Goal: Task Accomplishment & Management: Manage account settings

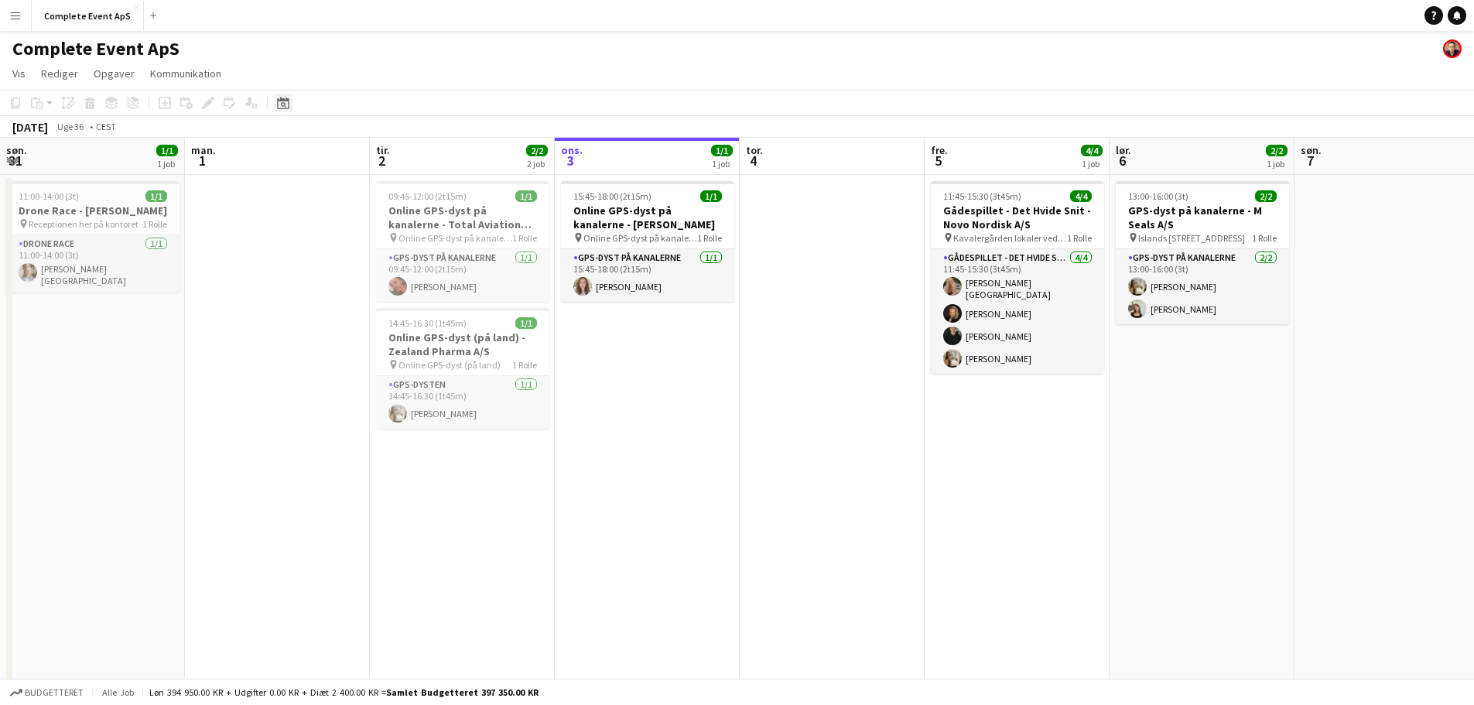
scroll to position [0, 370]
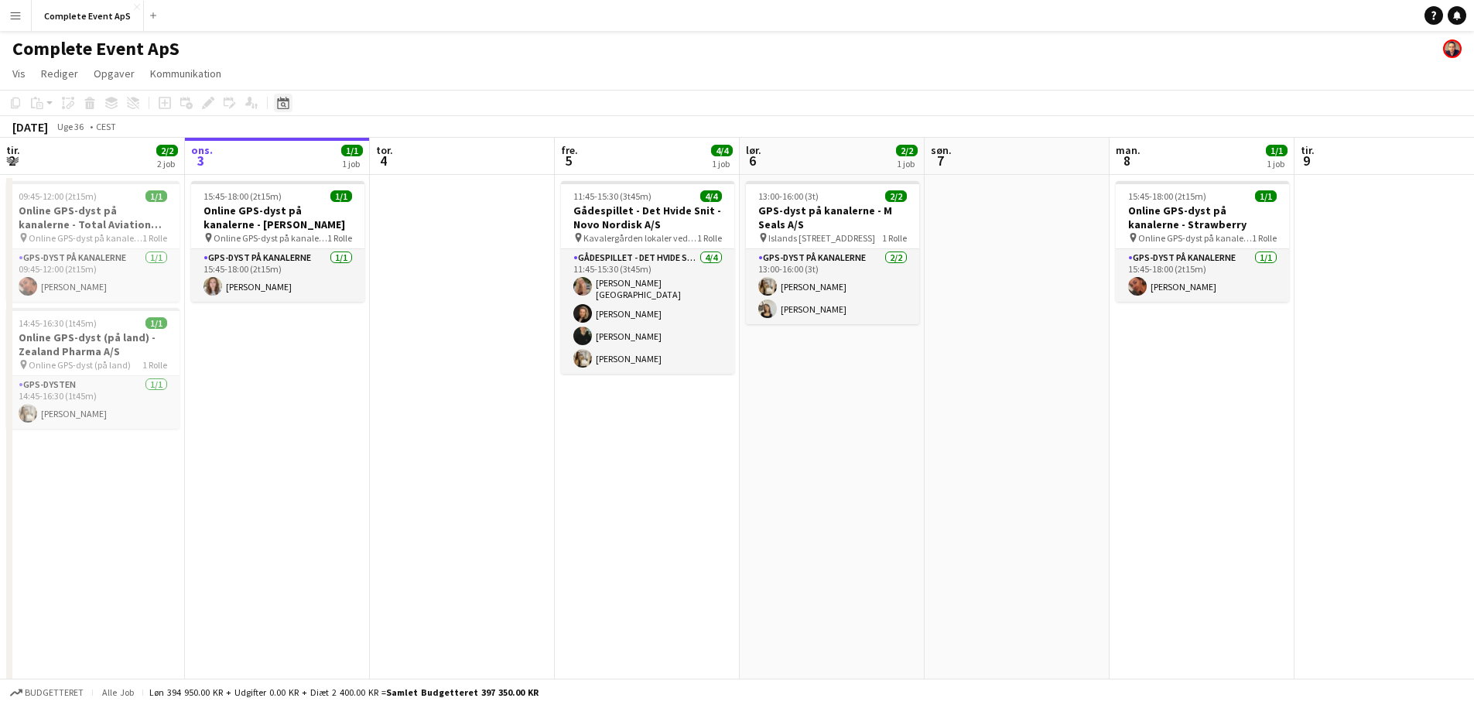
click at [283, 101] on icon at bounding box center [283, 103] width 12 height 12
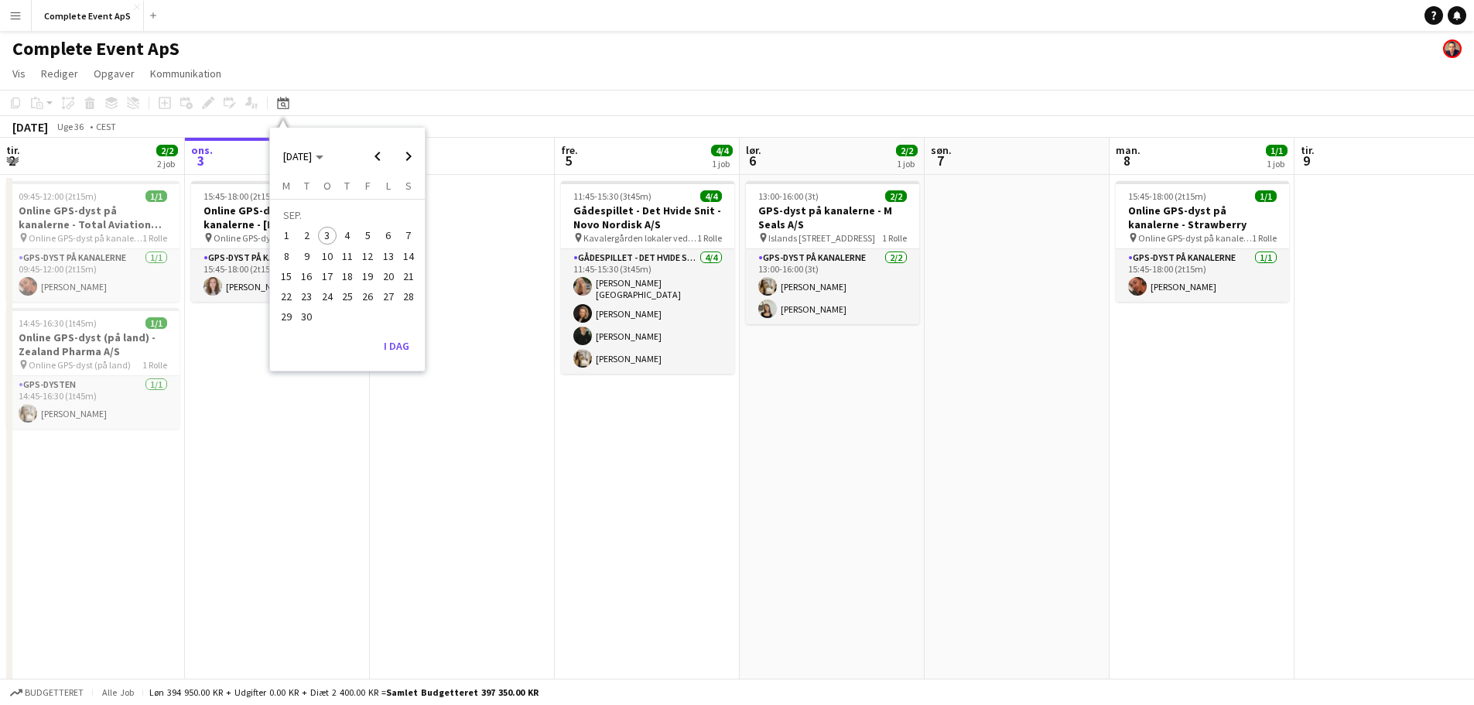
click at [349, 296] on span "25" at bounding box center [347, 296] width 19 height 19
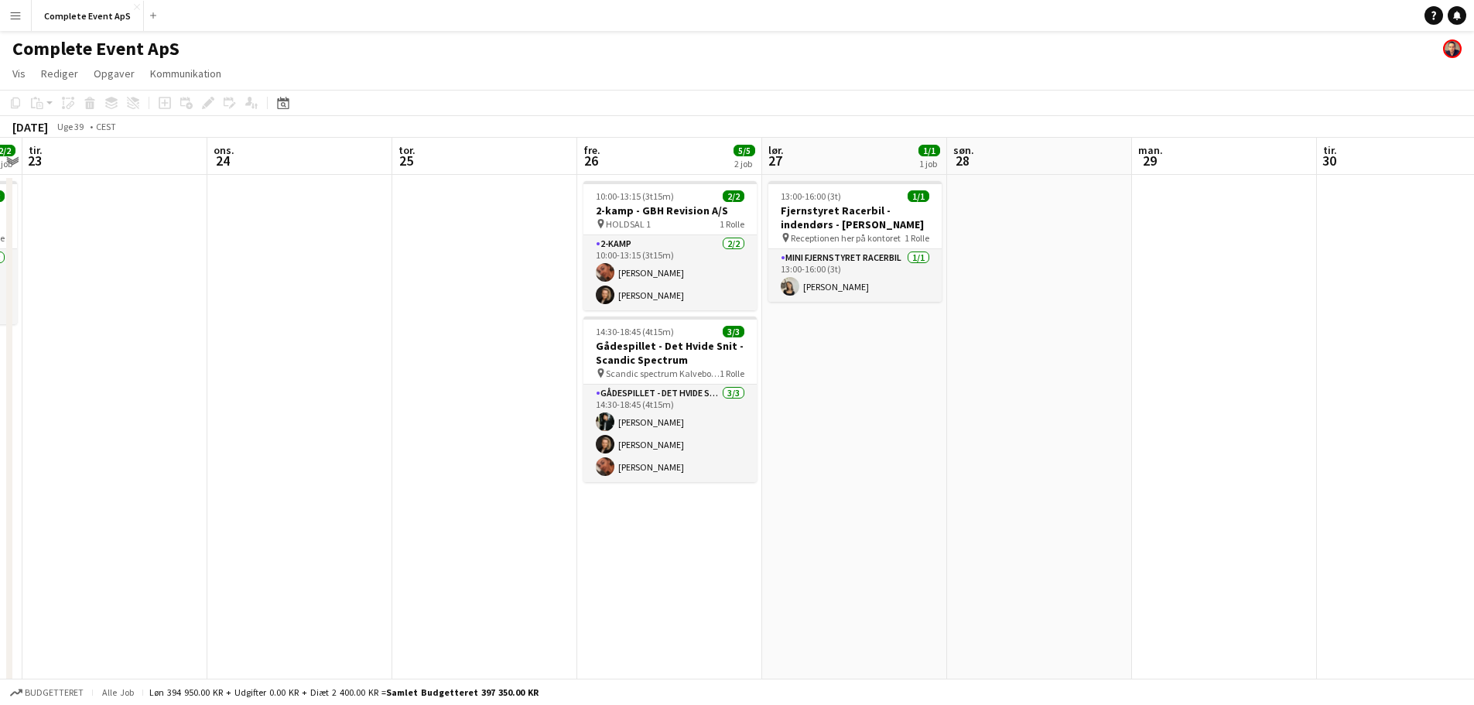
drag, startPoint x: 489, startPoint y: 256, endPoint x: 439, endPoint y: 225, distance: 59.1
click at [490, 256] on app-date-cell at bounding box center [484, 503] width 185 height 656
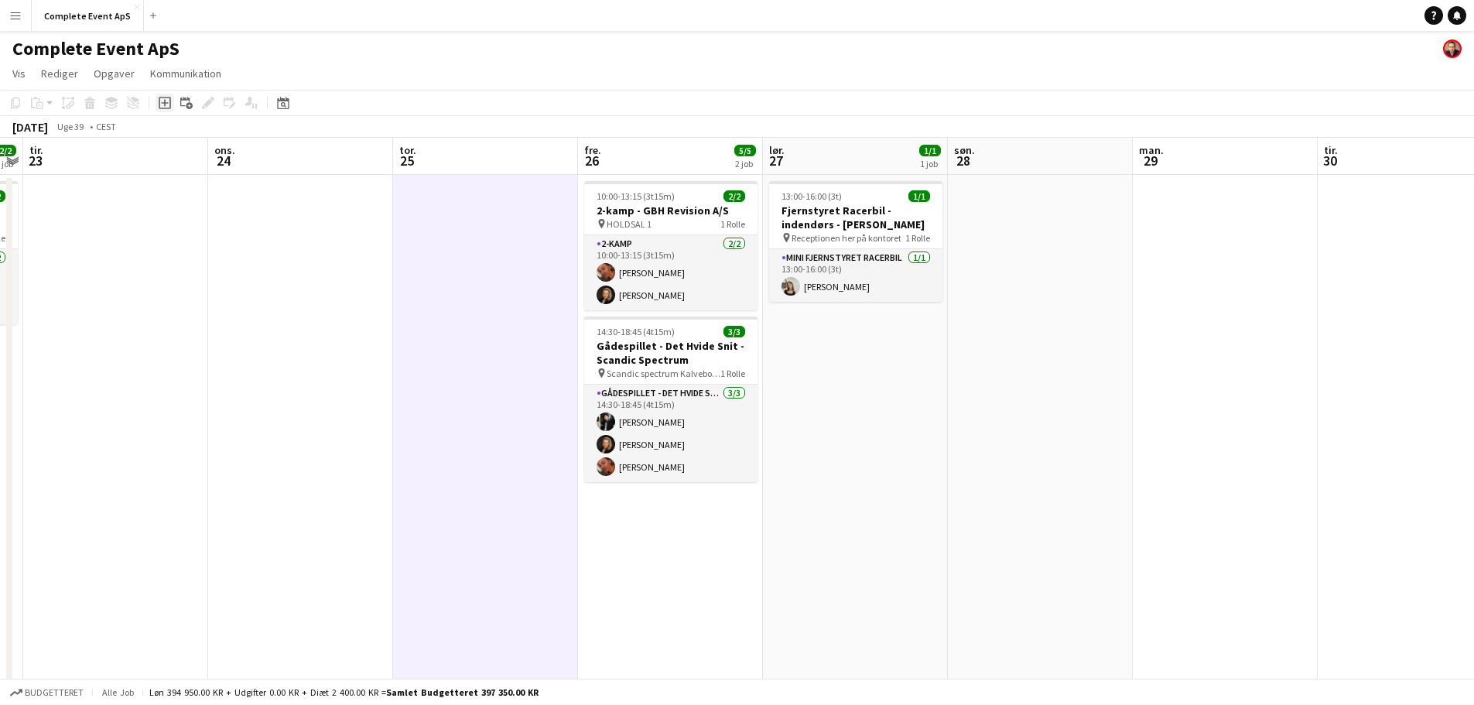
click at [167, 104] on icon at bounding box center [164, 103] width 7 height 7
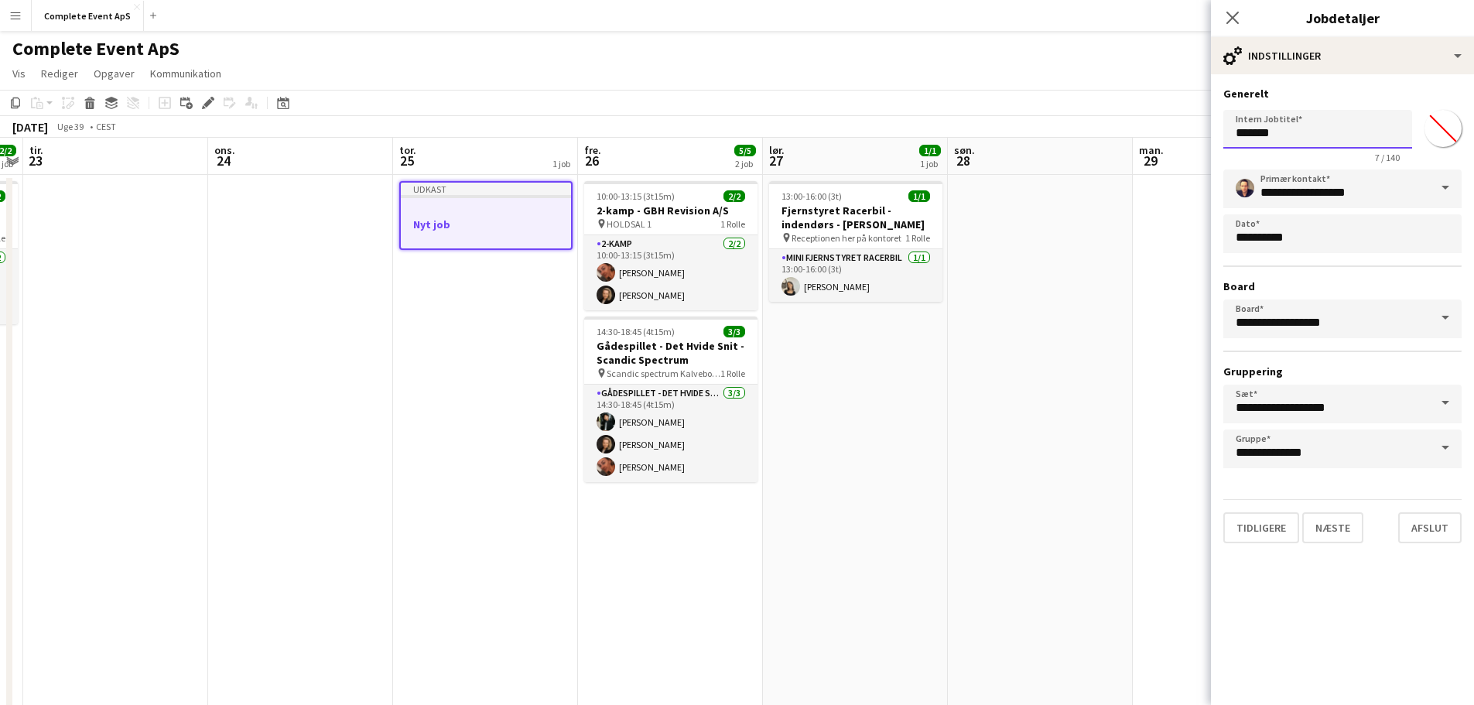
click at [1323, 138] on input "*******" at bounding box center [1318, 129] width 189 height 39
type input "**********"
click at [1334, 526] on button "Næste" at bounding box center [1333, 527] width 61 height 31
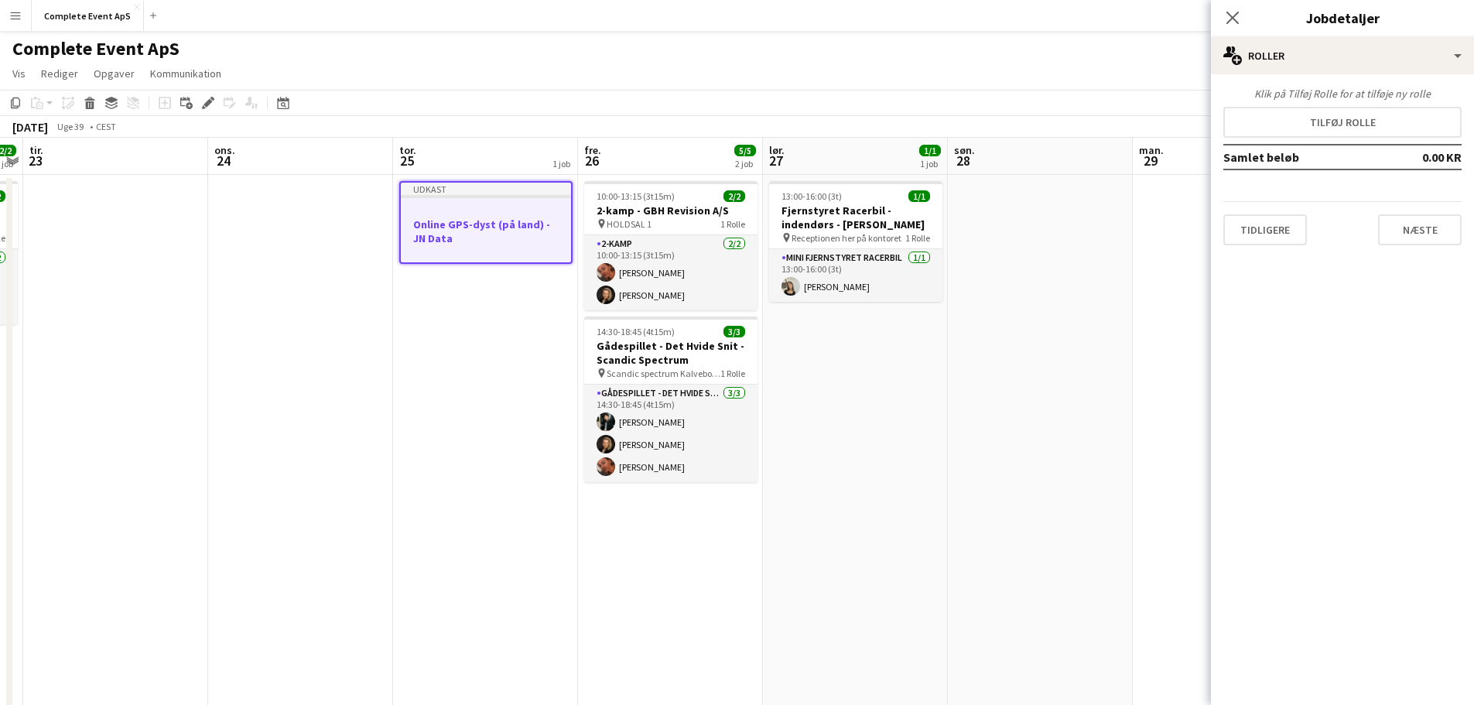
scroll to position [0, 0]
click at [1333, 123] on button "Tilføj rolle" at bounding box center [1343, 122] width 238 height 31
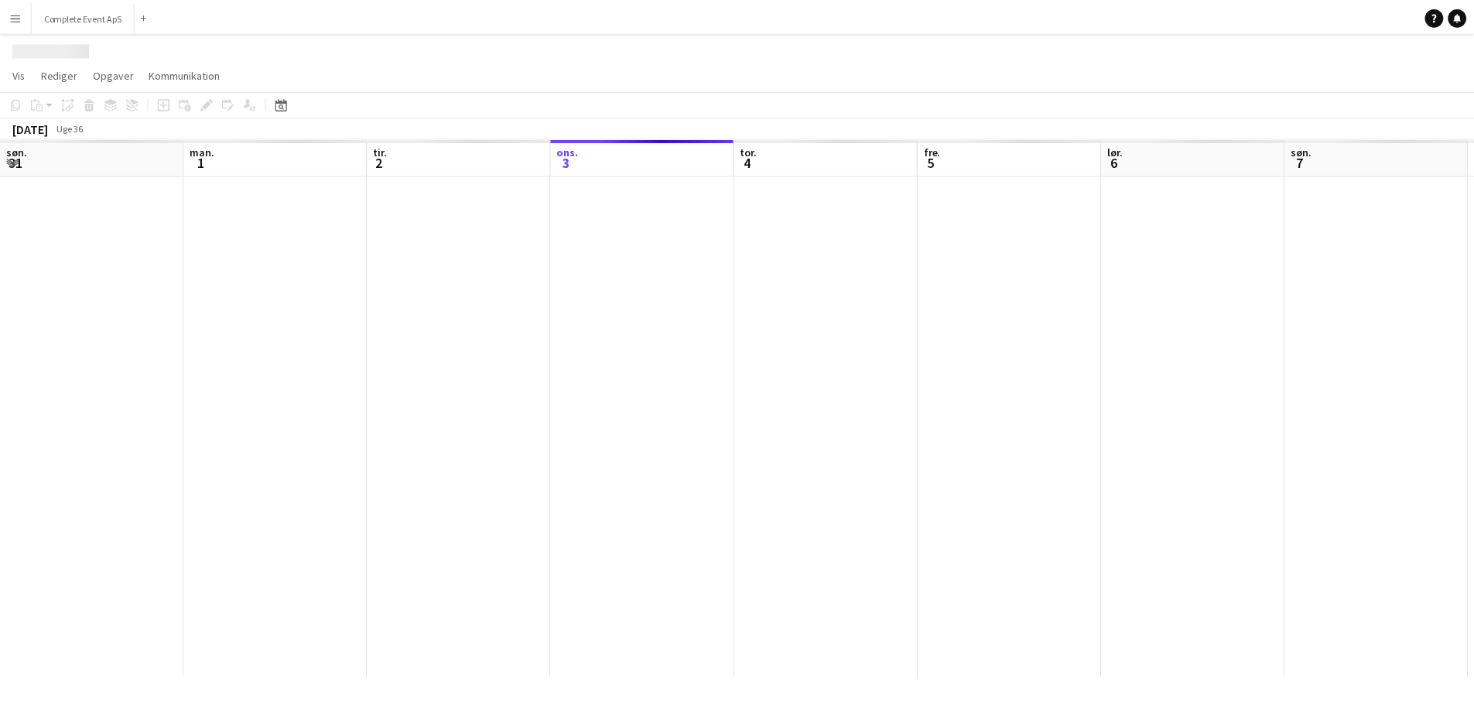
scroll to position [0, 370]
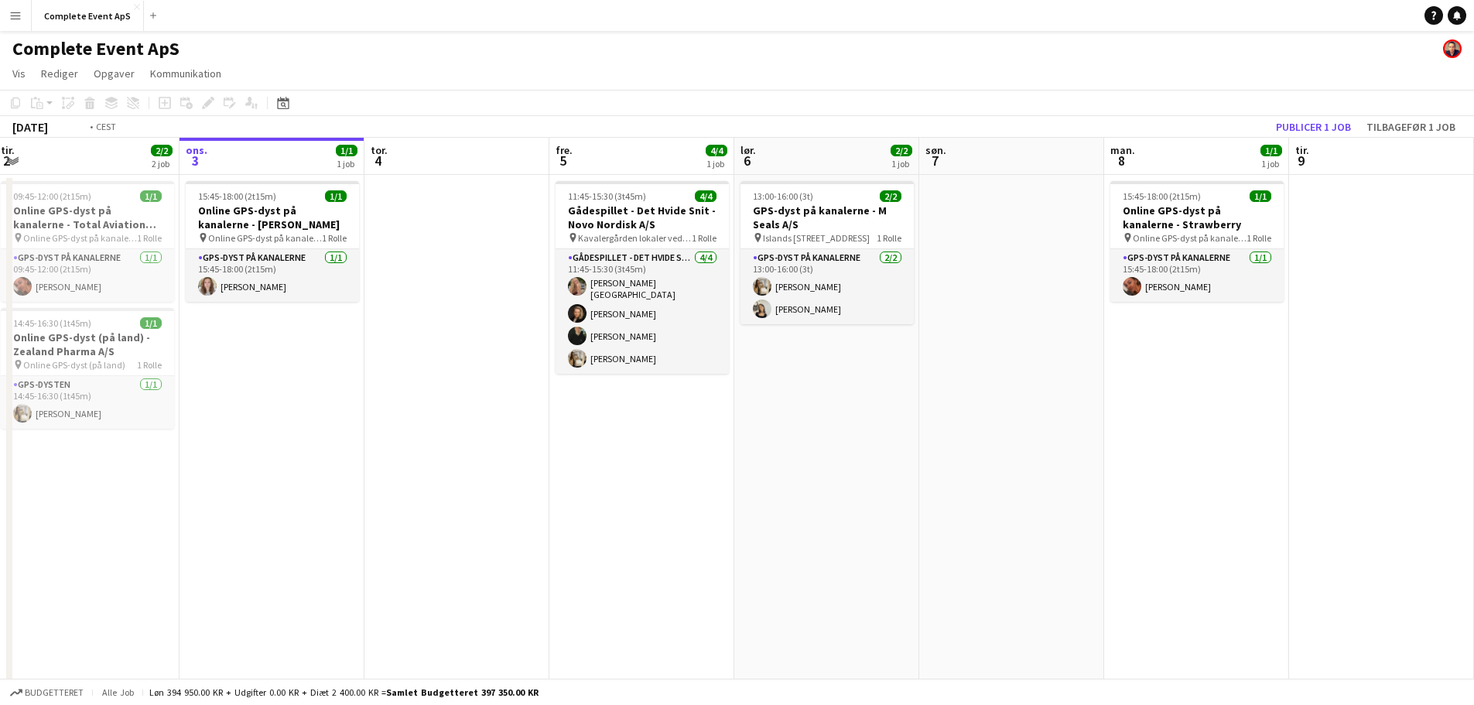
drag, startPoint x: 1303, startPoint y: 356, endPoint x: 0, endPoint y: 308, distance: 1303.4
click at [0, 308] on app-calendar-viewport "søn. 31 1/1 1 job man. 1 tir. 2 2/2 2 job ons. 3 1/1 1 job tor. 4 fre. 5 4/4 1 …" at bounding box center [737, 484] width 1474 height 693
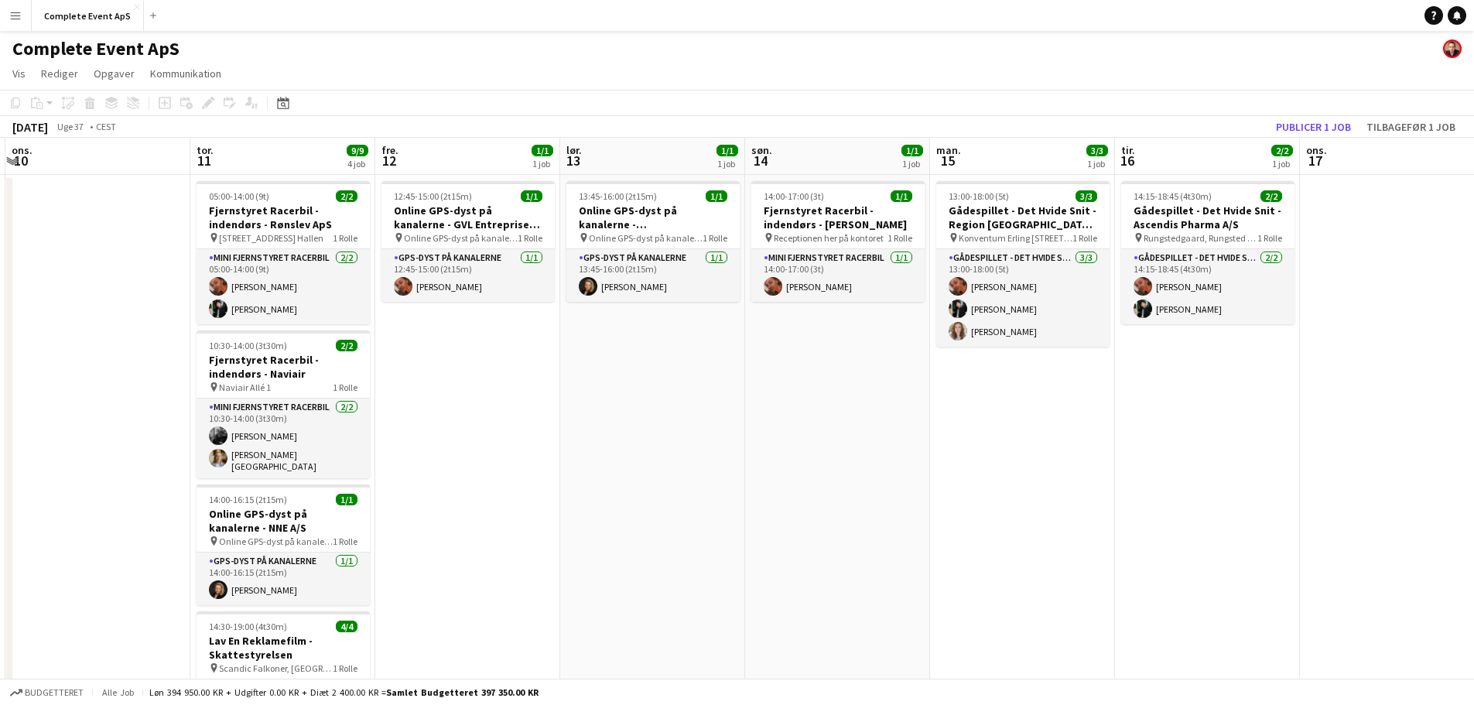
drag, startPoint x: 882, startPoint y: 427, endPoint x: 213, endPoint y: 388, distance: 670.6
click at [219, 389] on app-calendar-viewport "søn. 7 man. 8 1/1 1 job tir. 9 ons. 10 tor. 11 9/9 4 job fre. 12 1/1 1 job lør.…" at bounding box center [737, 537] width 1474 height 799
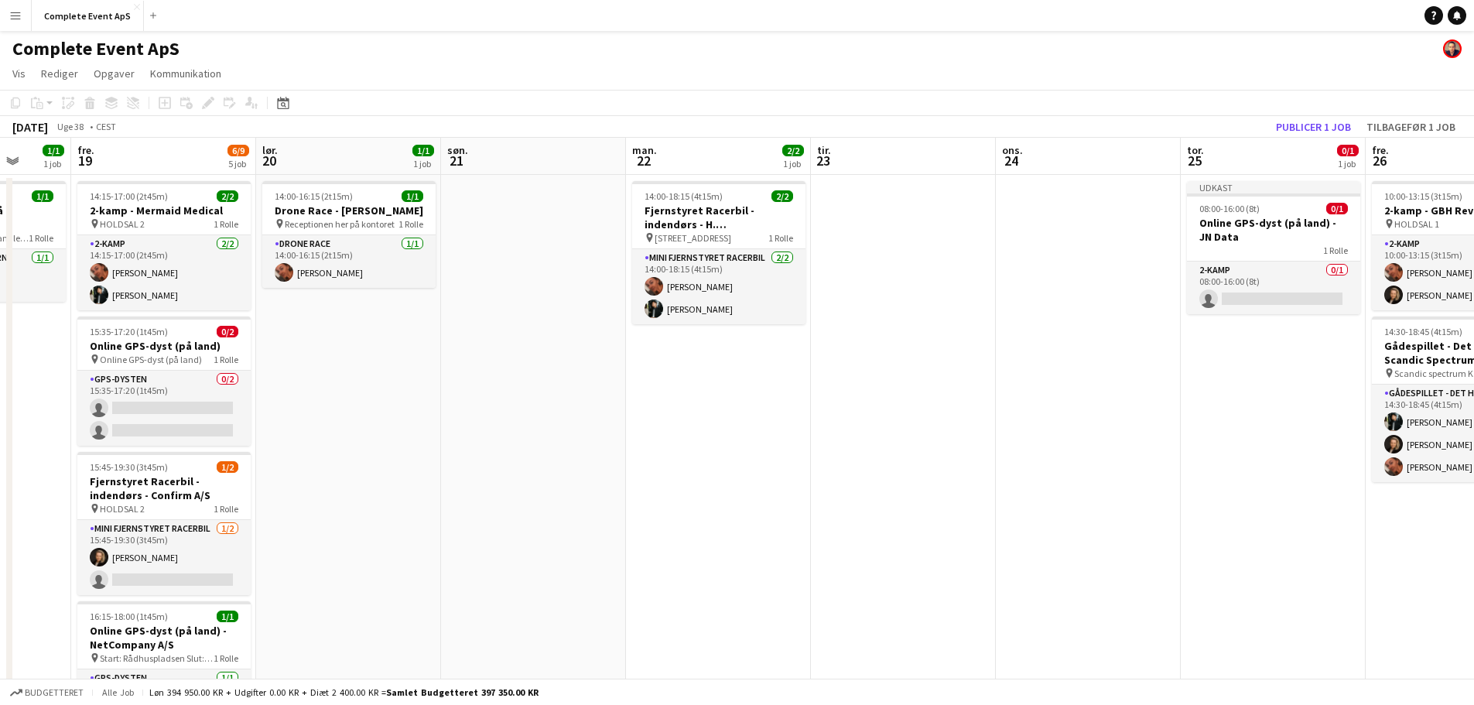
drag, startPoint x: 1314, startPoint y: 443, endPoint x: 12, endPoint y: 446, distance: 1302.6
click at [35, 449] on app-calendar-viewport "tir. 16 2/2 1 job ons. 17 tor. 18 1/1 1 job fre. 19 6/9 5 job lør. 20 1/1 1 job…" at bounding box center [737, 537] width 1474 height 799
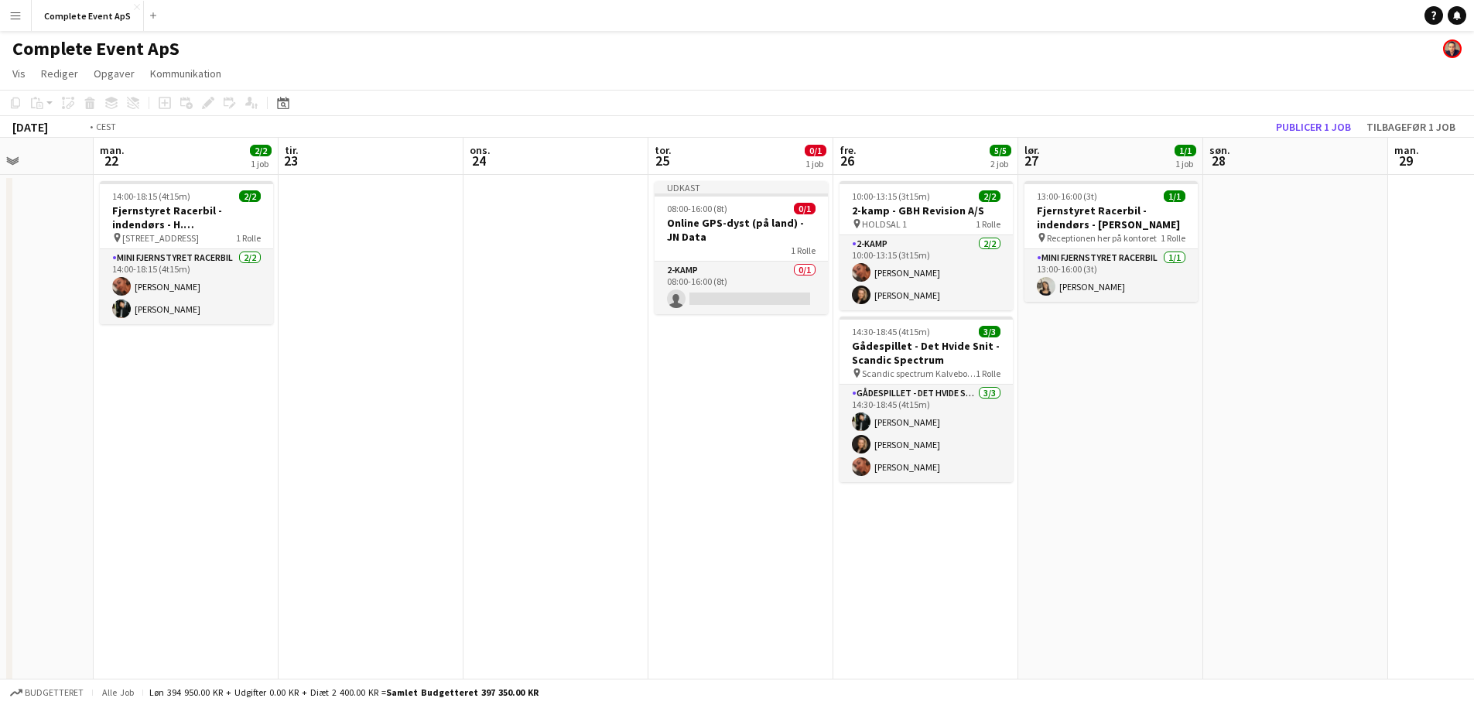
drag, startPoint x: 754, startPoint y: 469, endPoint x: 170, endPoint y: 435, distance: 584.6
click at [163, 439] on app-calendar-viewport "tor. 18 1/1 1 job fre. 19 6/9 5 job lør. 20 1/1 1 job søn. 21 man. 22 2/2 1 job…" at bounding box center [737, 537] width 1474 height 799
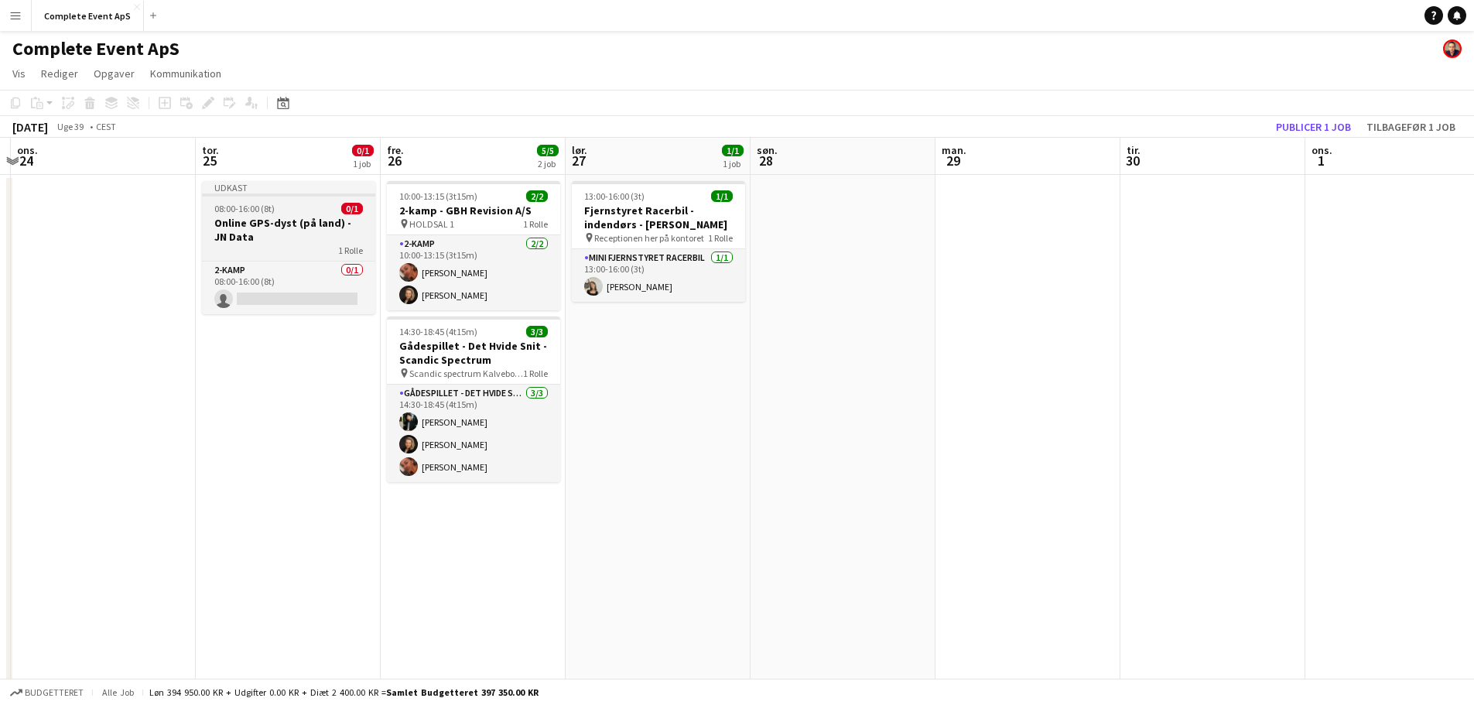
click at [316, 224] on h3 "Online GPS-dyst (på land) - JN Data" at bounding box center [288, 230] width 173 height 28
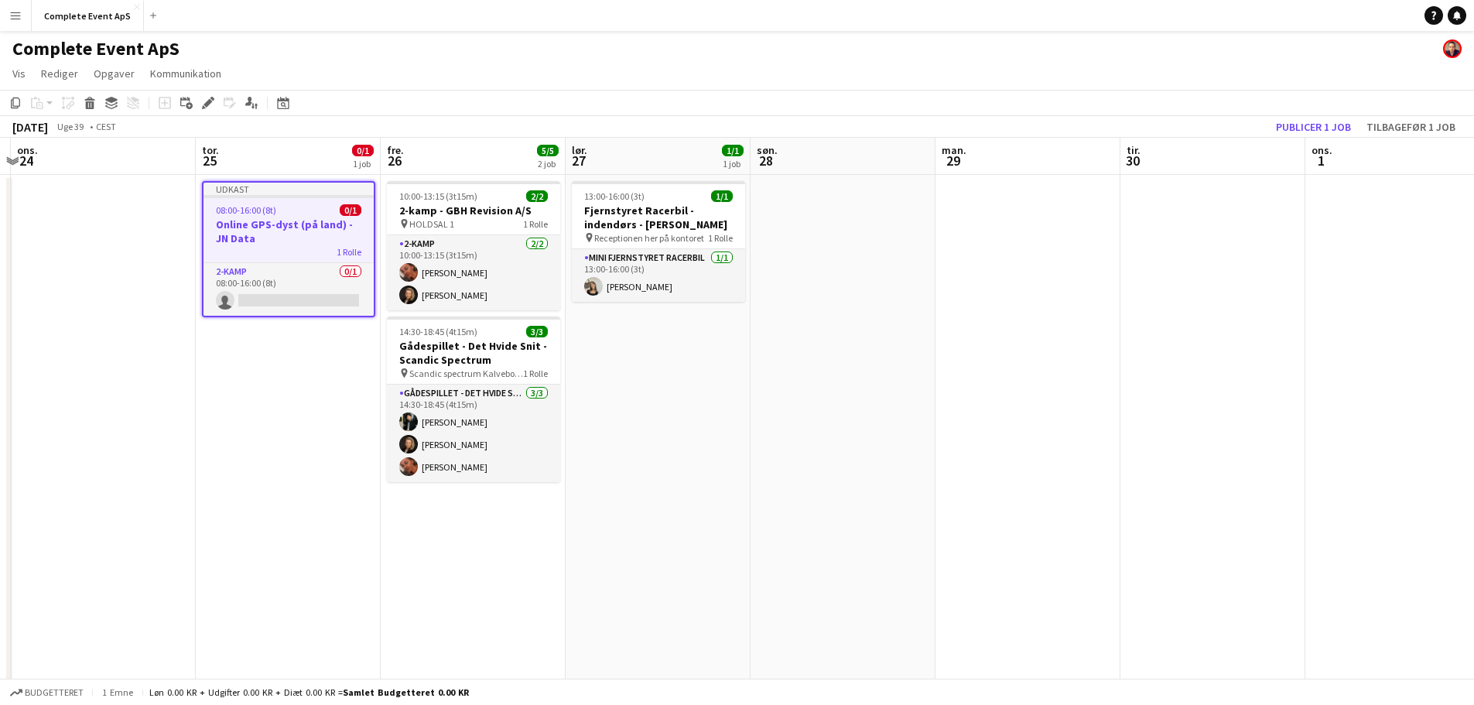
click at [316, 224] on h3 "Online GPS-dyst (på land) - JN Data" at bounding box center [289, 231] width 170 height 28
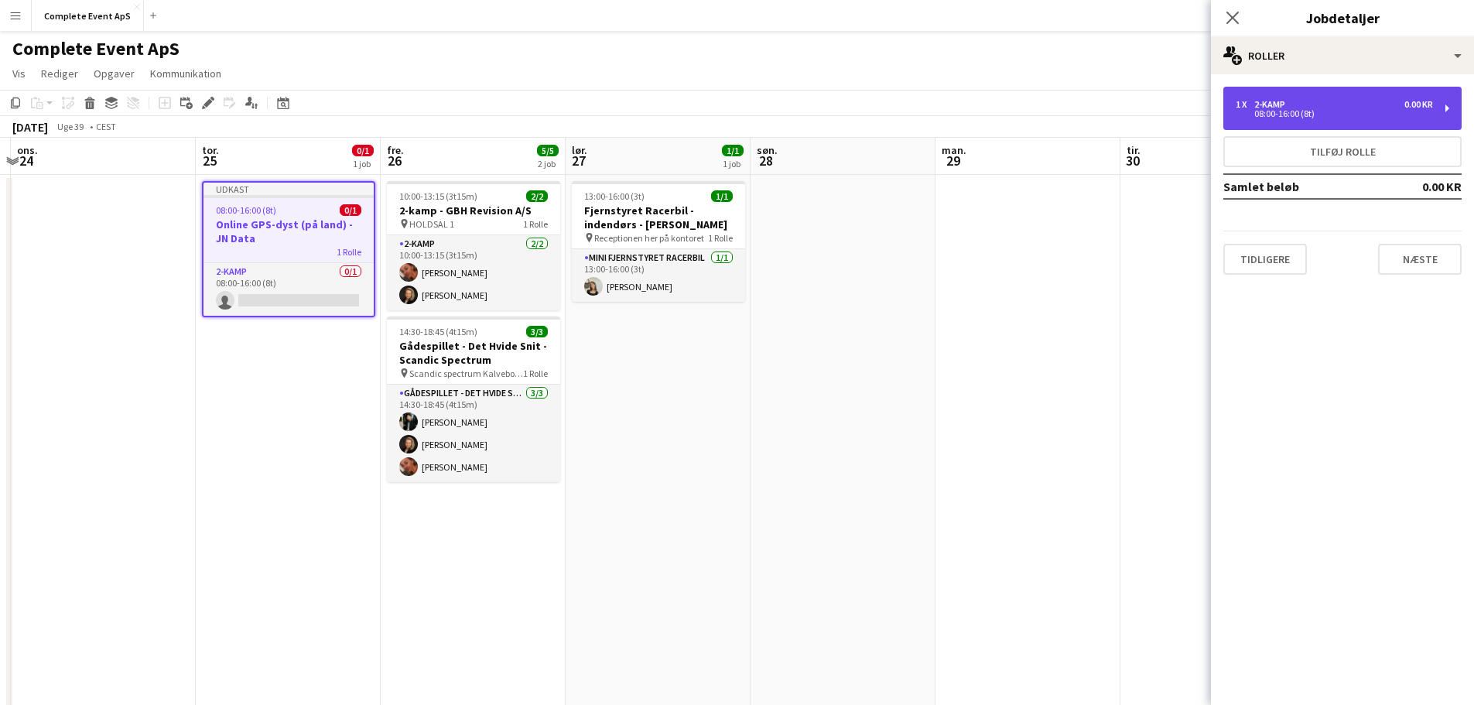
click at [1317, 122] on div "1 x 2-kamp 0.00 KR 08:00-16:00 (8t)" at bounding box center [1343, 108] width 238 height 43
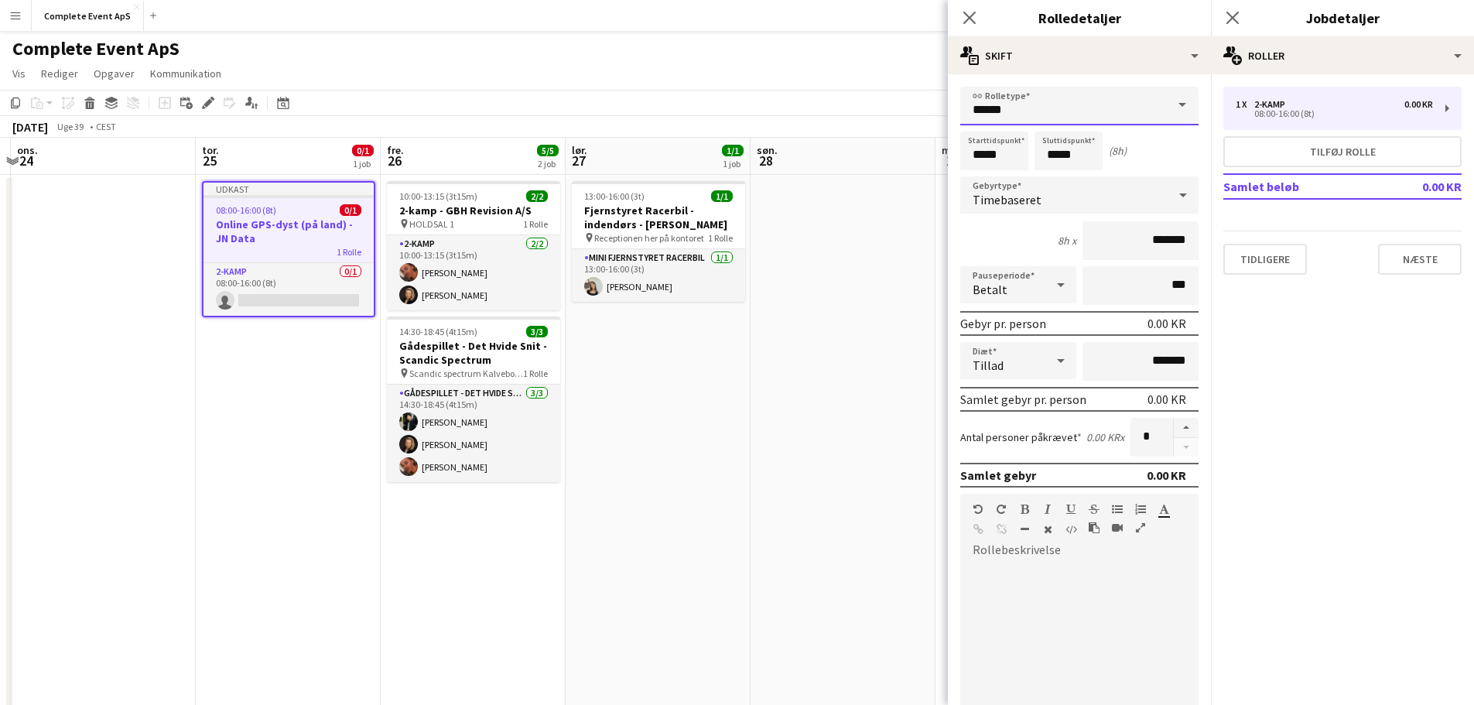
click at [1012, 108] on input "******" at bounding box center [1079, 106] width 238 height 39
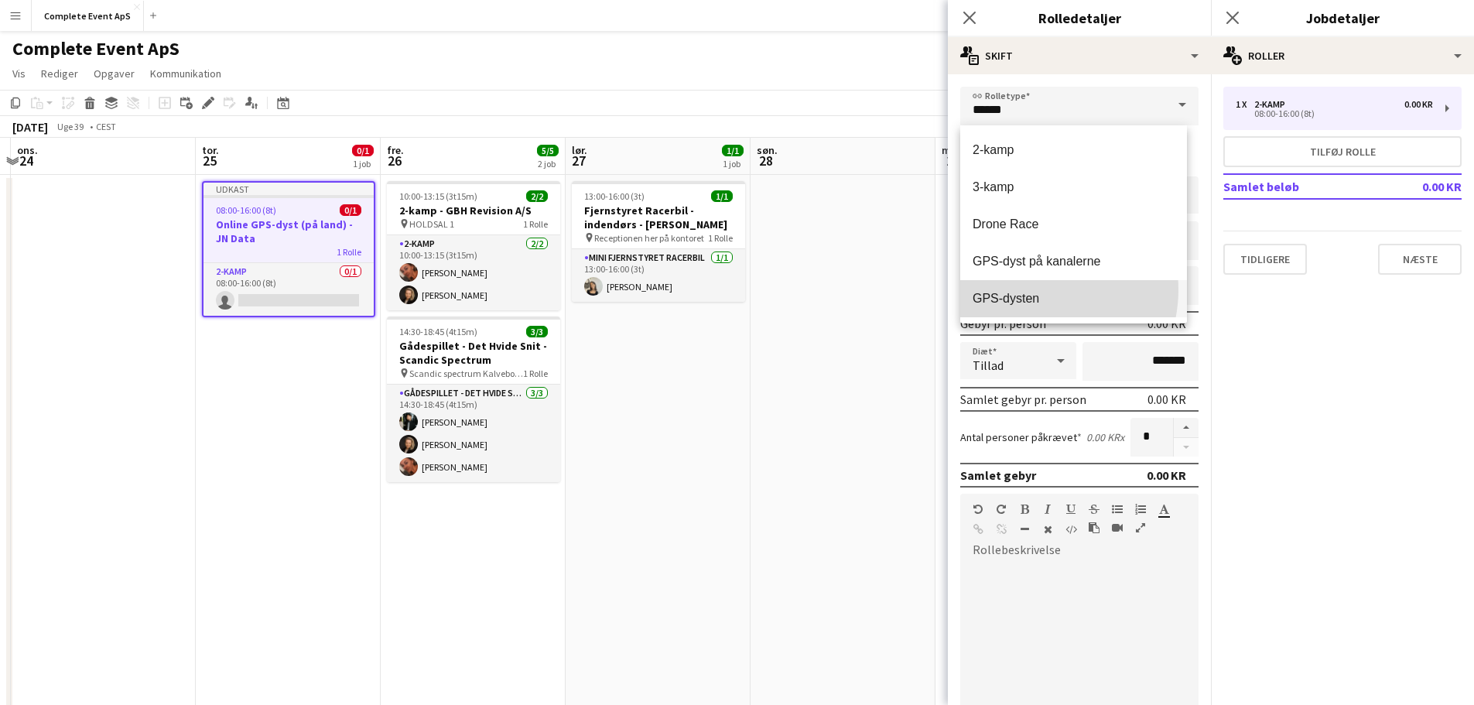
click at [1034, 289] on mat-option "GPS-dysten" at bounding box center [1073, 298] width 227 height 37
type input "**********"
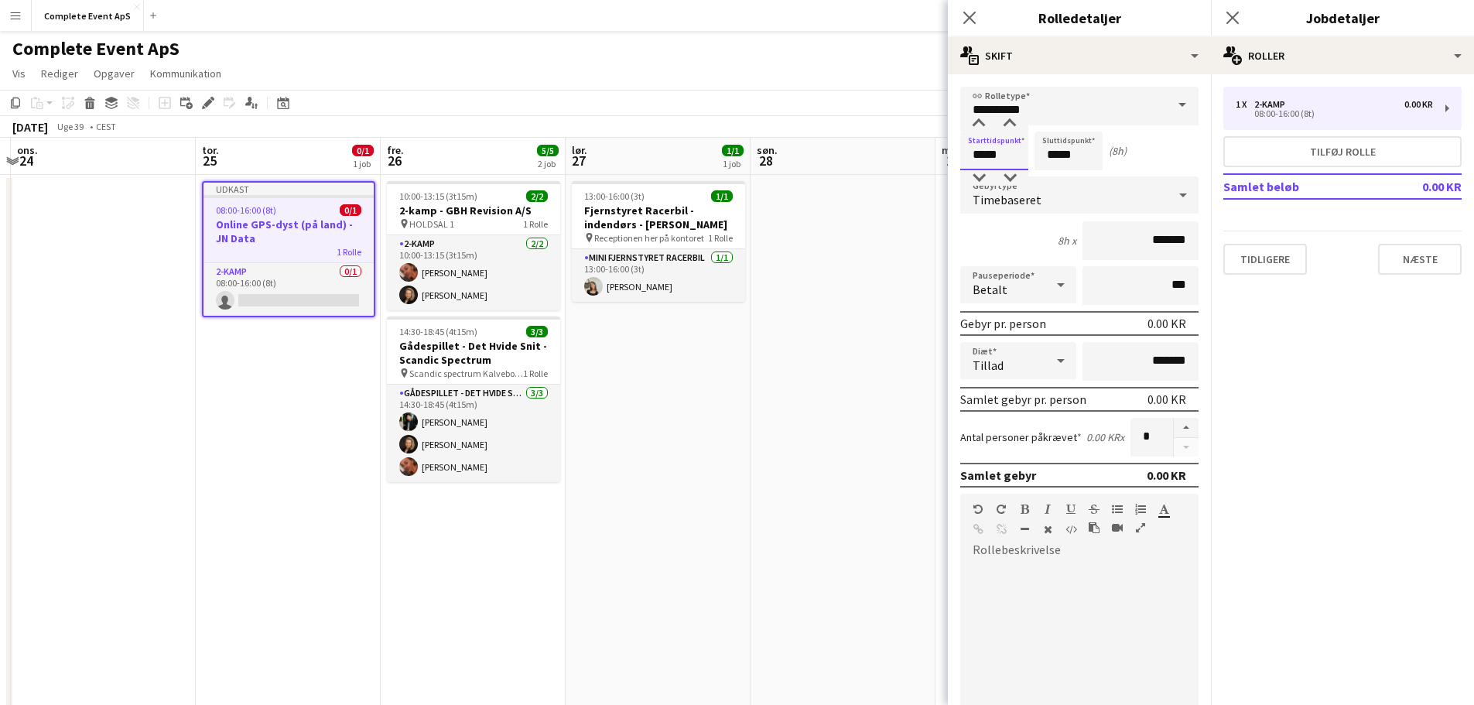
drag, startPoint x: 1008, startPoint y: 159, endPoint x: 959, endPoint y: 156, distance: 49.7
click at [959, 156] on form "**********" at bounding box center [1079, 505] width 263 height 837
type input "*****"
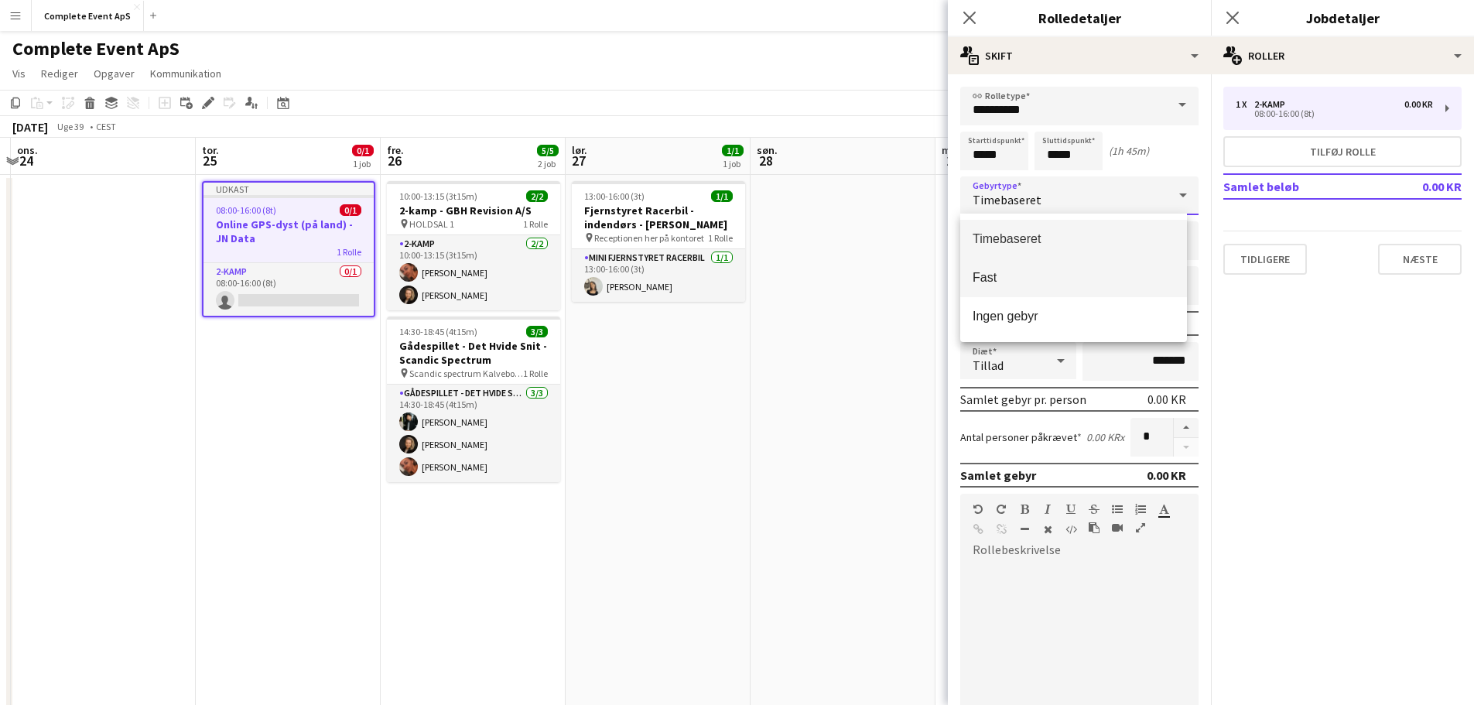
click at [1011, 284] on span "Fast" at bounding box center [1074, 277] width 202 height 15
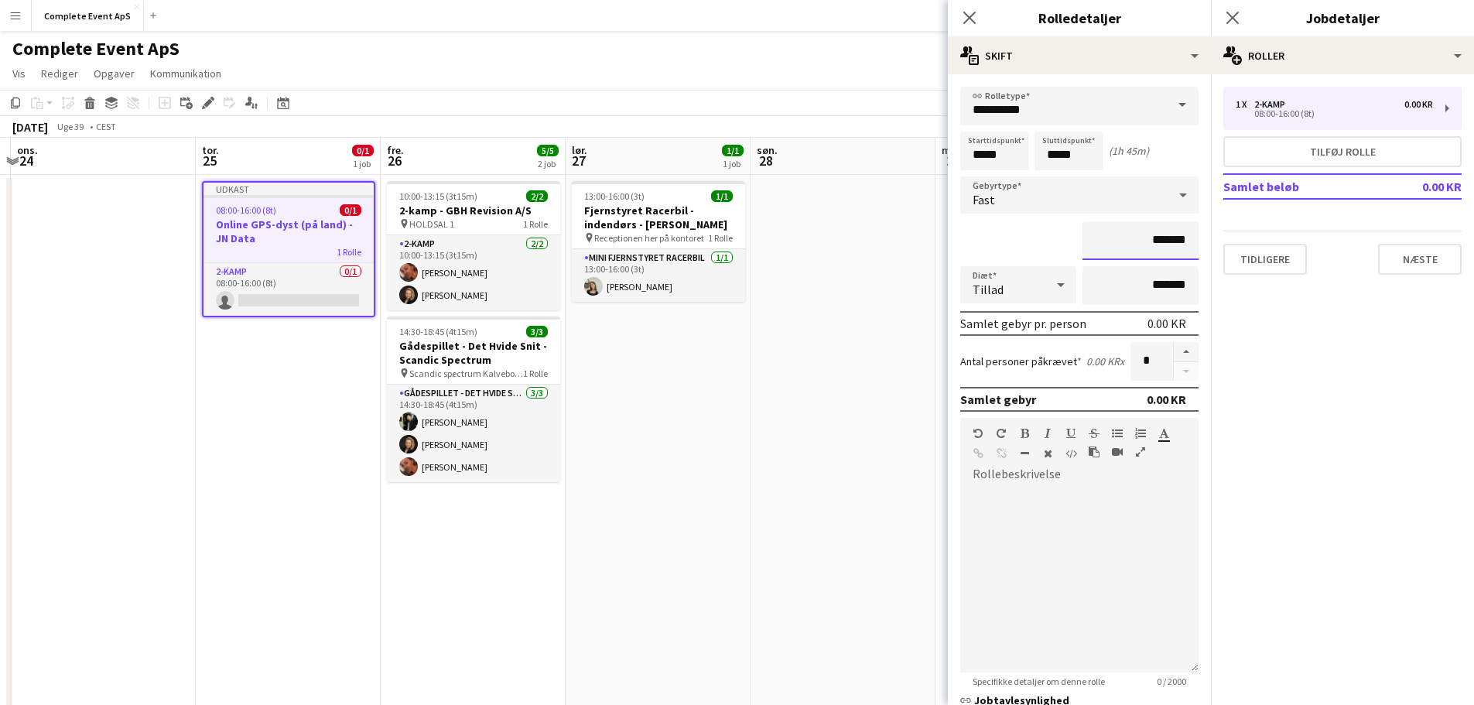
drag, startPoint x: 1104, startPoint y: 248, endPoint x: 1178, endPoint y: 248, distance: 74.3
click at [1178, 248] on input "*******" at bounding box center [1141, 240] width 116 height 39
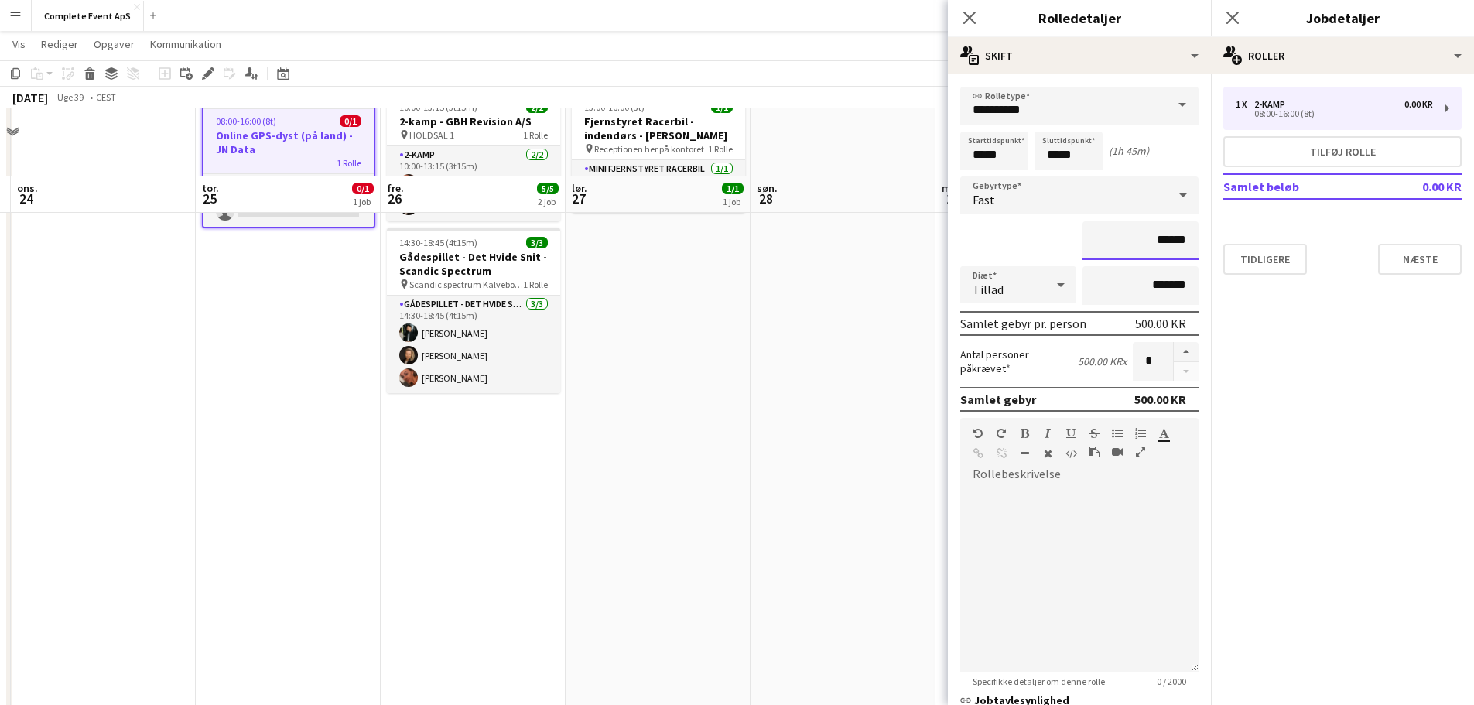
scroll to position [155, 0]
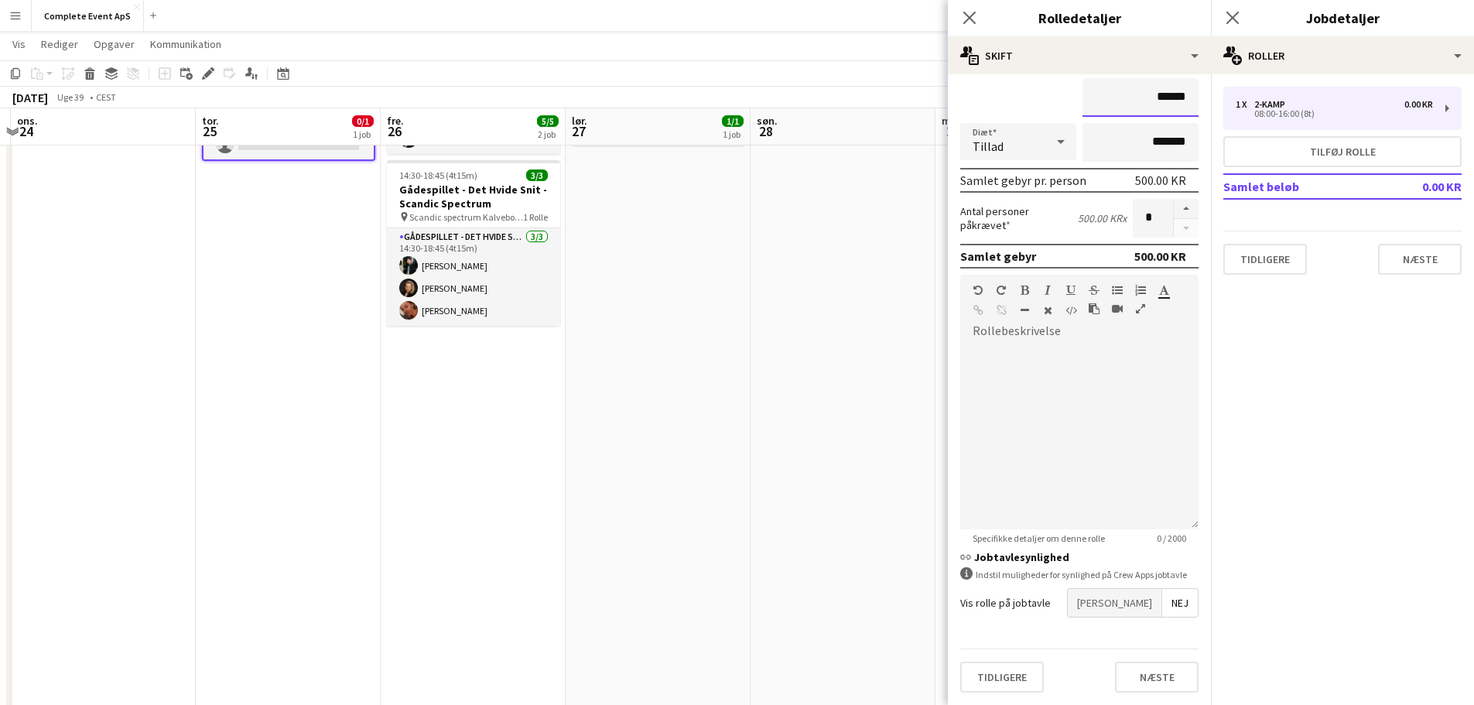
type input "******"
click at [1128, 598] on span "[PERSON_NAME]" at bounding box center [1115, 603] width 94 height 28
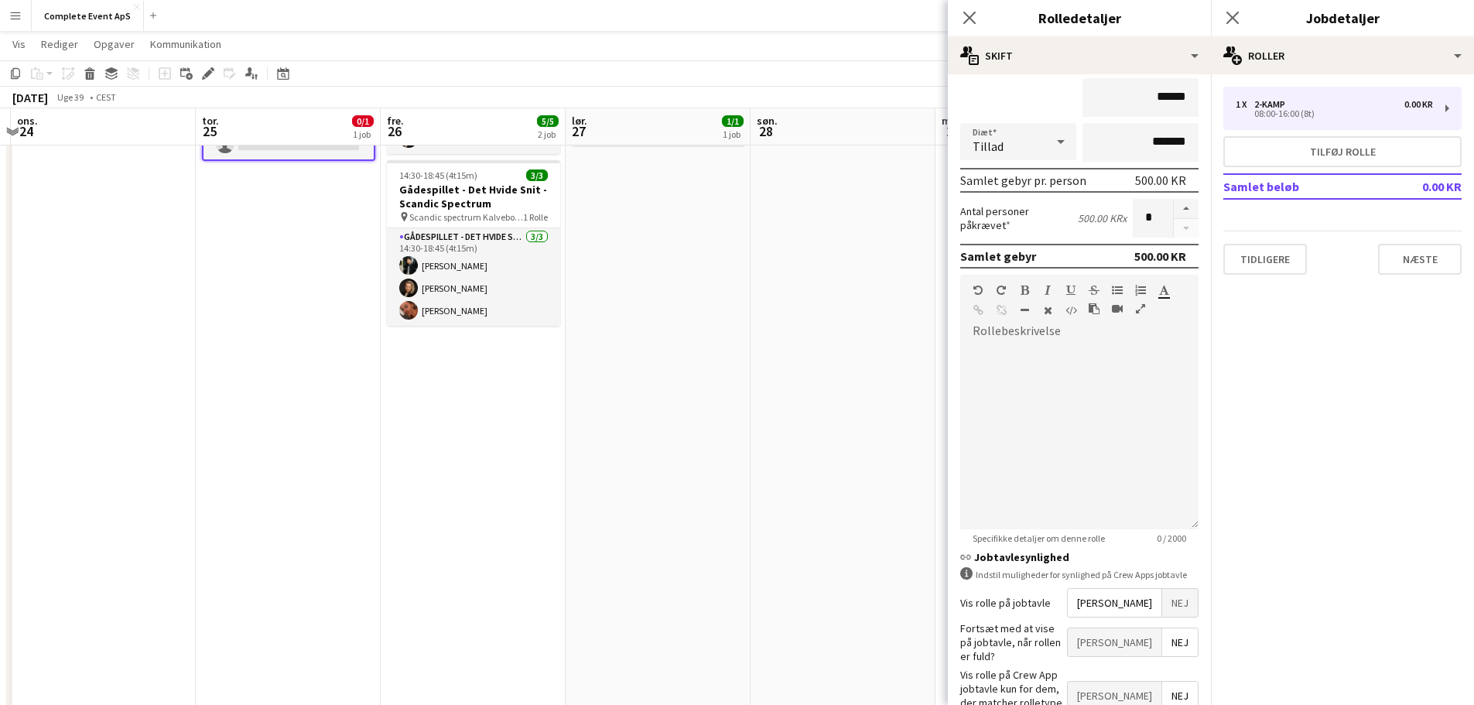
scroll to position [223, 0]
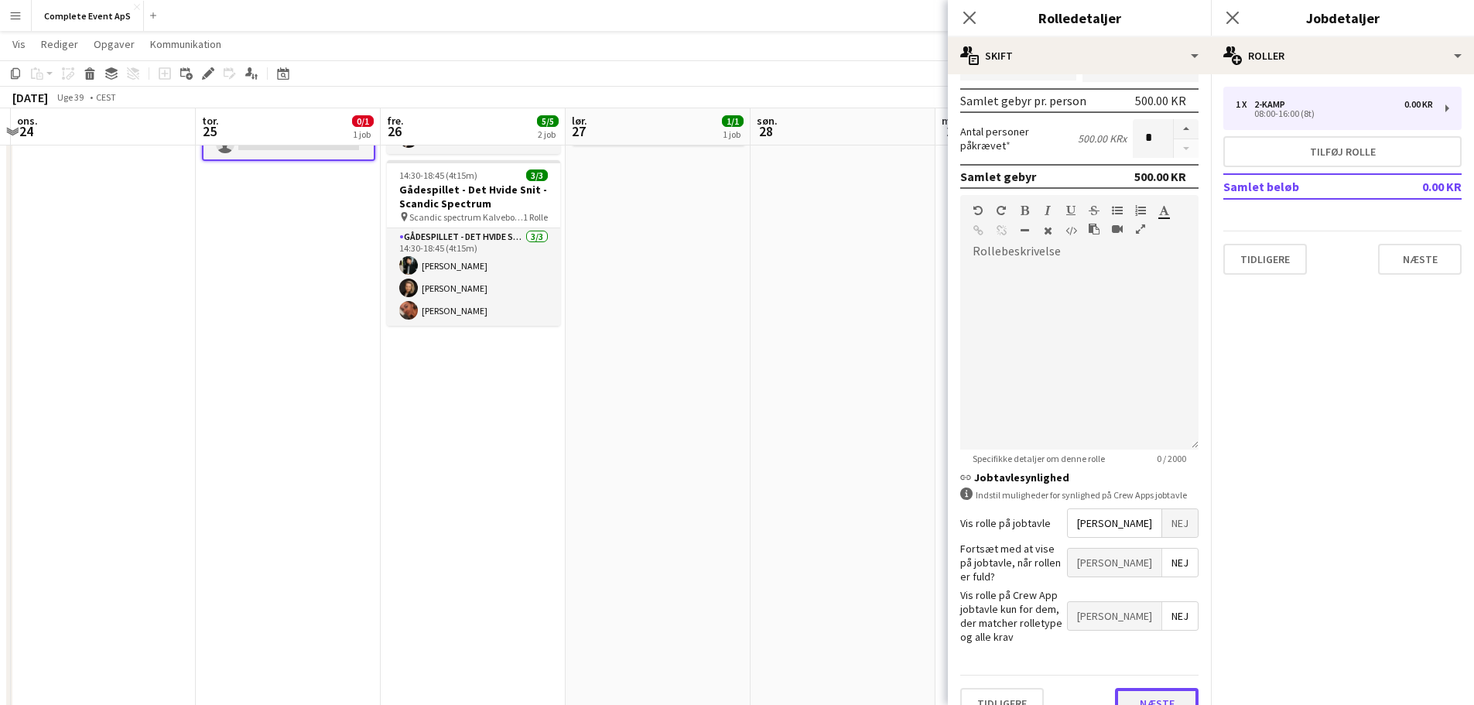
click at [1146, 688] on button "Næste" at bounding box center [1157, 703] width 84 height 31
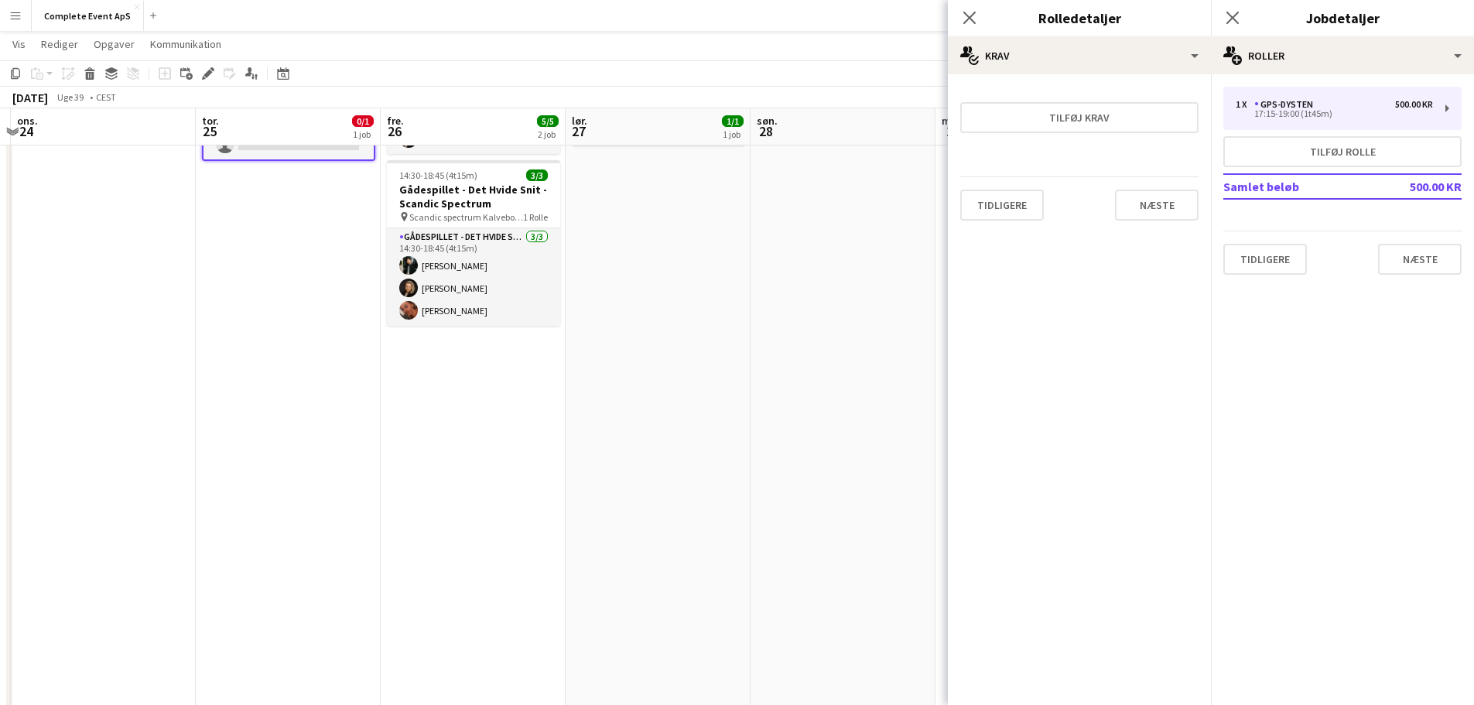
scroll to position [0, 0]
click at [1164, 201] on button "Næste" at bounding box center [1157, 205] width 84 height 31
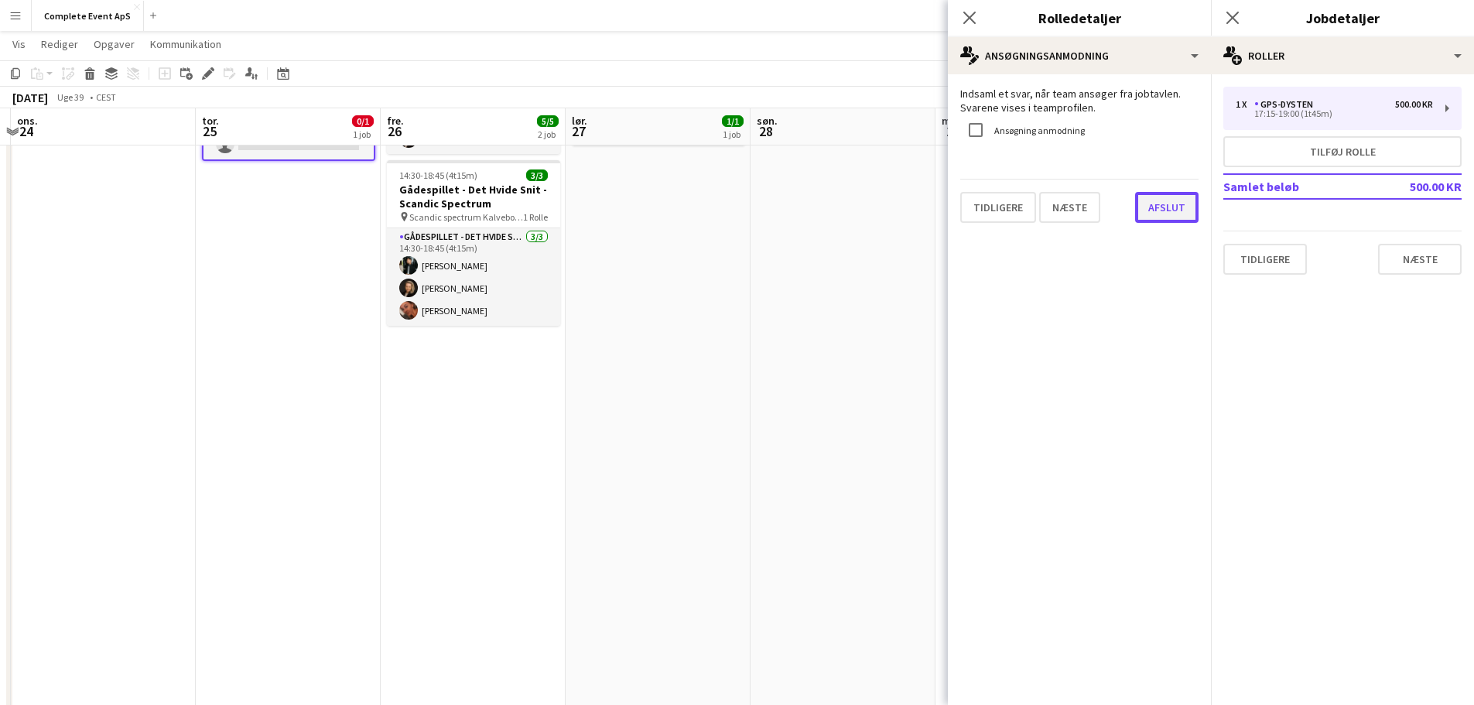
click at [1173, 216] on button "Afslut" at bounding box center [1166, 207] width 63 height 31
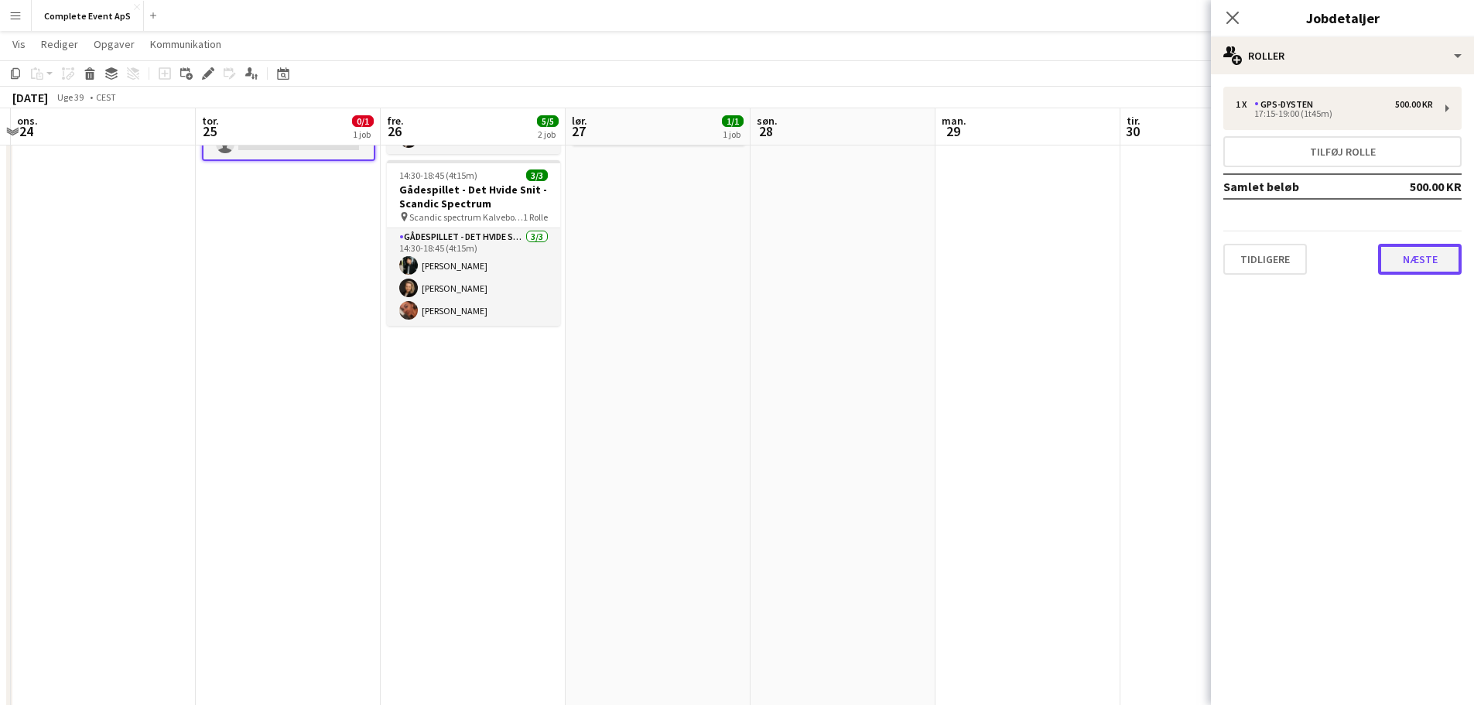
click at [1402, 259] on button "Næste" at bounding box center [1420, 259] width 84 height 31
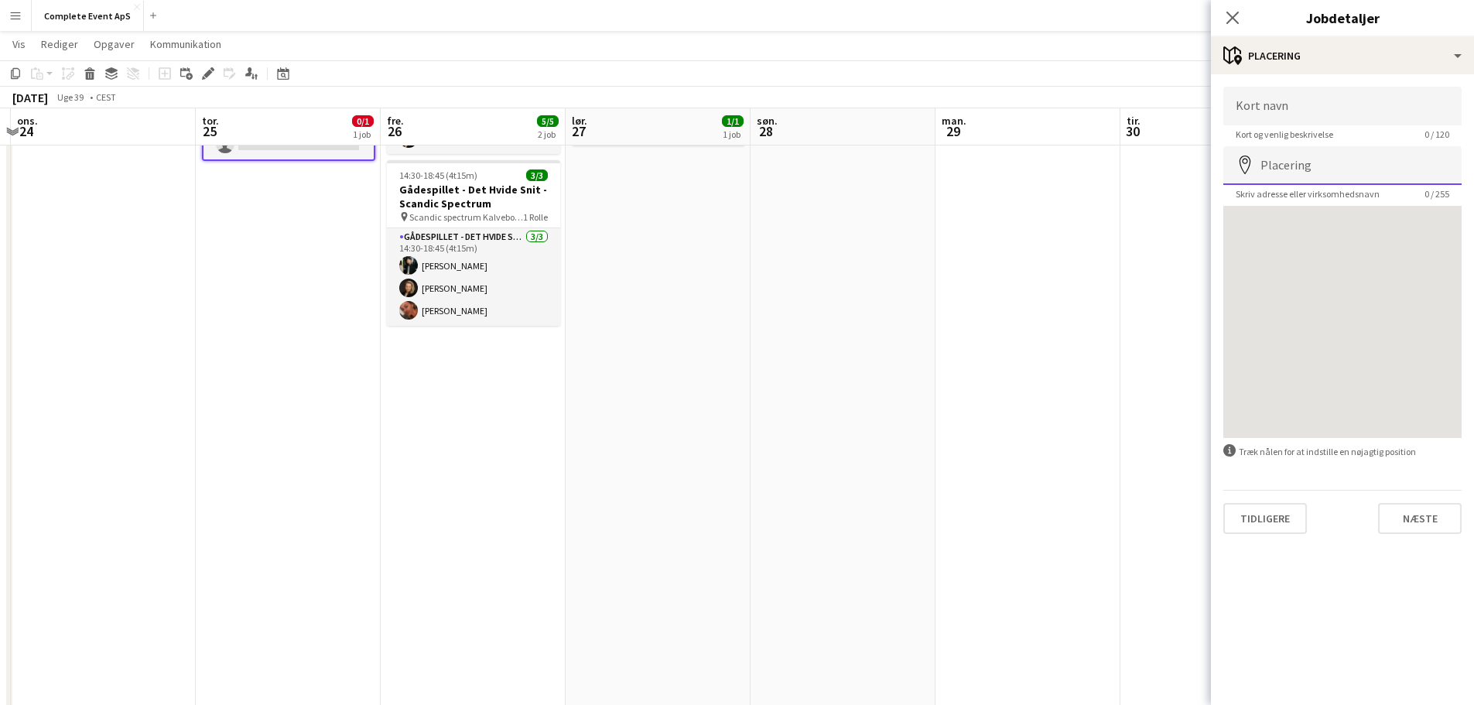
click at [1350, 162] on input "Placering" at bounding box center [1343, 165] width 238 height 39
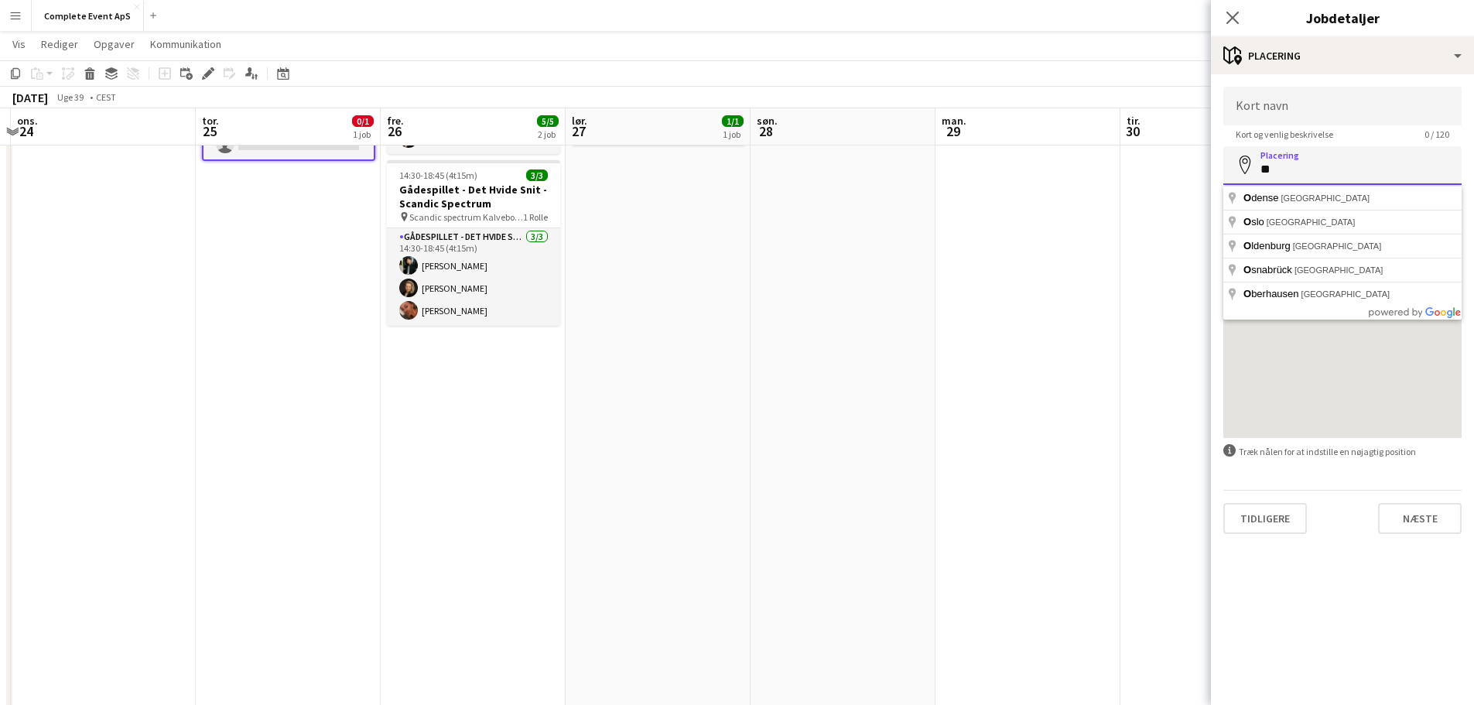
type input "*"
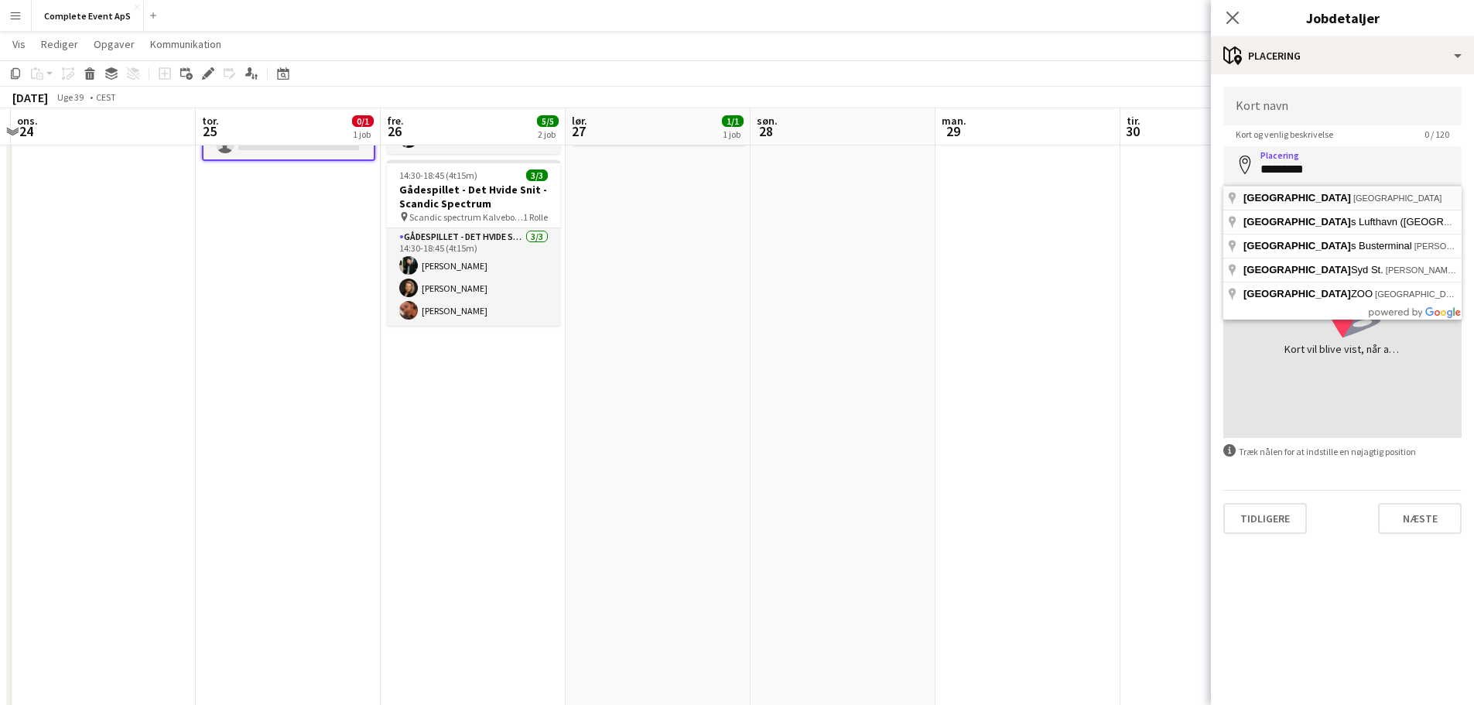
type input "**********"
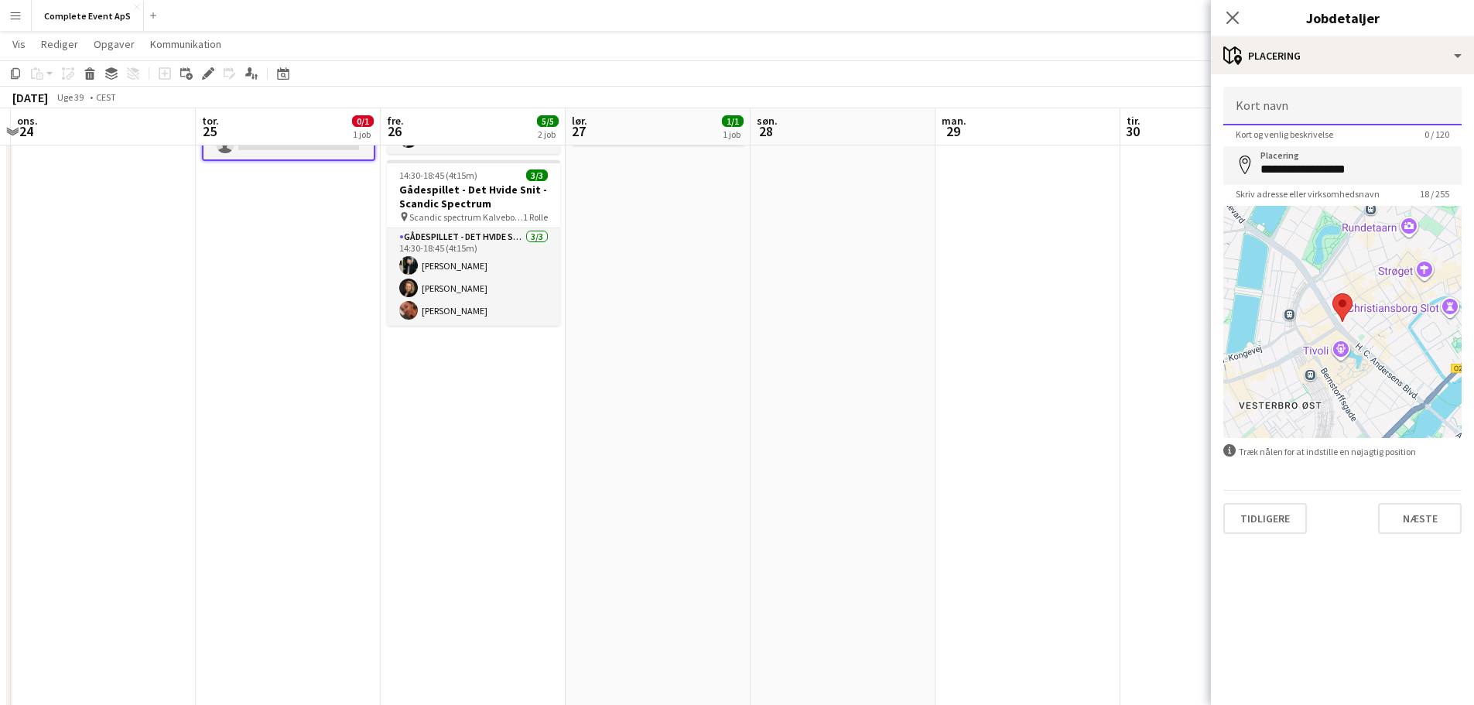
click at [1286, 120] on input "Kort navn" at bounding box center [1343, 106] width 238 height 39
type input "**********"
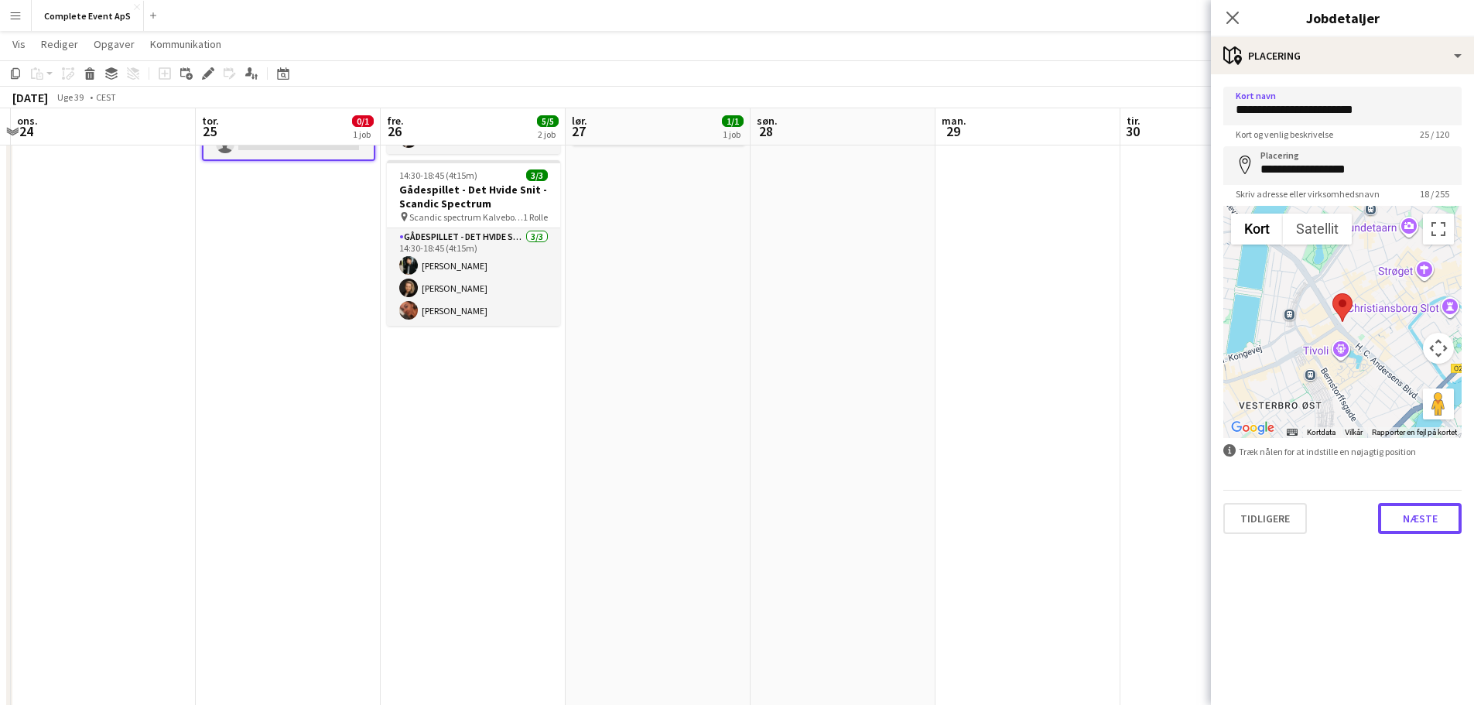
click at [1410, 527] on button "Næste" at bounding box center [1420, 518] width 84 height 31
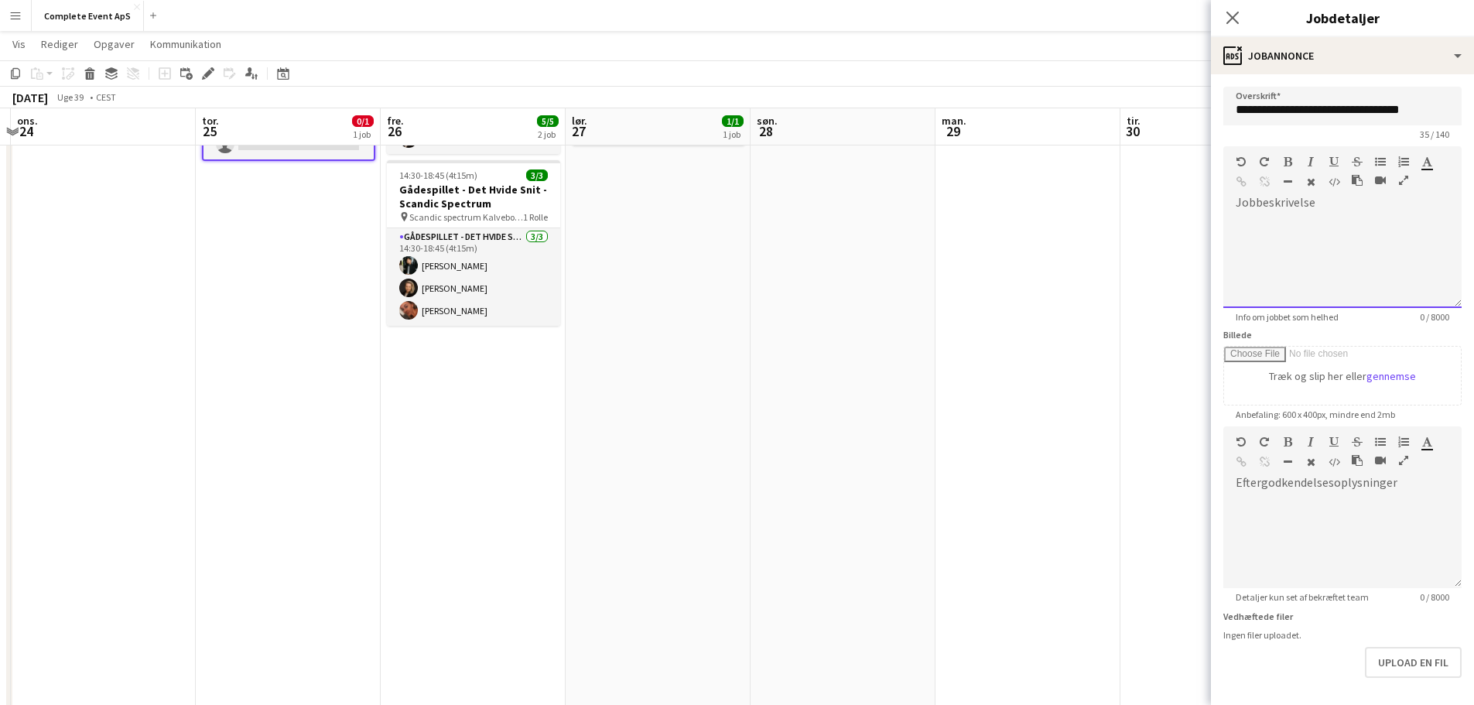
click at [1239, 236] on div at bounding box center [1343, 261] width 238 height 93
paste div
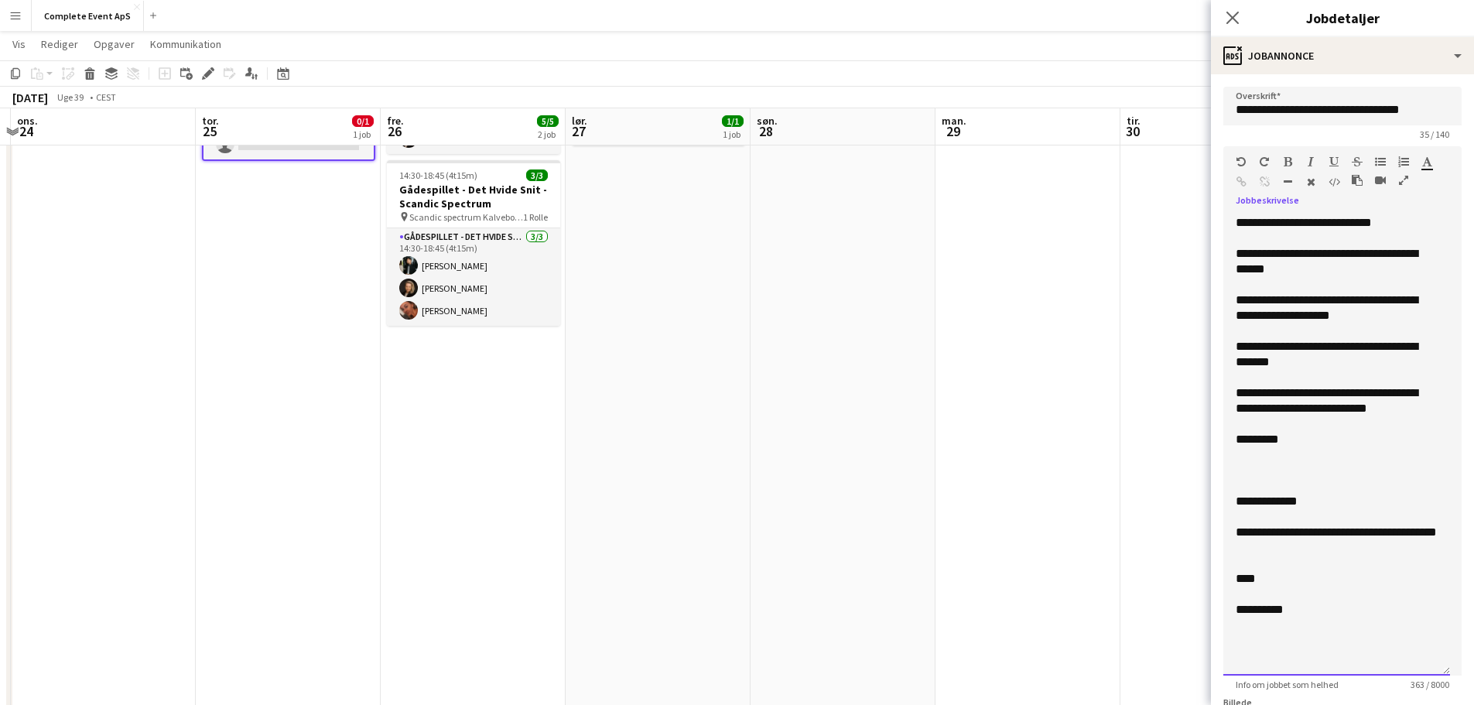
drag, startPoint x: 1445, startPoint y: 304, endPoint x: 1466, endPoint y: 672, distance: 368.2
click at [1466, 672] on mat-expansion-panel "**********" at bounding box center [1342, 389] width 263 height 631
click at [1280, 615] on div "**********" at bounding box center [1337, 609] width 202 height 15
click at [1279, 615] on div "**********" at bounding box center [1337, 609] width 202 height 15
click at [1247, 584] on div "****" at bounding box center [1337, 578] width 202 height 15
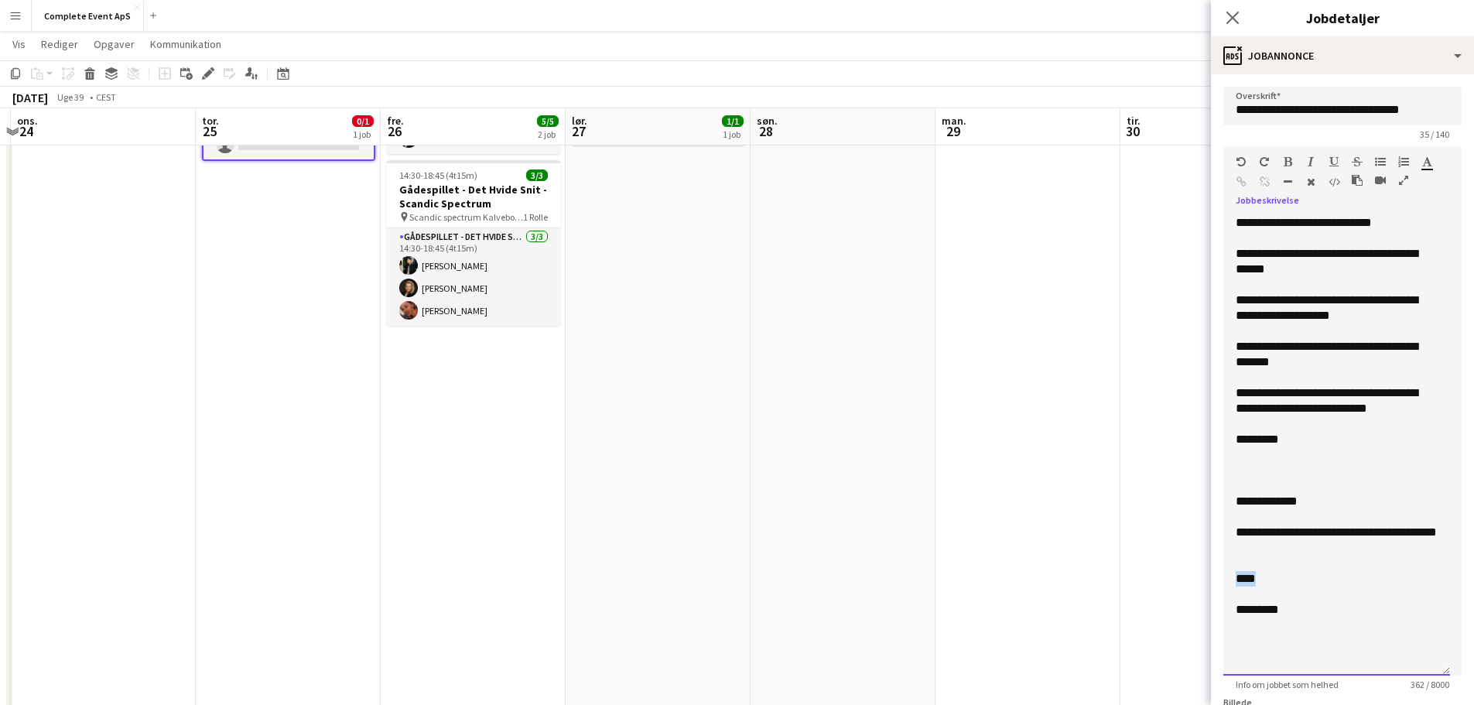
click at [1247, 584] on div "****" at bounding box center [1337, 578] width 202 height 15
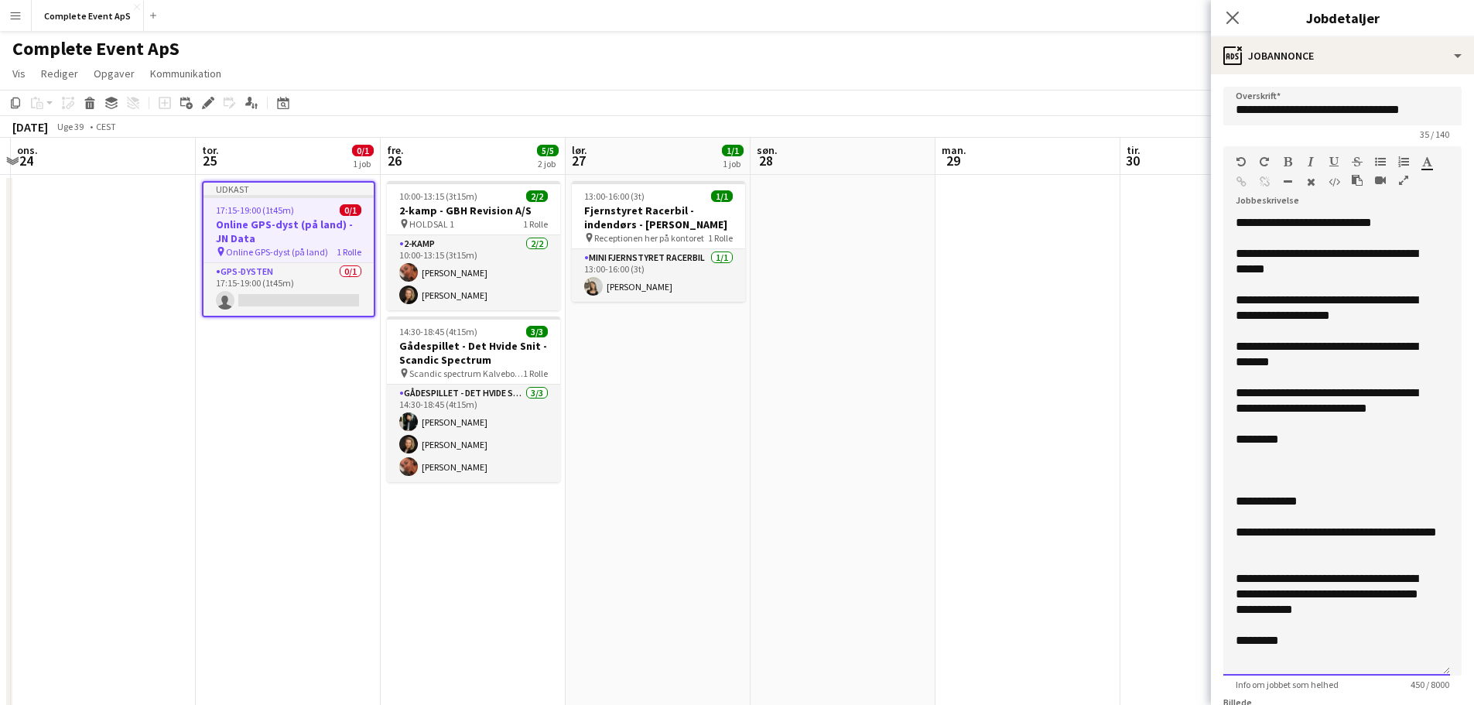
click at [1320, 226] on div "**********" at bounding box center [1337, 222] width 202 height 15
click at [1402, 227] on div "**********" at bounding box center [1337, 222] width 202 height 15
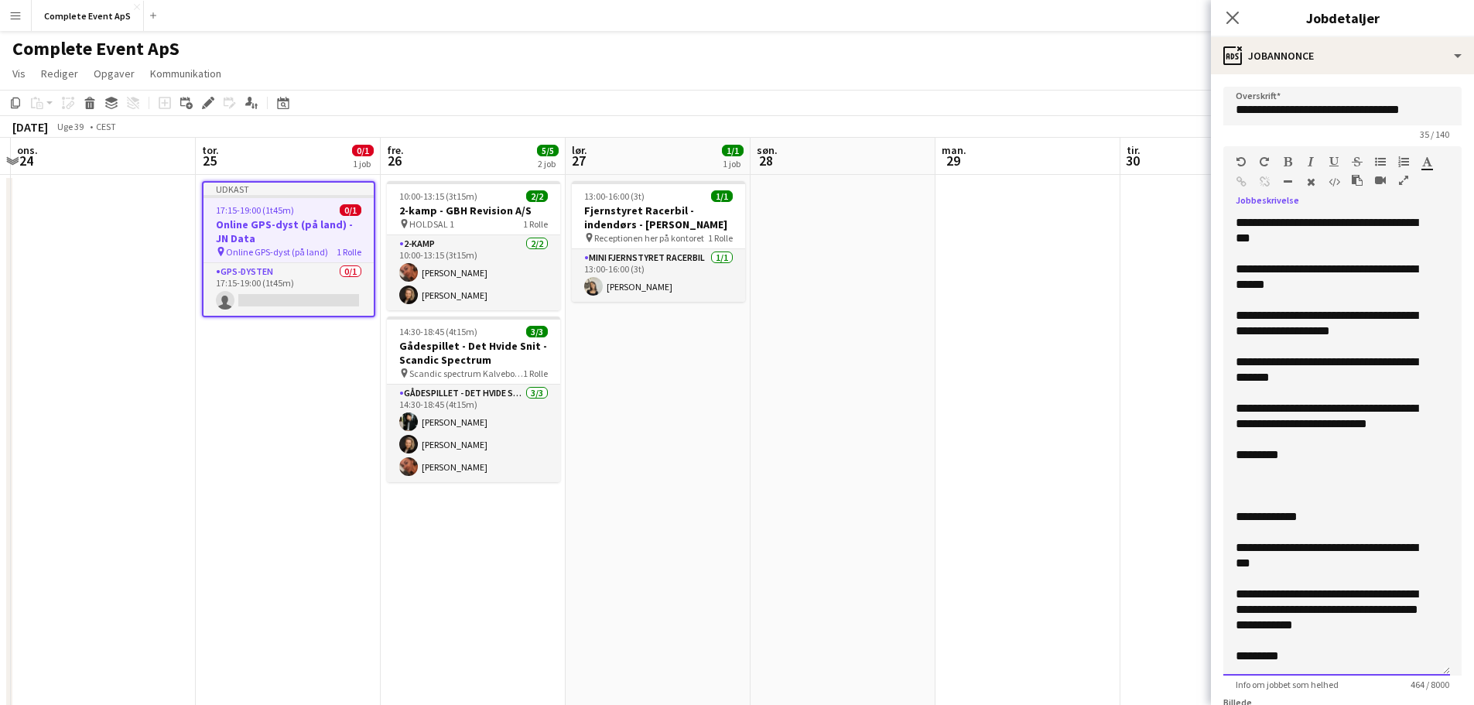
click at [1409, 265] on div "**********" at bounding box center [1331, 277] width 190 height 31
click at [1293, 286] on div "**********" at bounding box center [1331, 277] width 190 height 31
click at [1291, 306] on div at bounding box center [1337, 300] width 202 height 15
click at [1287, 313] on div "**********" at bounding box center [1331, 323] width 190 height 31
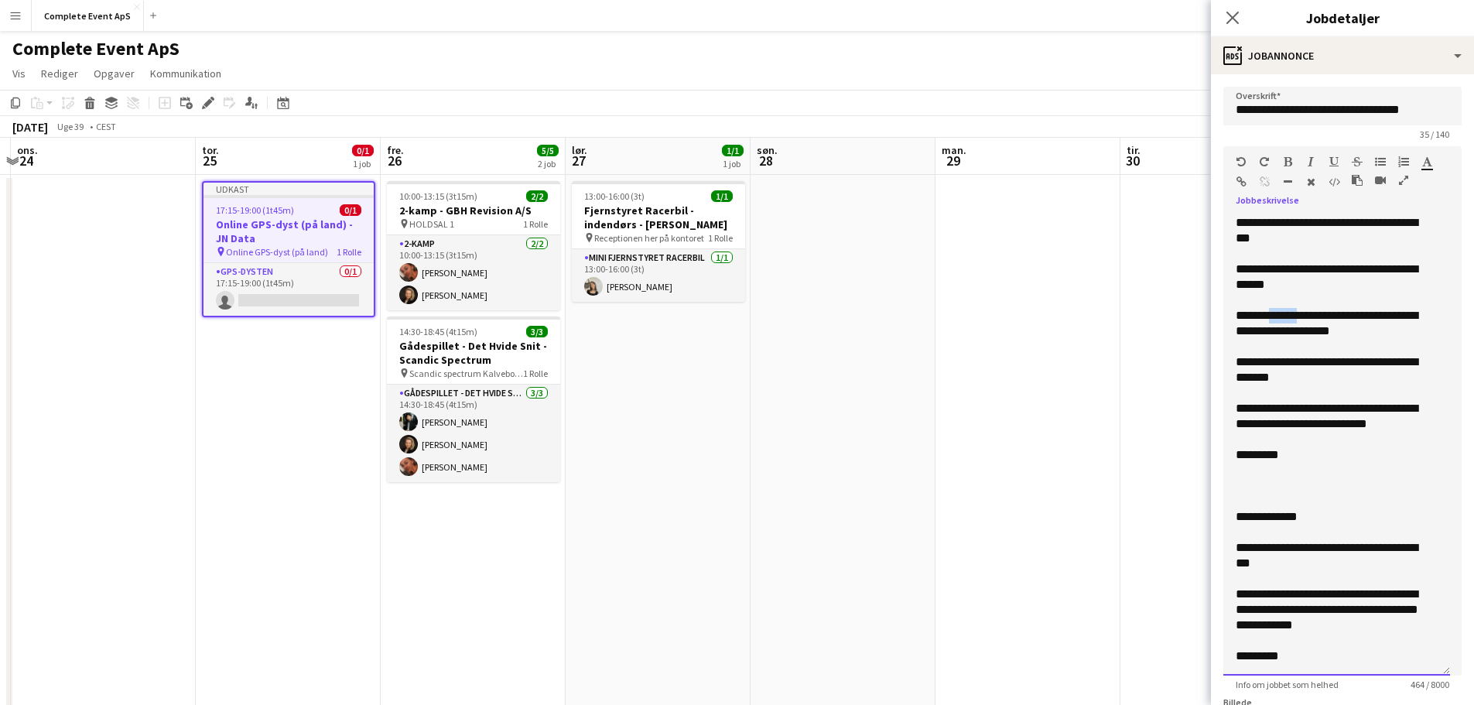
click at [1287, 313] on div "**********" at bounding box center [1331, 323] width 190 height 31
click at [1328, 365] on div "**********" at bounding box center [1331, 369] width 190 height 31
click at [1258, 372] on div "**********" at bounding box center [1331, 369] width 190 height 31
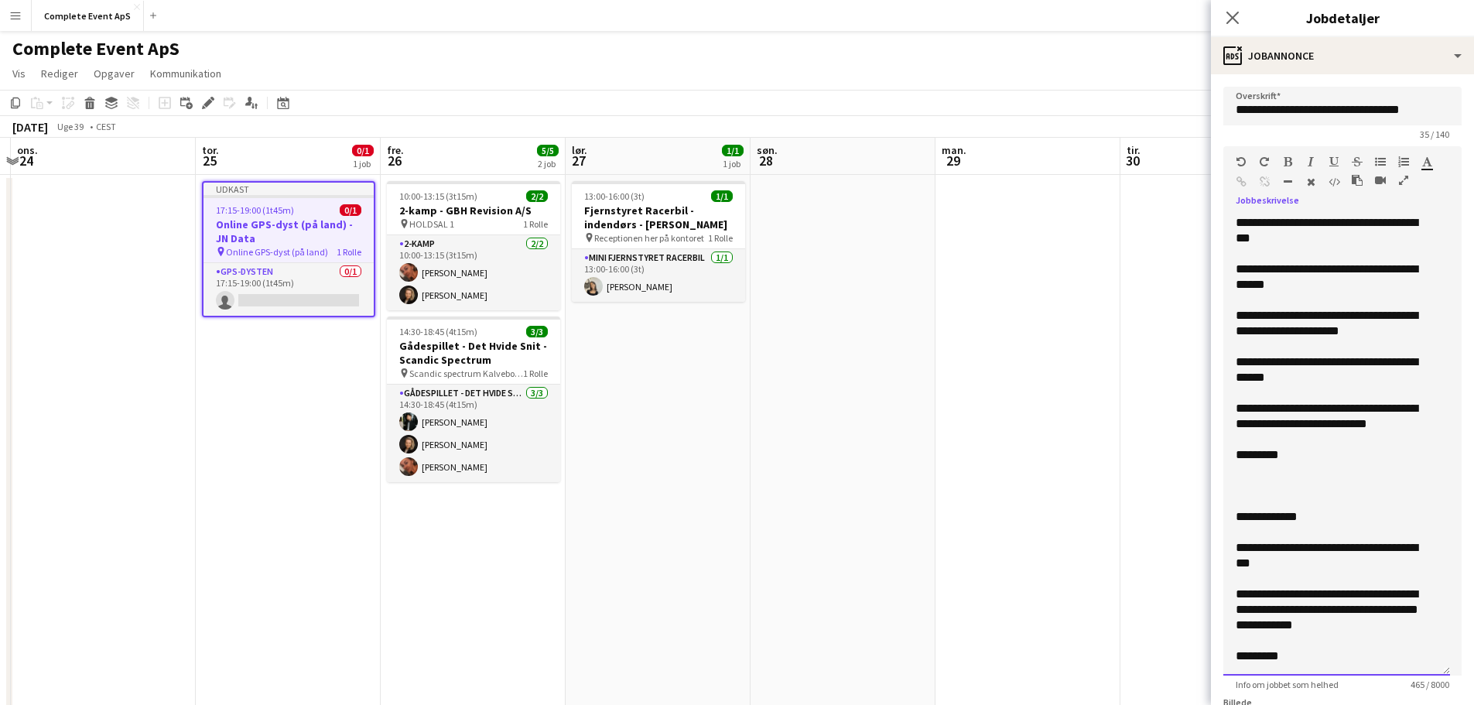
click at [1265, 408] on div "**********" at bounding box center [1331, 416] width 190 height 31
click at [1423, 426] on div "**********" at bounding box center [1331, 416] width 190 height 31
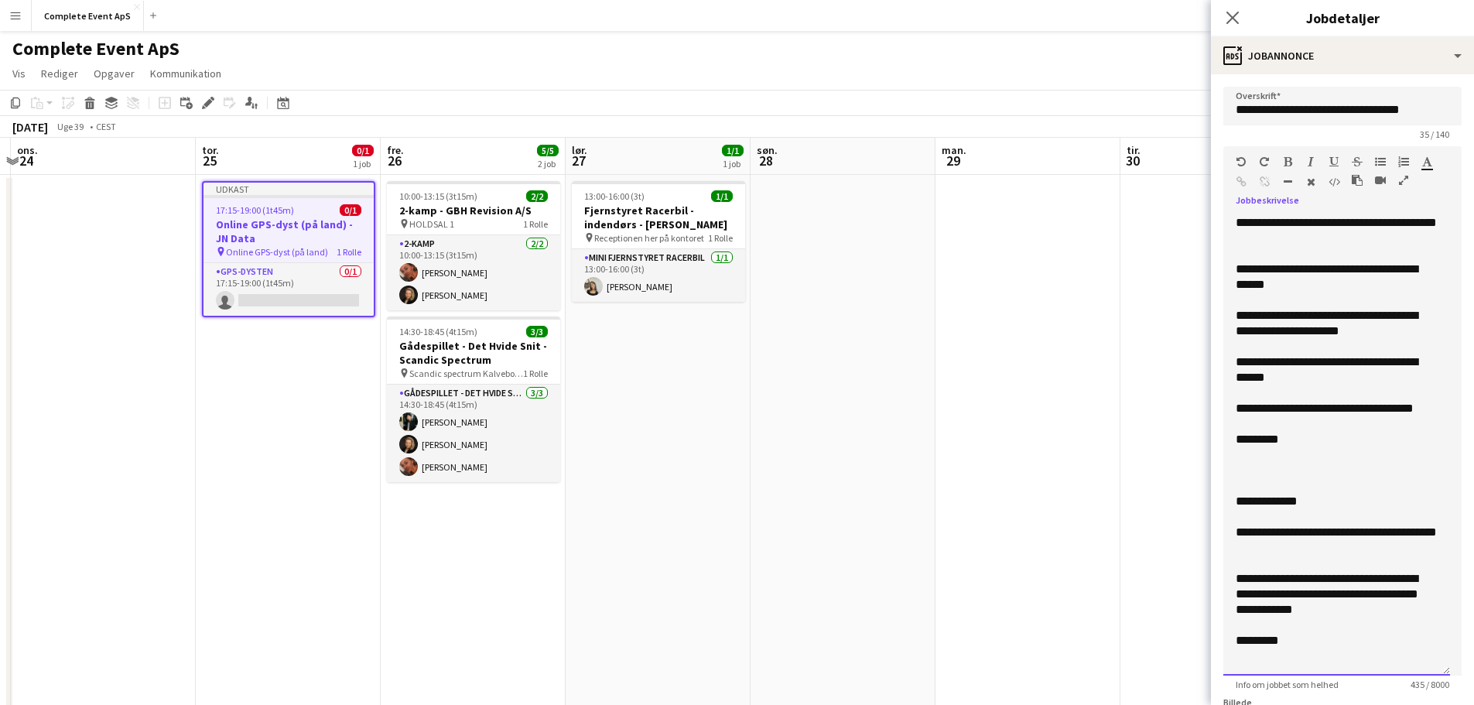
drag, startPoint x: 1263, startPoint y: 407, endPoint x: 1375, endPoint y: 423, distance: 113.3
click at [1265, 407] on div "**********" at bounding box center [1337, 408] width 202 height 15
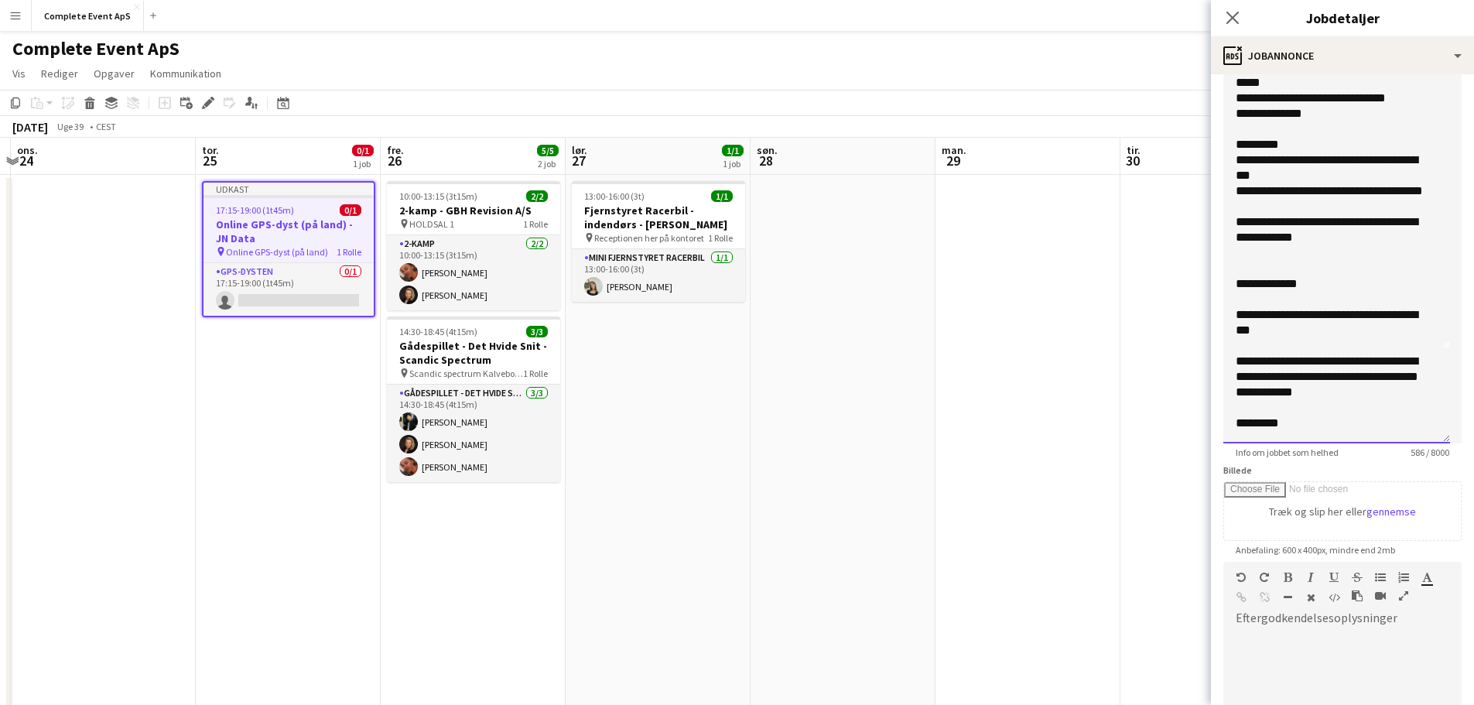
scroll to position [428, 0]
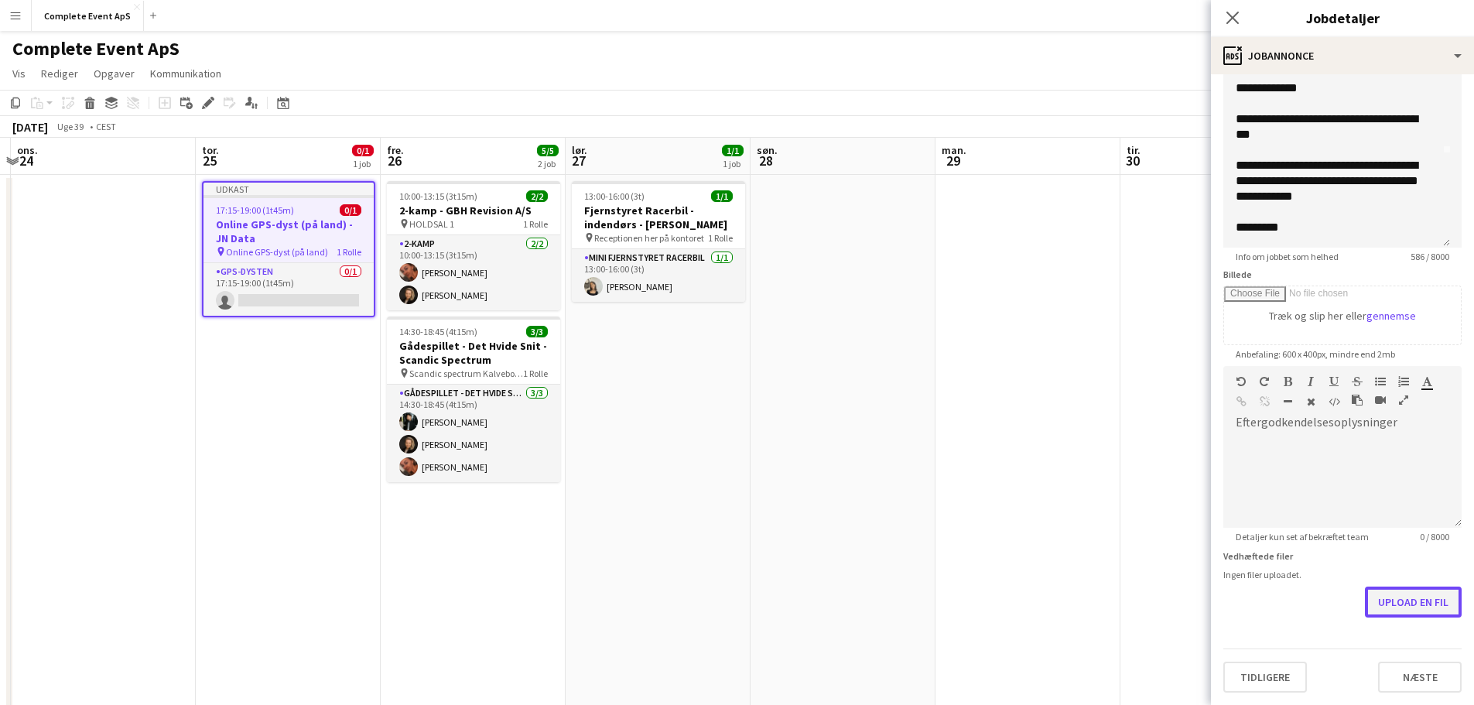
click at [1401, 592] on button "Upload en fil" at bounding box center [1413, 602] width 97 height 31
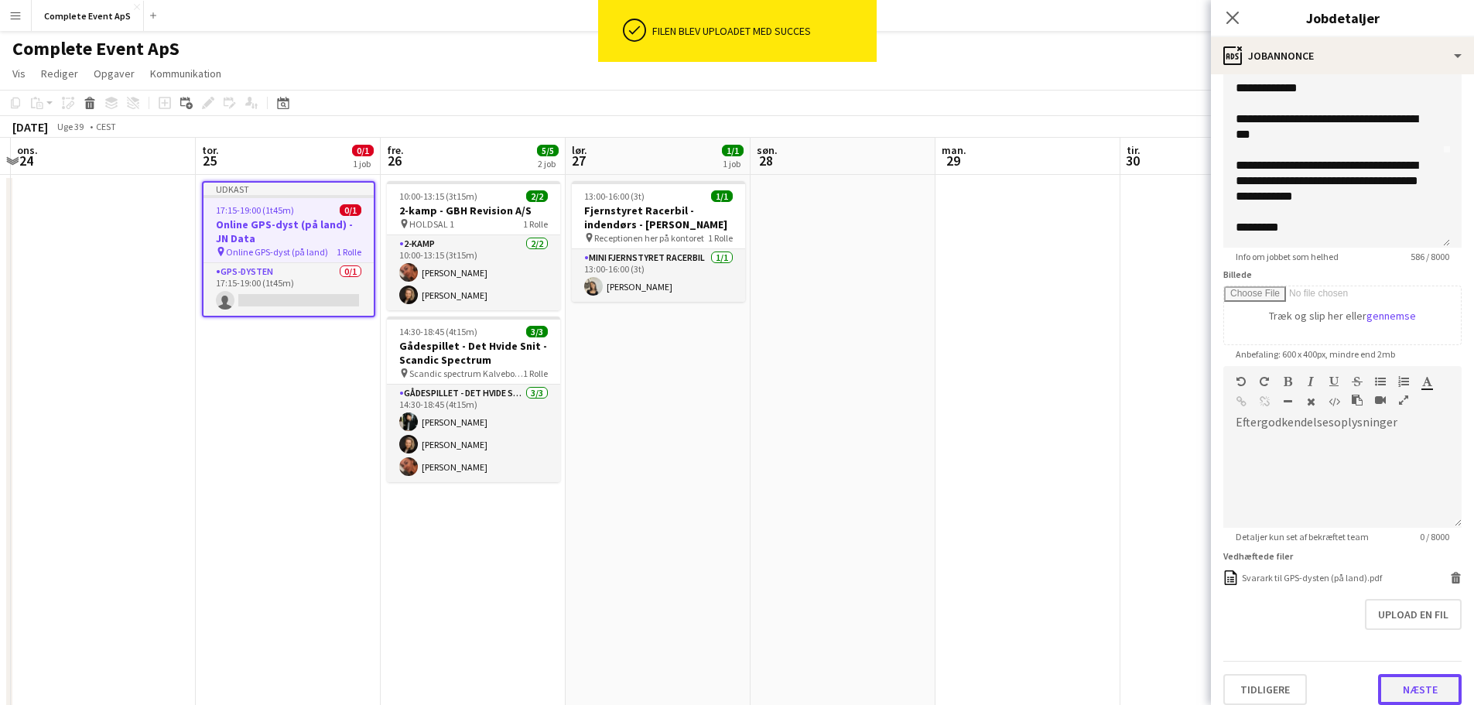
click at [1402, 686] on button "Næste" at bounding box center [1420, 689] width 84 height 31
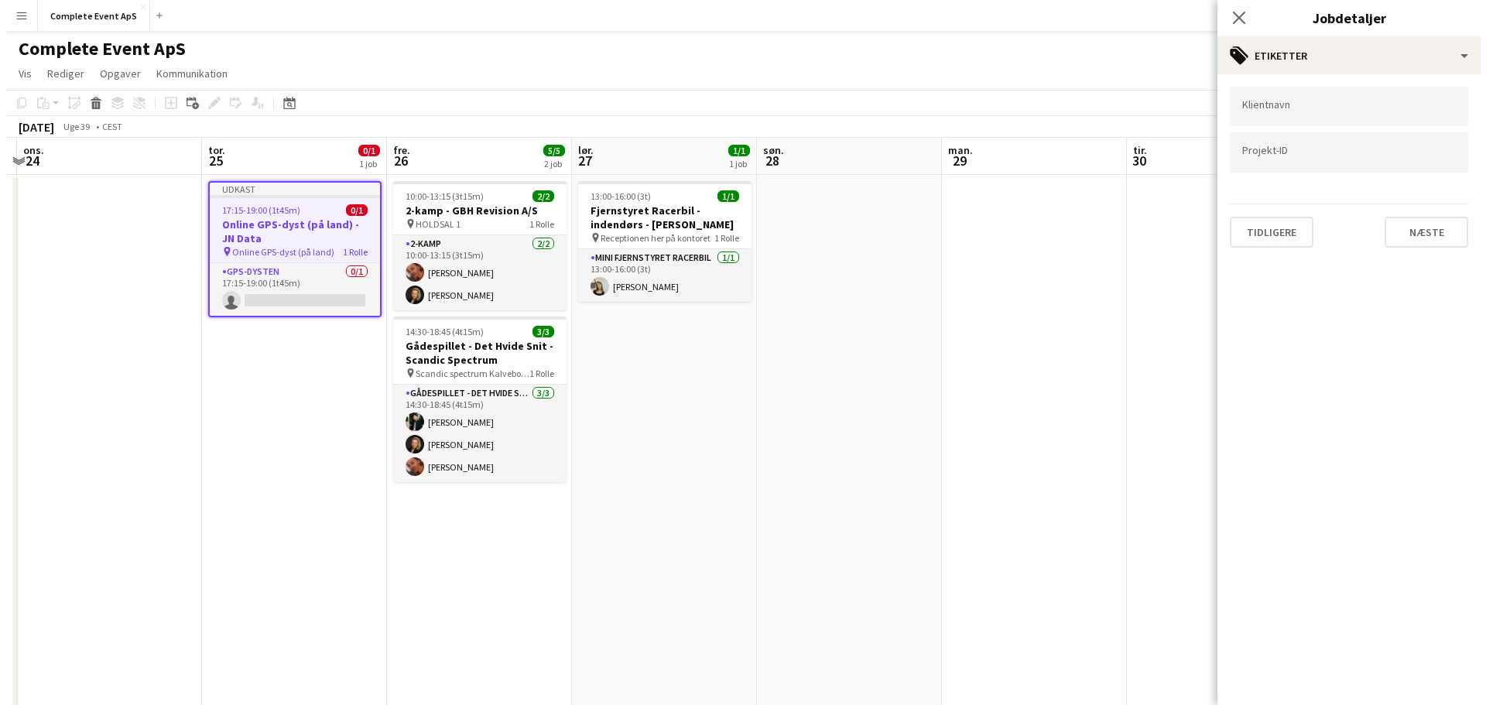
scroll to position [0, 0]
click at [1007, 488] on app-date-cell at bounding box center [1028, 556] width 185 height 762
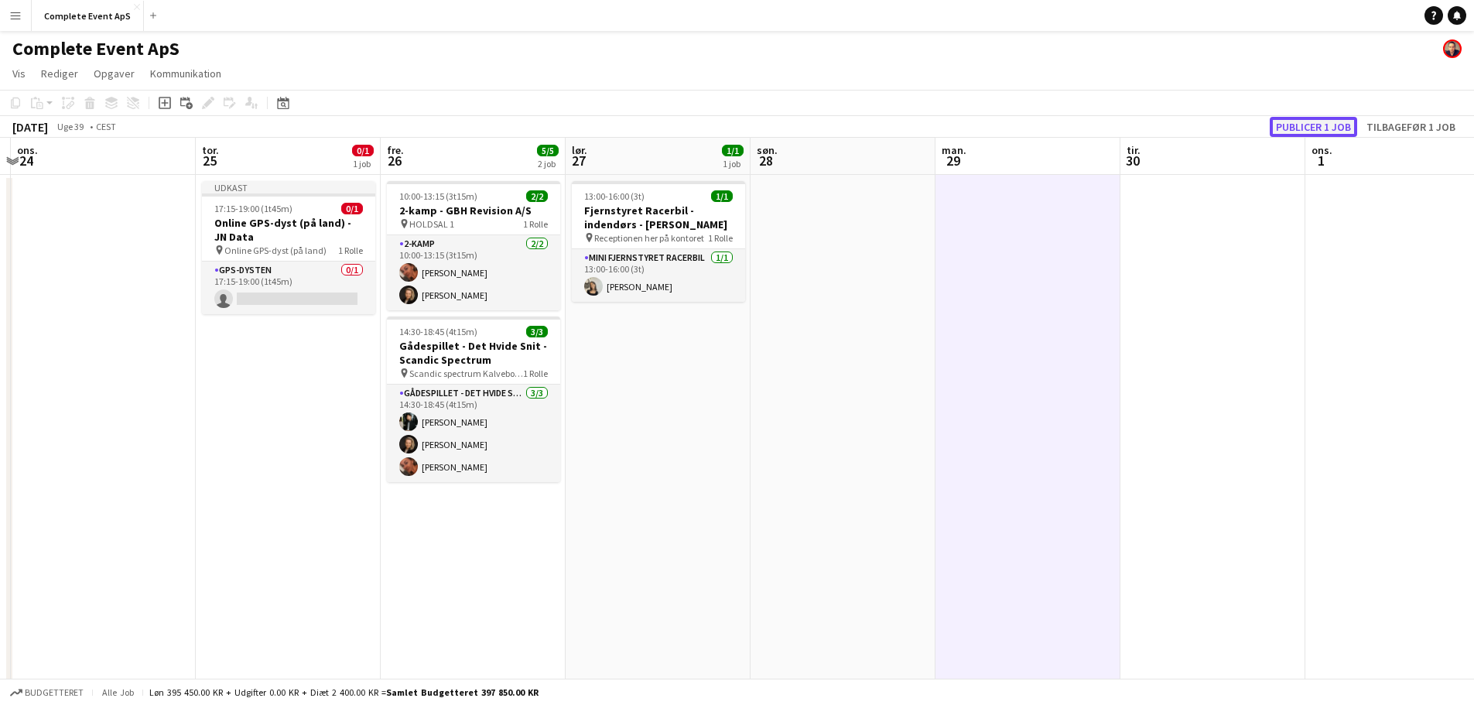
click at [1303, 125] on button "Publicer 1 job" at bounding box center [1313, 127] width 87 height 20
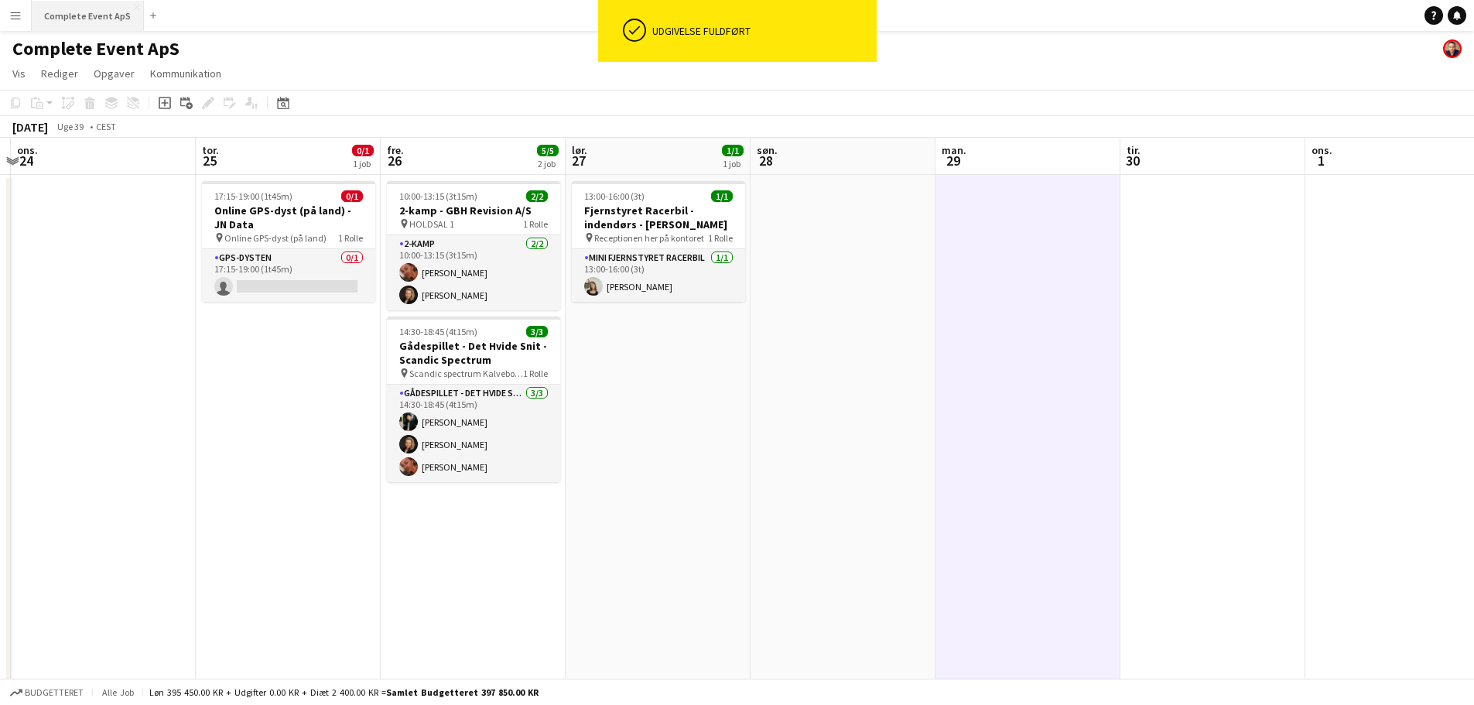
click at [81, 13] on button "Complete Event ApS Luk" at bounding box center [88, 16] width 112 height 30
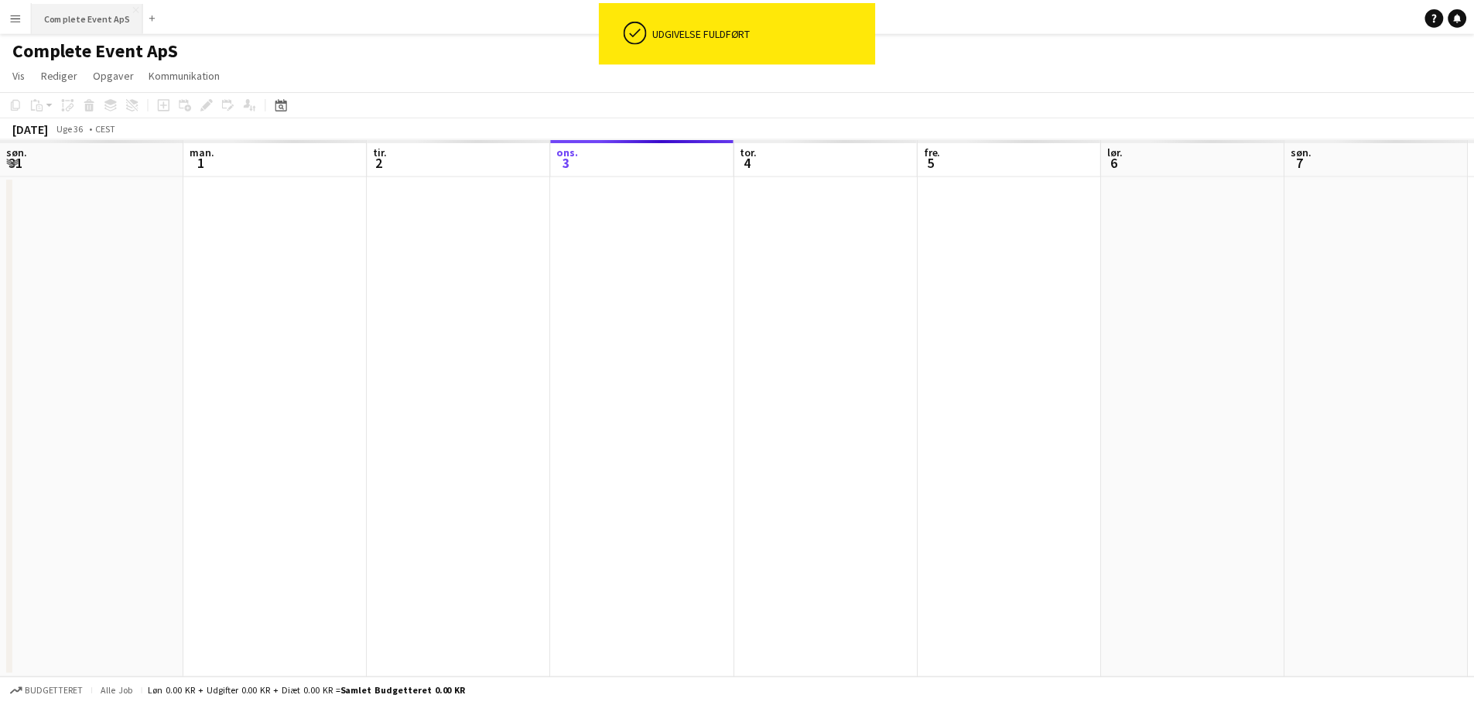
scroll to position [0, 370]
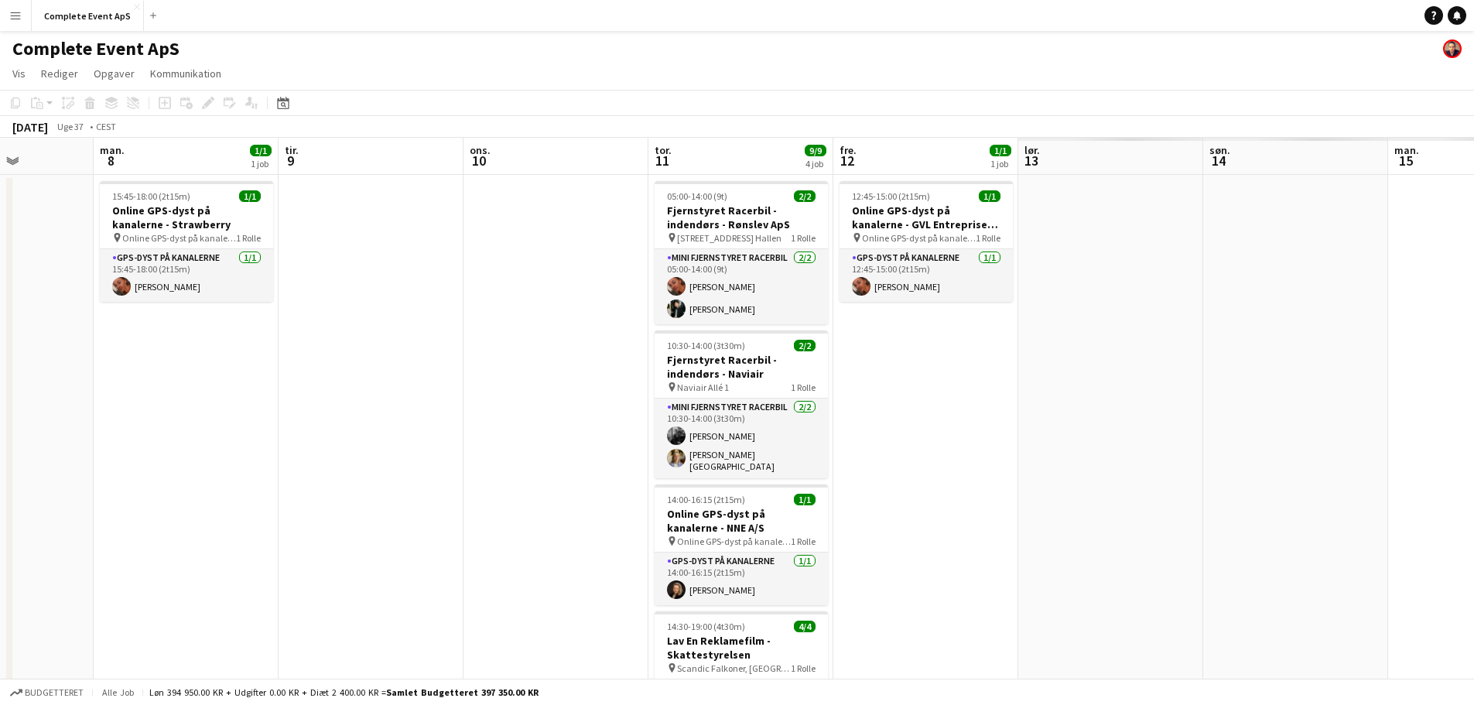
drag, startPoint x: 1201, startPoint y: 392, endPoint x: 0, endPoint y: 405, distance: 1201.2
click at [0, 406] on app-calendar-viewport "fre. 5 4/4 1 job lør. 6 2/2 1 job søn. 7 man. 8 1/1 1 job tir. 9 ons. 10 tor. 1…" at bounding box center [737, 484] width 1474 height 693
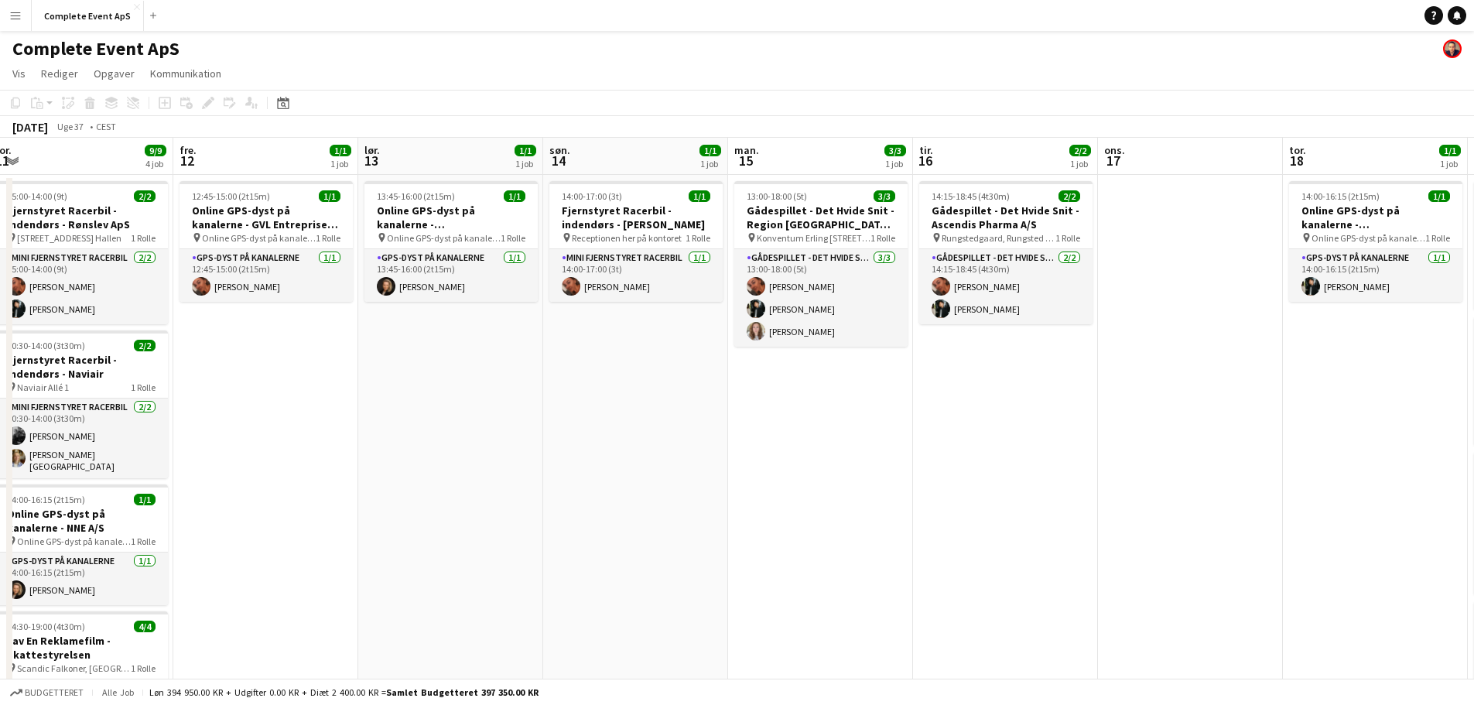
scroll to position [0, 562]
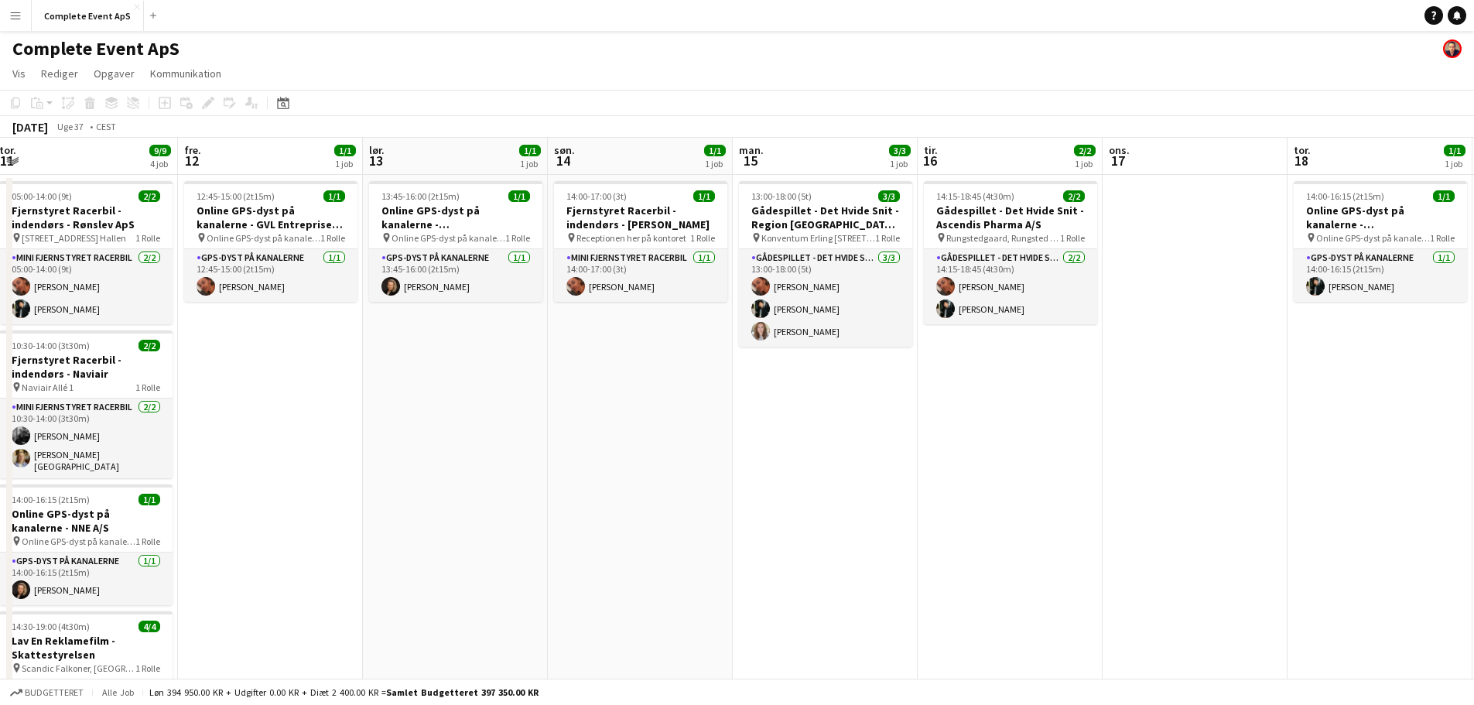
drag, startPoint x: 922, startPoint y: 492, endPoint x: 266, endPoint y: 504, distance: 655.6
click at [266, 504] on app-calendar-viewport "man. 8 1/1 1 job tir. 9 ons. 10 tor. 11 9/9 4 job fre. 12 1/1 1 job lør. 13 1/1…" at bounding box center [737, 537] width 1474 height 799
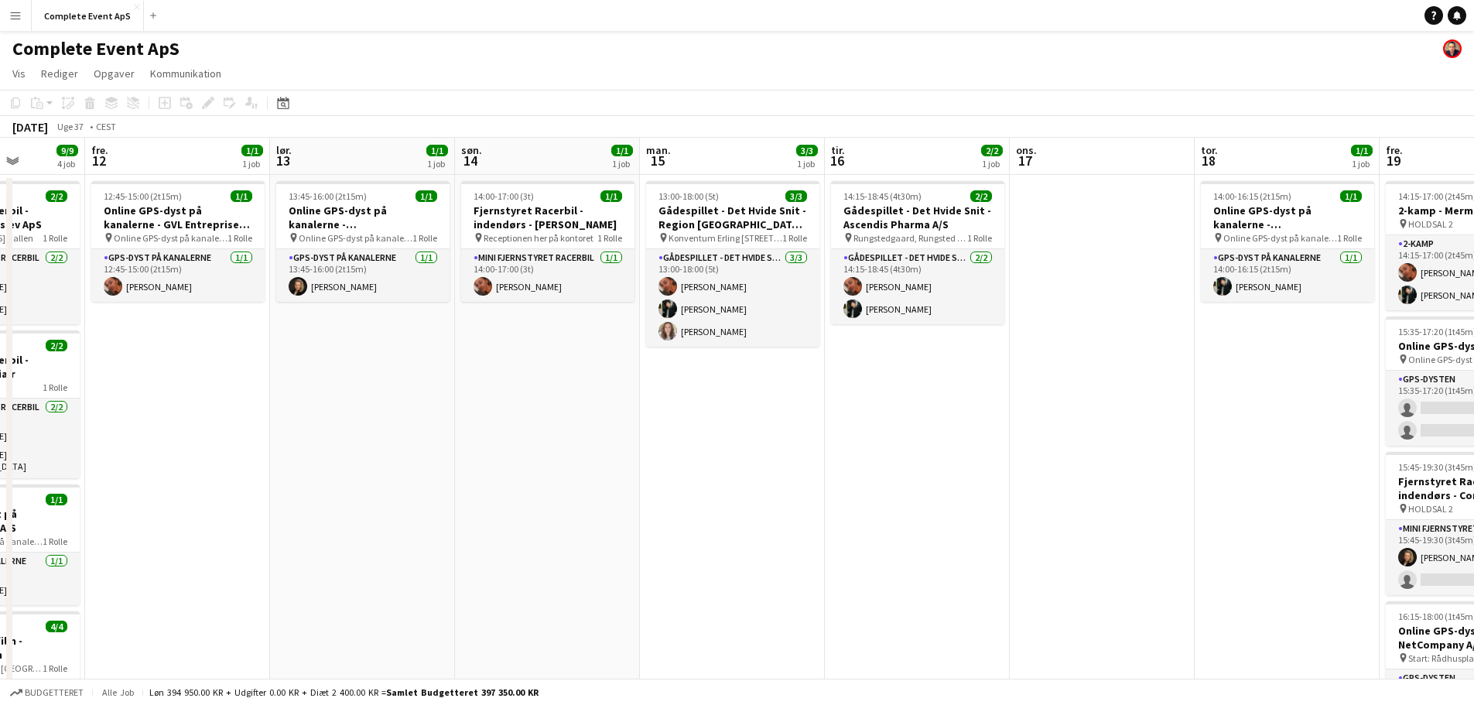
scroll to position [0, 524]
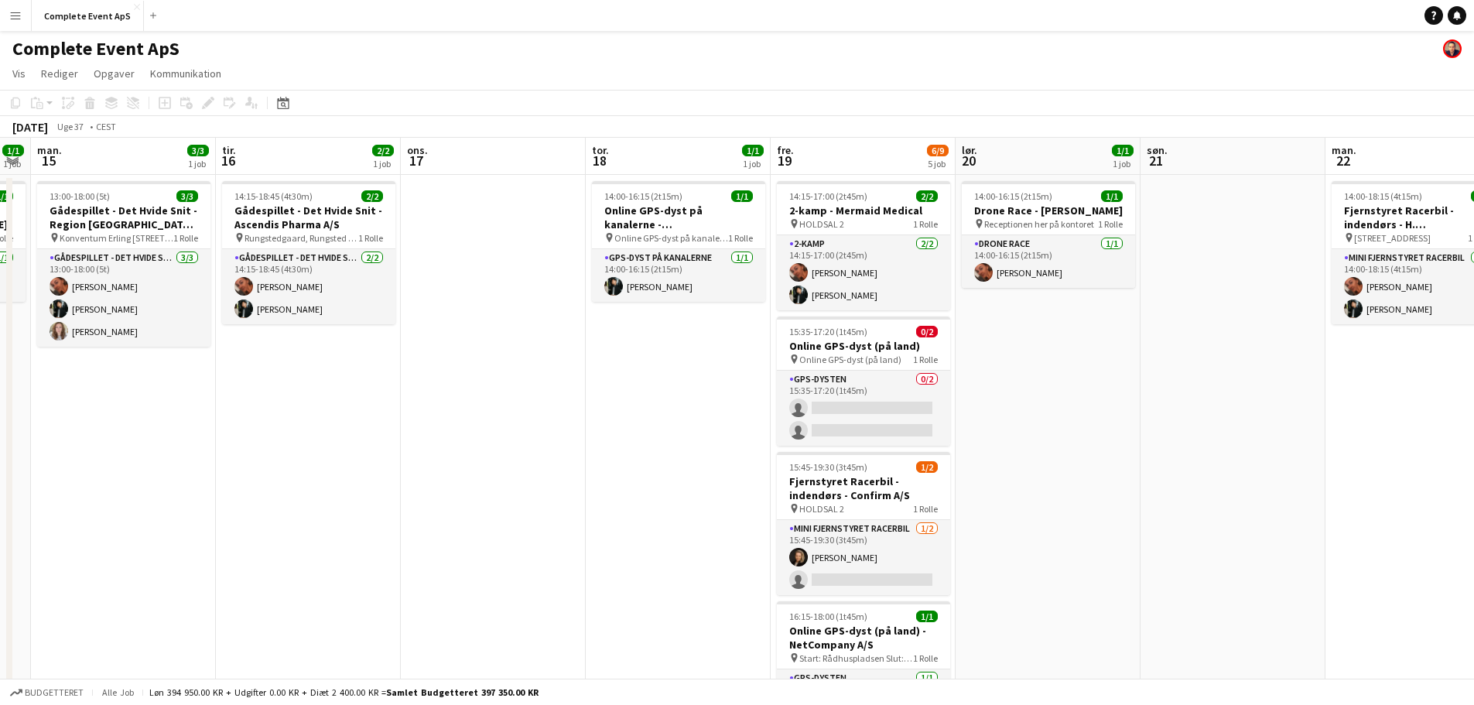
drag, startPoint x: 1090, startPoint y: 593, endPoint x: 573, endPoint y: 560, distance: 518.0
click at [573, 560] on app-calendar-viewport "fre. 12 1/1 1 job lør. 13 1/1 1 job søn. 14 1/1 1 job man. 15 3/3 1 job tir. 16…" at bounding box center [737, 537] width 1474 height 799
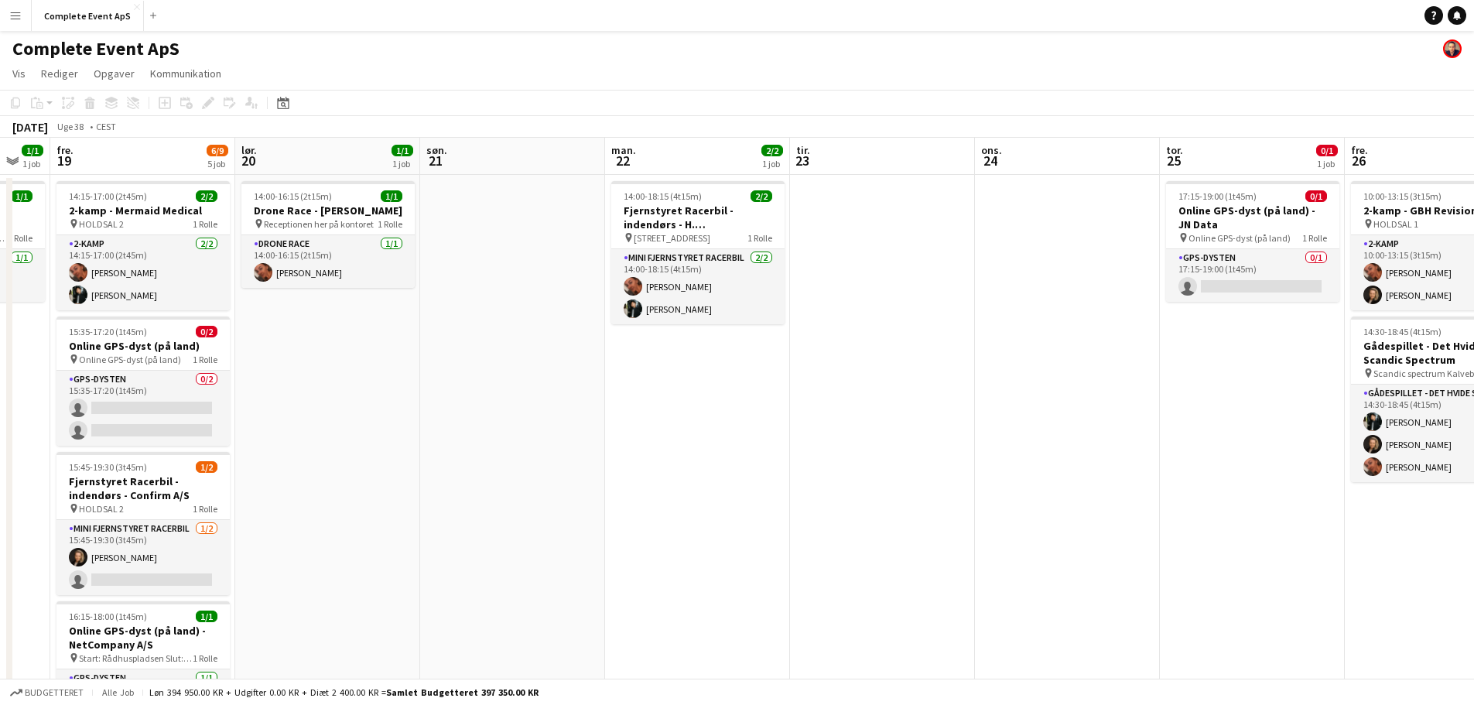
drag, startPoint x: 1250, startPoint y: 509, endPoint x: 556, endPoint y: 512, distance: 694.2
click at [556, 512] on app-calendar-viewport "tir. 16 2/2 1 job ons. 17 tor. 18 1/1 1 job fre. 19 6/9 5 job lør. 20 1/1 1 job…" at bounding box center [737, 537] width 1474 height 799
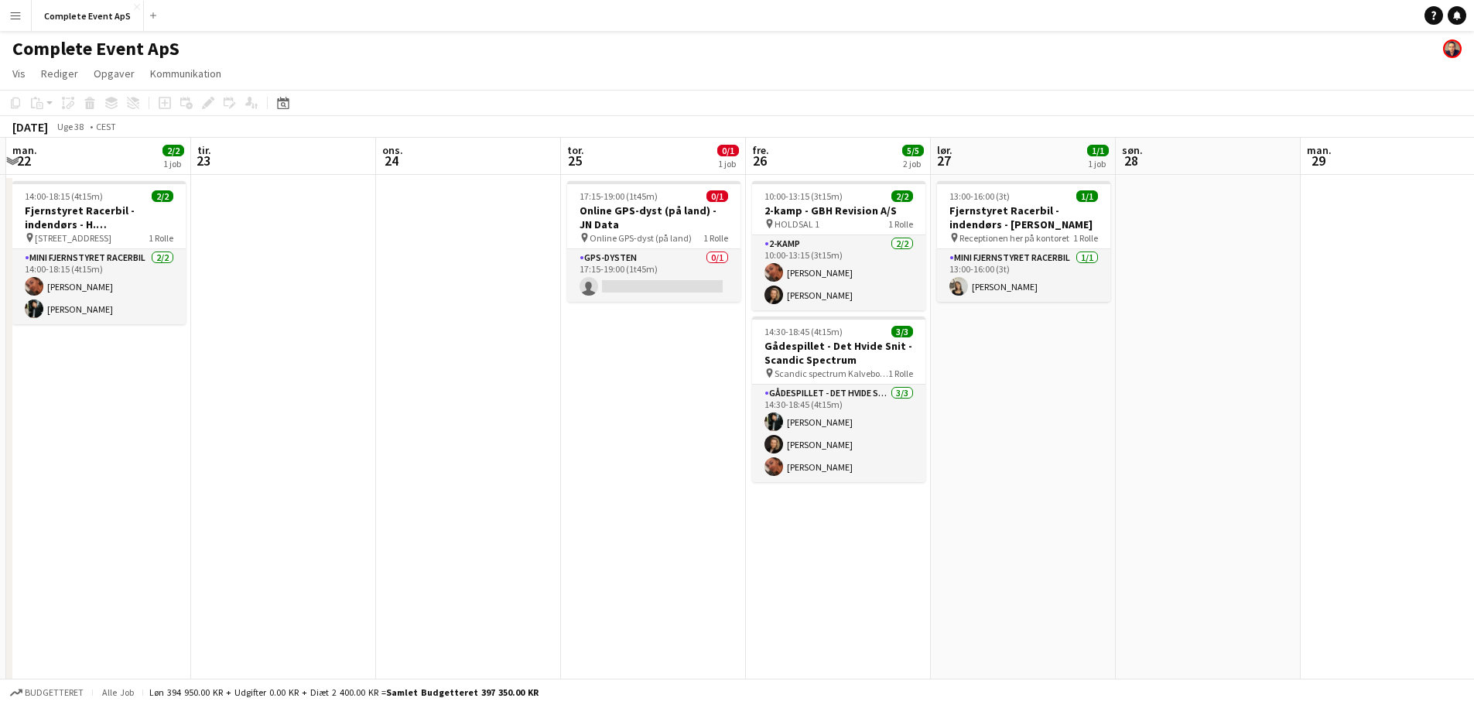
scroll to position [0, 550]
drag, startPoint x: 1114, startPoint y: 528, endPoint x: 681, endPoint y: 519, distance: 432.7
click at [681, 519] on app-calendar-viewport "fre. 19 6/9 5 job lør. 20 1/1 1 job søn. 21 man. 22 2/2 1 job tir. 23 ons. 24 t…" at bounding box center [737, 537] width 1474 height 799
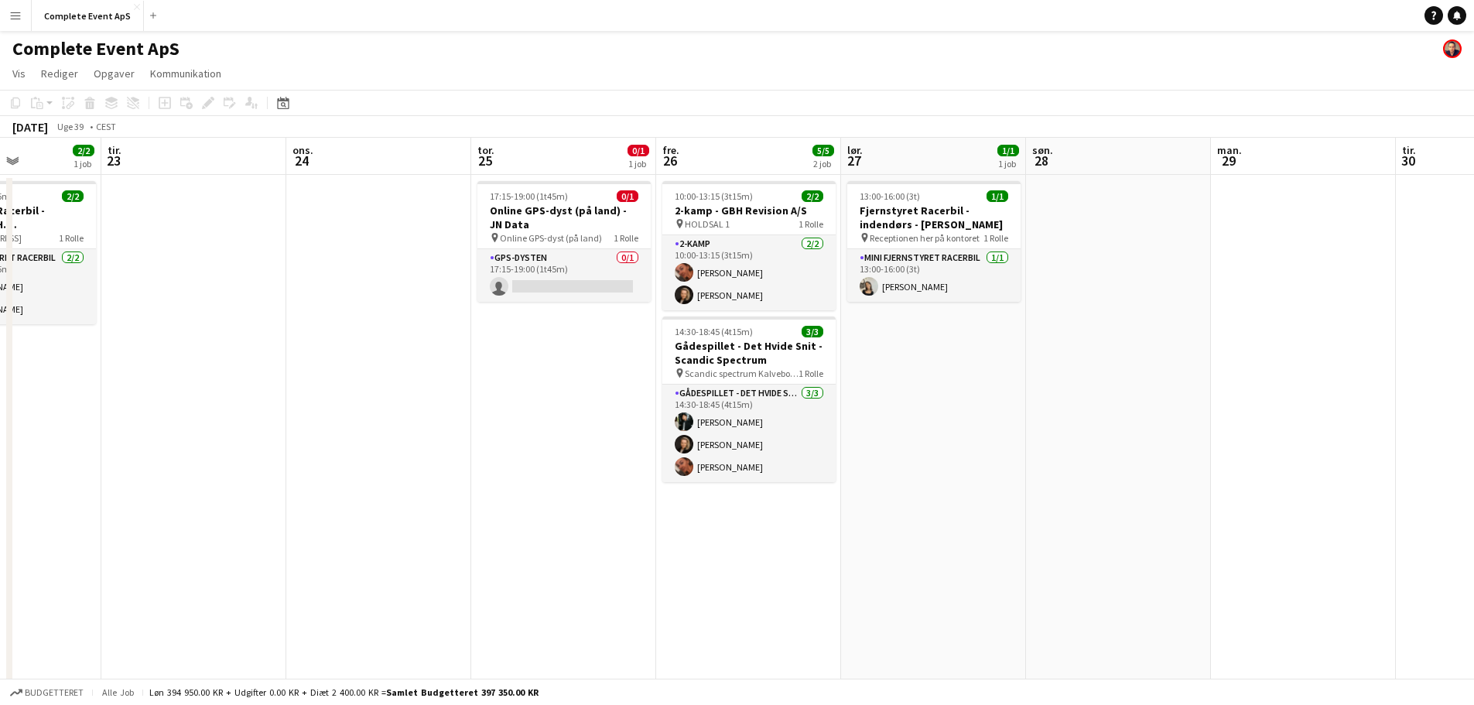
scroll to position [0, 453]
drag, startPoint x: 1169, startPoint y: 461, endPoint x: 1173, endPoint y: 495, distance: 35.0
click at [1173, 495] on app-calendar-viewport "lør. 20 1/1 1 job søn. 21 man. 22 2/2 1 job tir. 23 ons. 24 tor. 25 0/1 1 job f…" at bounding box center [737, 537] width 1474 height 799
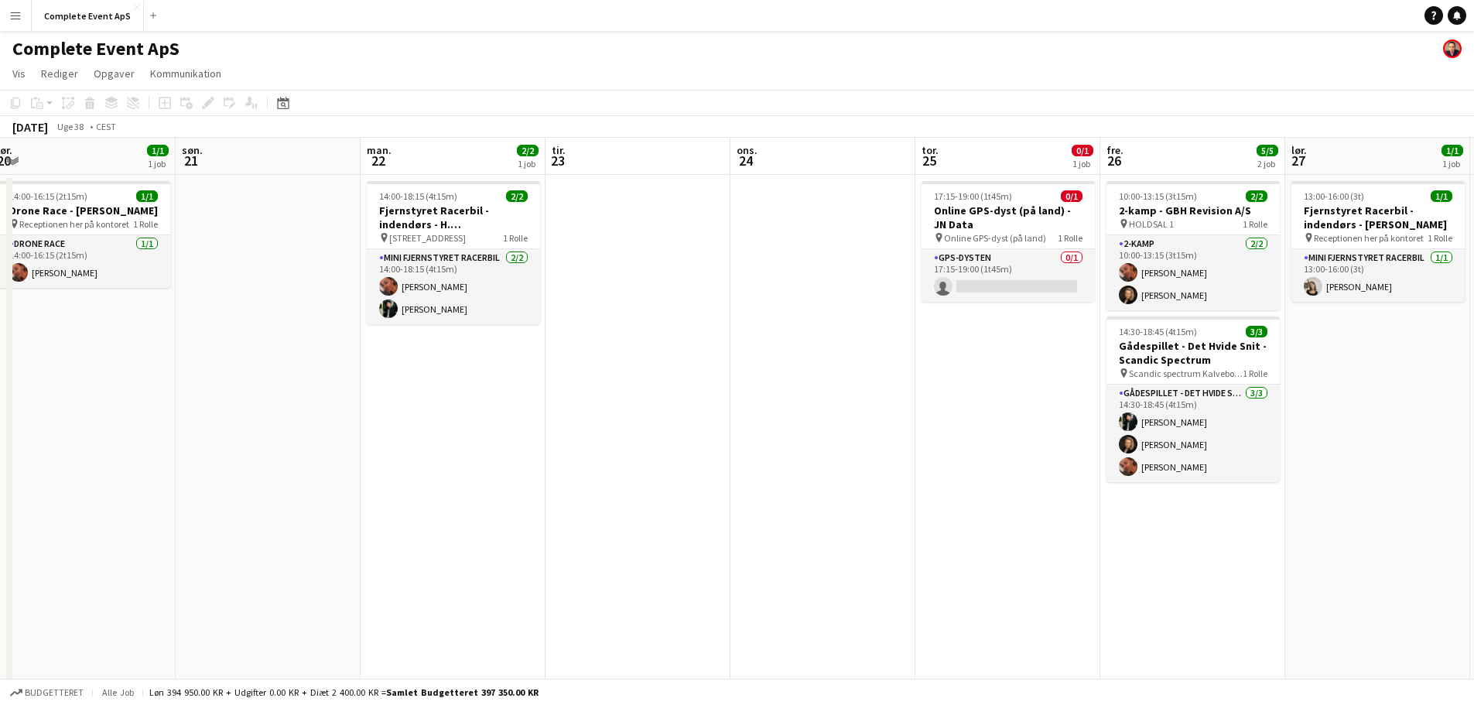
drag, startPoint x: 289, startPoint y: 471, endPoint x: 1292, endPoint y: 449, distance: 1002.5
click at [1292, 449] on app-calendar-viewport "tor. 18 1/1 1 job fre. 19 6/9 5 job lør. 20 1/1 1 job søn. 21 man. 22 2/2 1 job…" at bounding box center [737, 537] width 1474 height 799
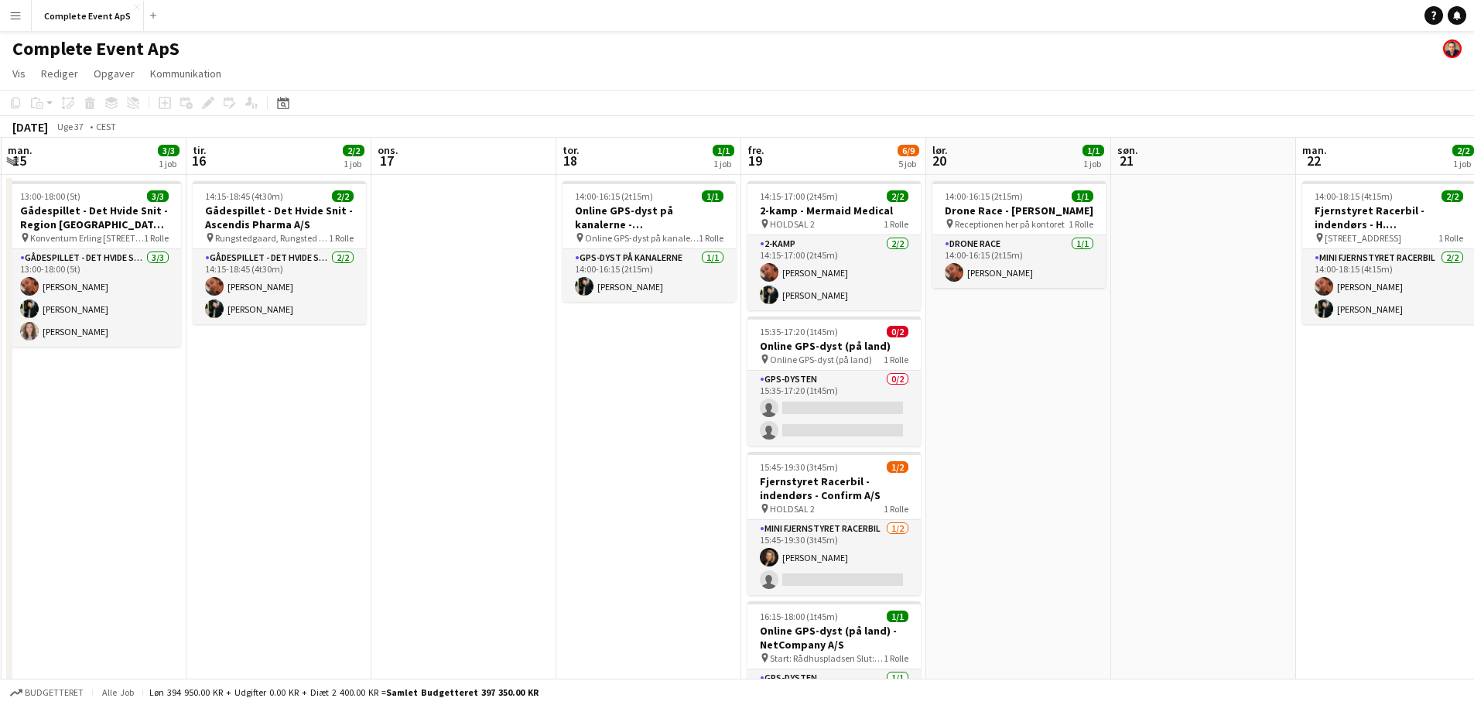
drag, startPoint x: 227, startPoint y: 456, endPoint x: 604, endPoint y: 463, distance: 377.0
click at [604, 463] on app-calendar-viewport "lør. 13 1/1 1 job søn. 14 1/1 1 job man. 15 3/3 1 job tir. 16 2/2 1 job ons. 17…" at bounding box center [737, 537] width 1474 height 799
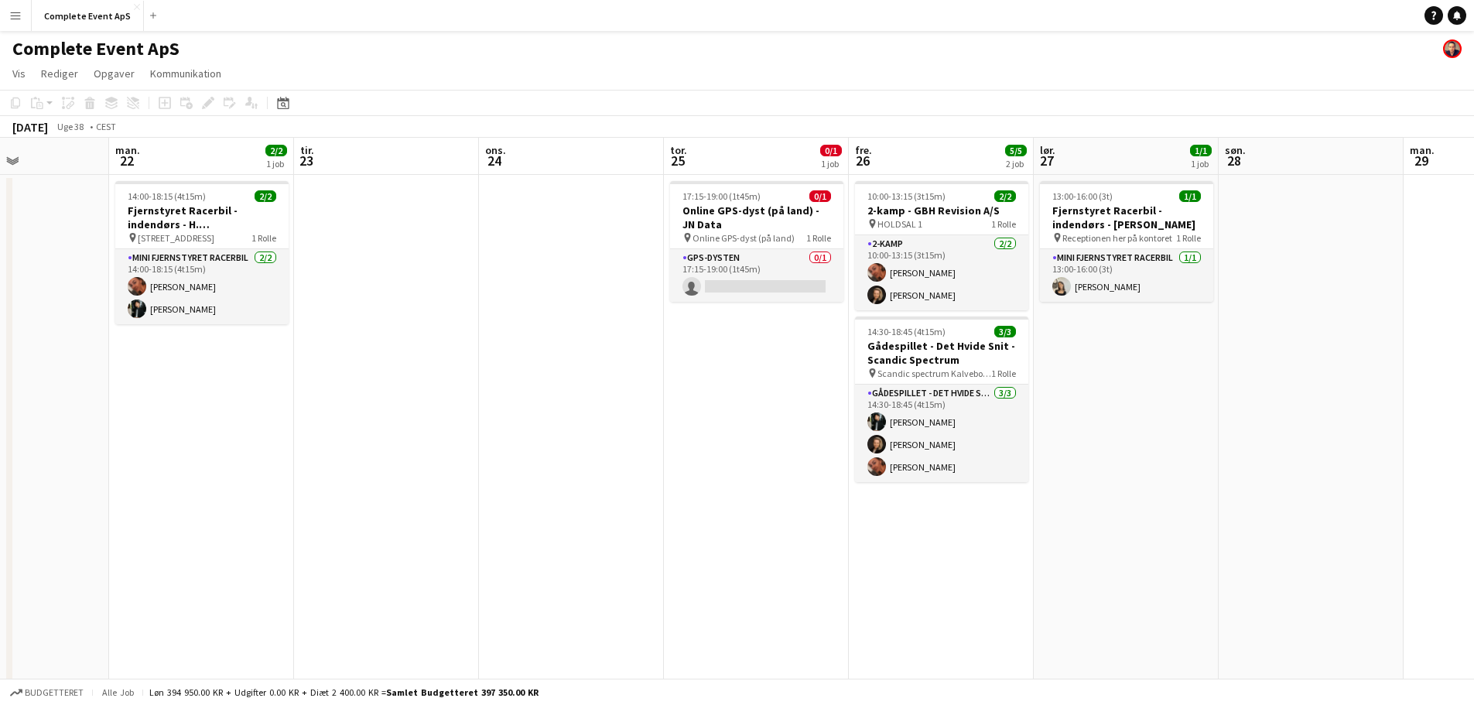
drag, startPoint x: 1269, startPoint y: 515, endPoint x: 2, endPoint y: 410, distance: 1271.3
click at [2, 410] on app-calendar-viewport "fre. 19 6/9 5 job lør. 20 1/1 1 job søn. 21 man. 22 2/2 1 job tir. 23 ons. 24 t…" at bounding box center [737, 537] width 1474 height 799
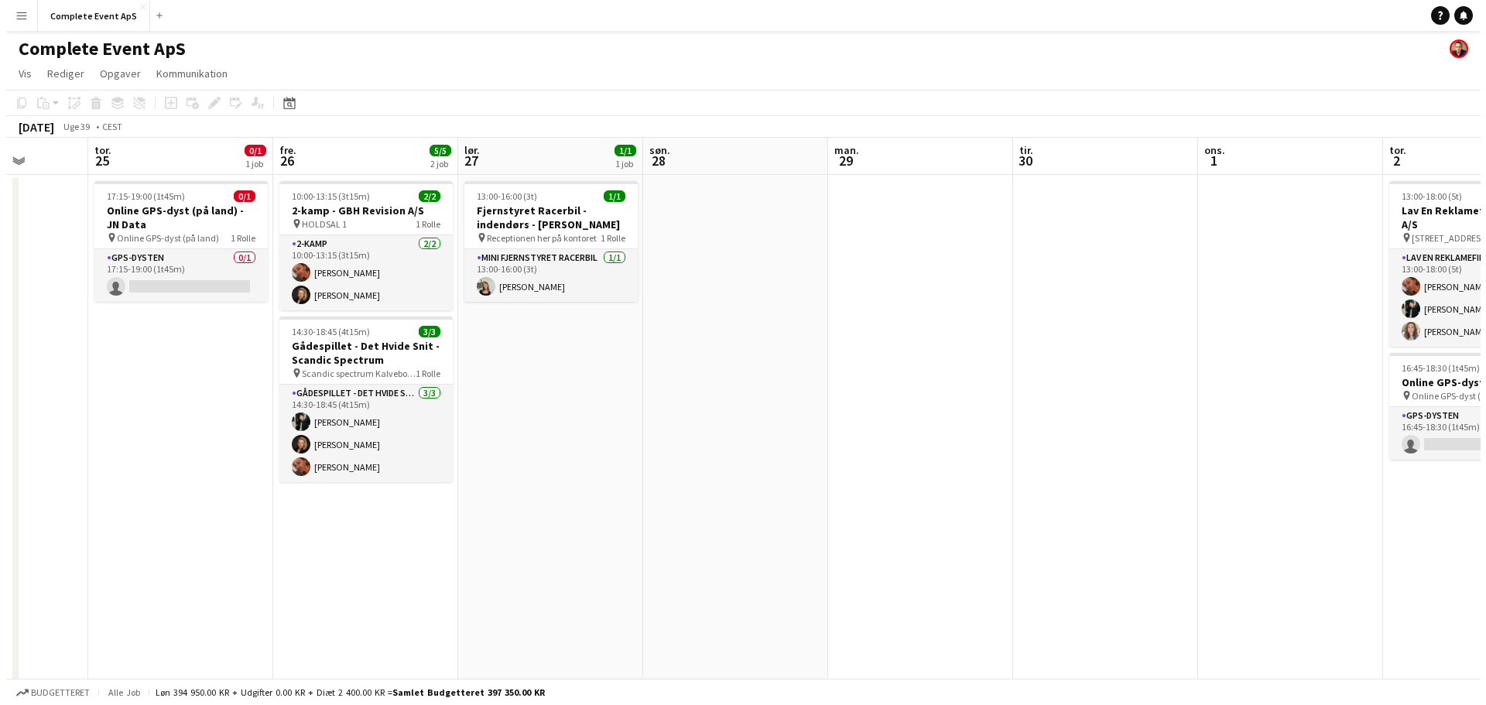
scroll to position [0, 537]
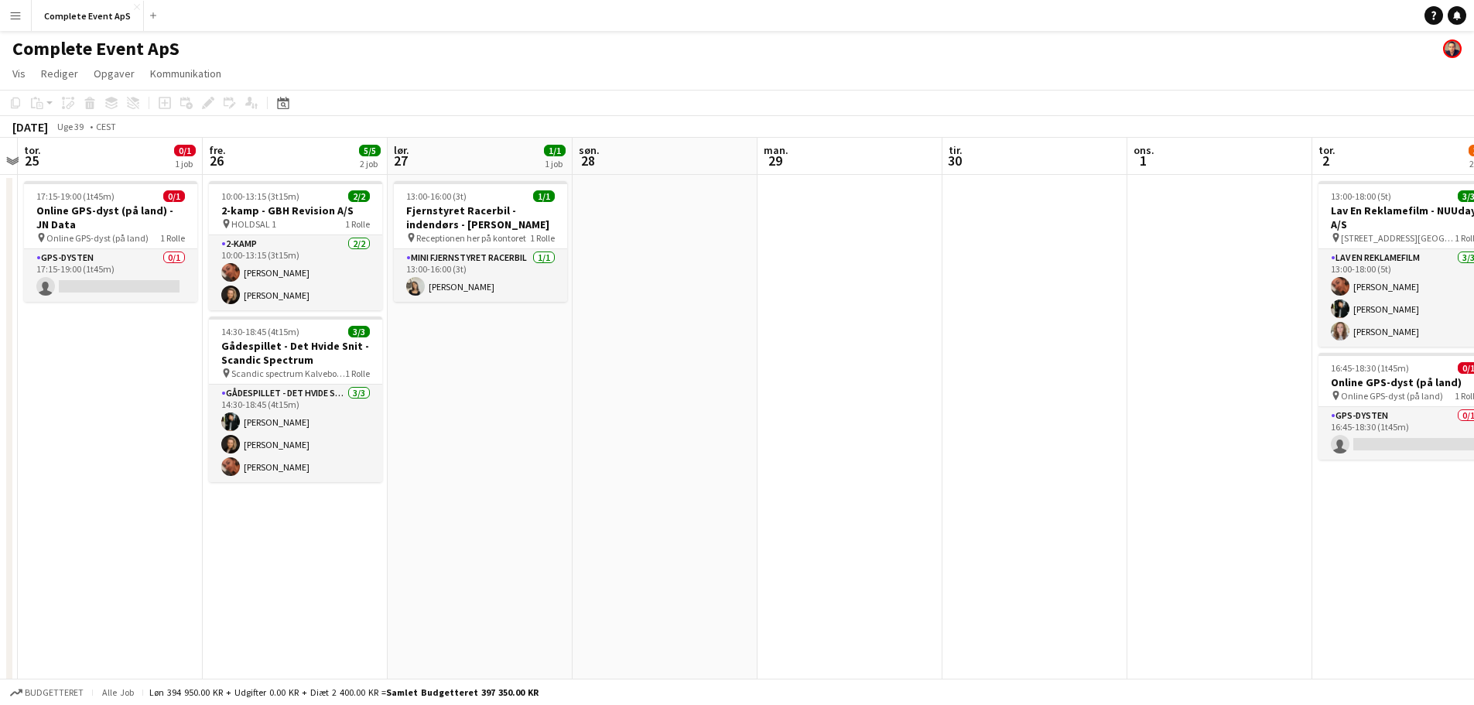
drag, startPoint x: 966, startPoint y: 464, endPoint x: 506, endPoint y: 460, distance: 459.7
click at [506, 460] on app-calendar-viewport "man. 22 2/2 1 job tir. 23 ons. 24 tor. 25 0/1 1 job fre. 26 5/5 2 job lør. 27 1…" at bounding box center [737, 537] width 1474 height 799
click at [74, 19] on button "Complete Event ApS Luk" at bounding box center [88, 16] width 112 height 30
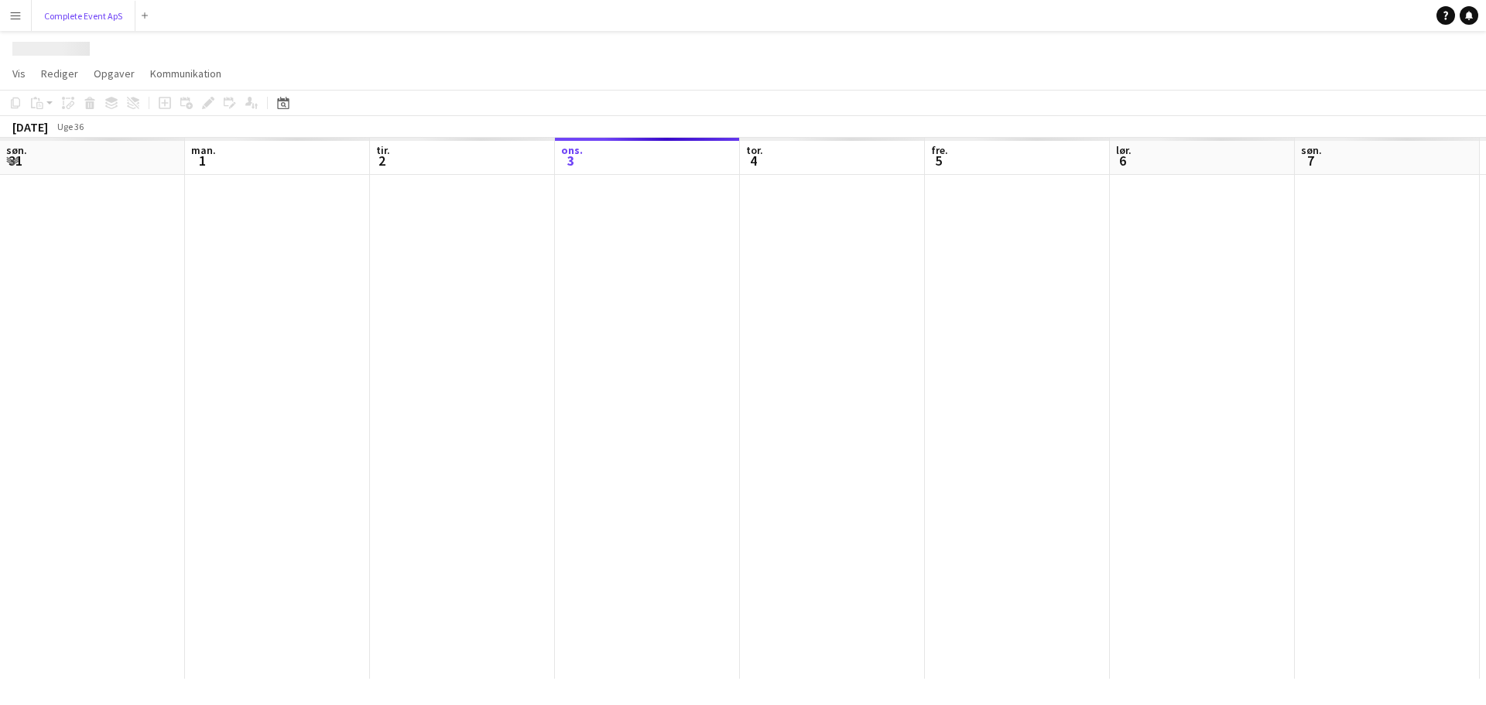
scroll to position [0, 370]
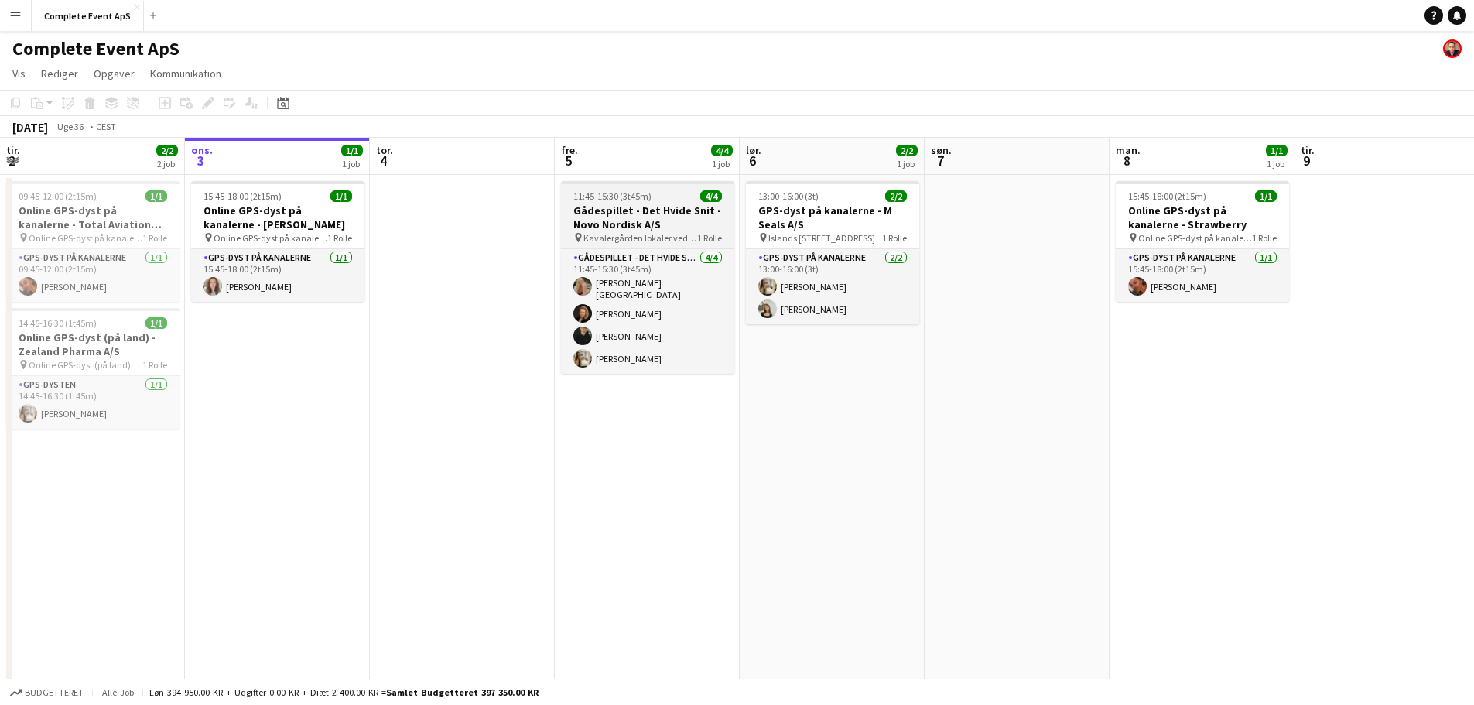
click at [669, 190] on app-job-card "11:45-15:30 (3t45m) 4/4 Gådespillet - Det Hvide Snit - Novo Nordisk A/S pin Kav…" at bounding box center [647, 277] width 173 height 193
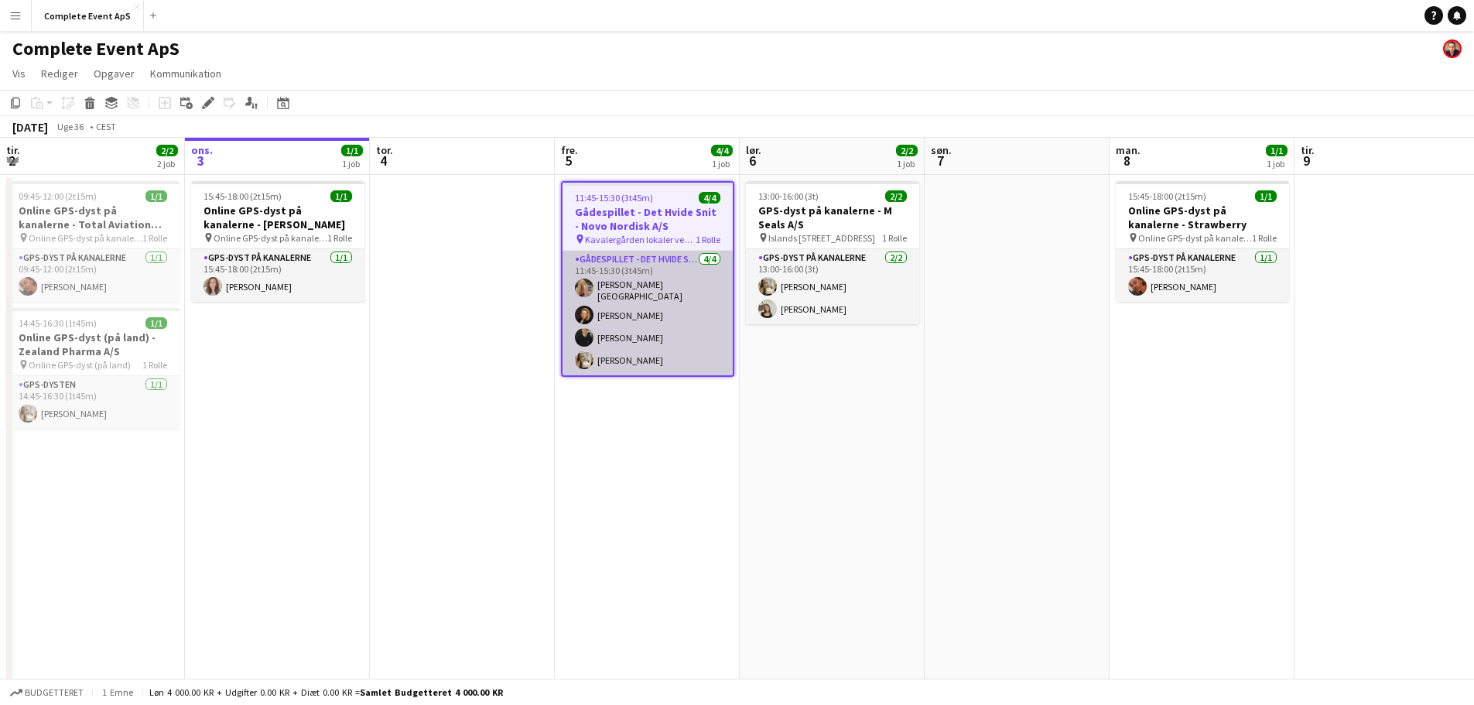
click at [659, 300] on app-card-role "Gådespillet - Det Hvide Snit [DATE] 11:45-15:30 (3t45m) [PERSON_NAME] [PERSON_N…" at bounding box center [648, 313] width 170 height 125
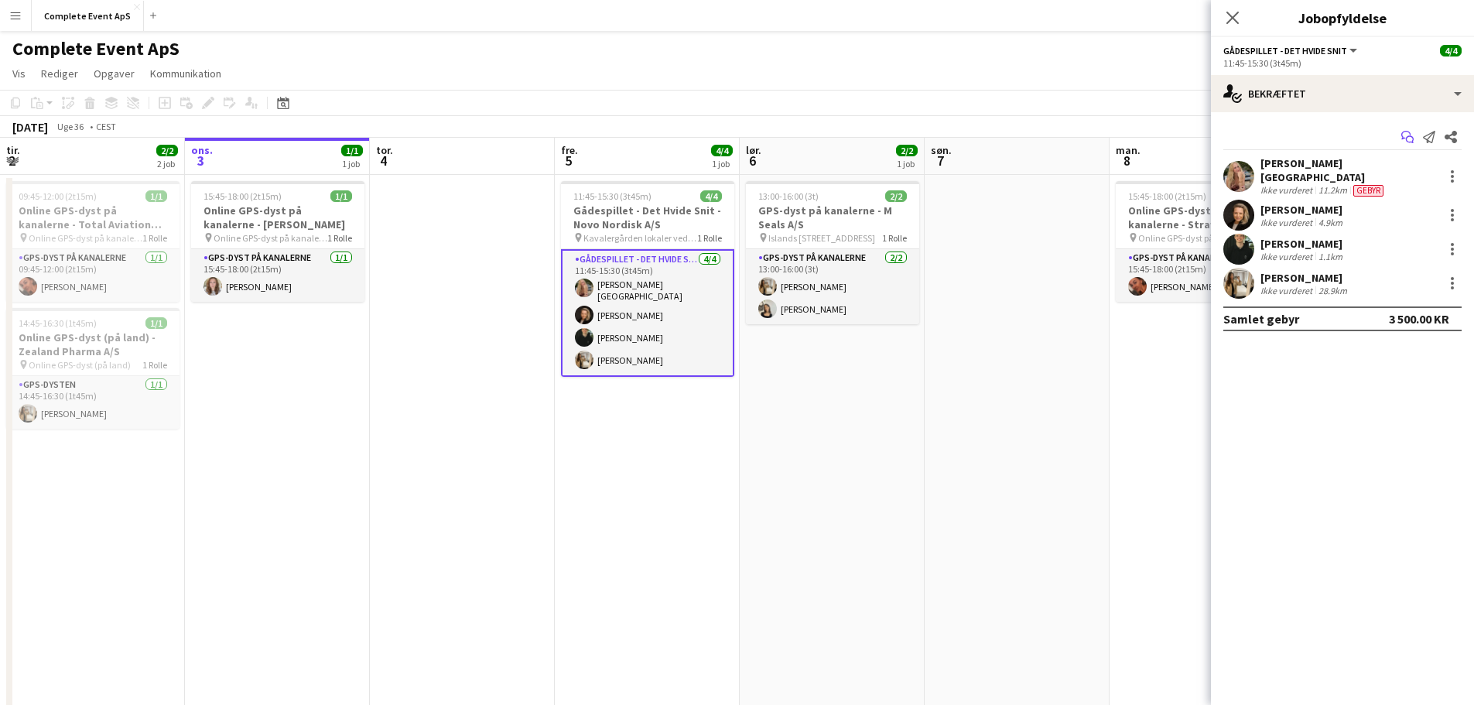
click at [1409, 135] on icon "Start chat" at bounding box center [1408, 137] width 12 height 12
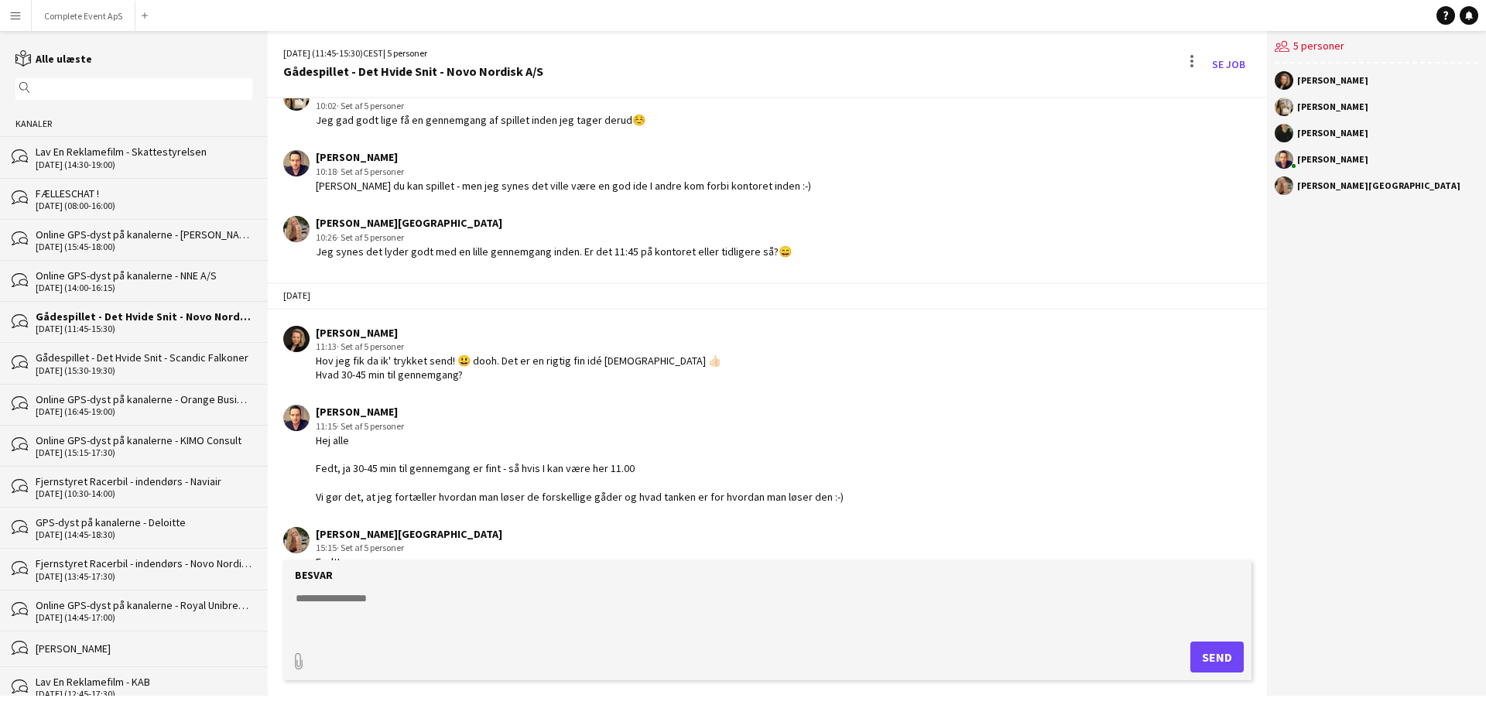
scroll to position [611, 0]
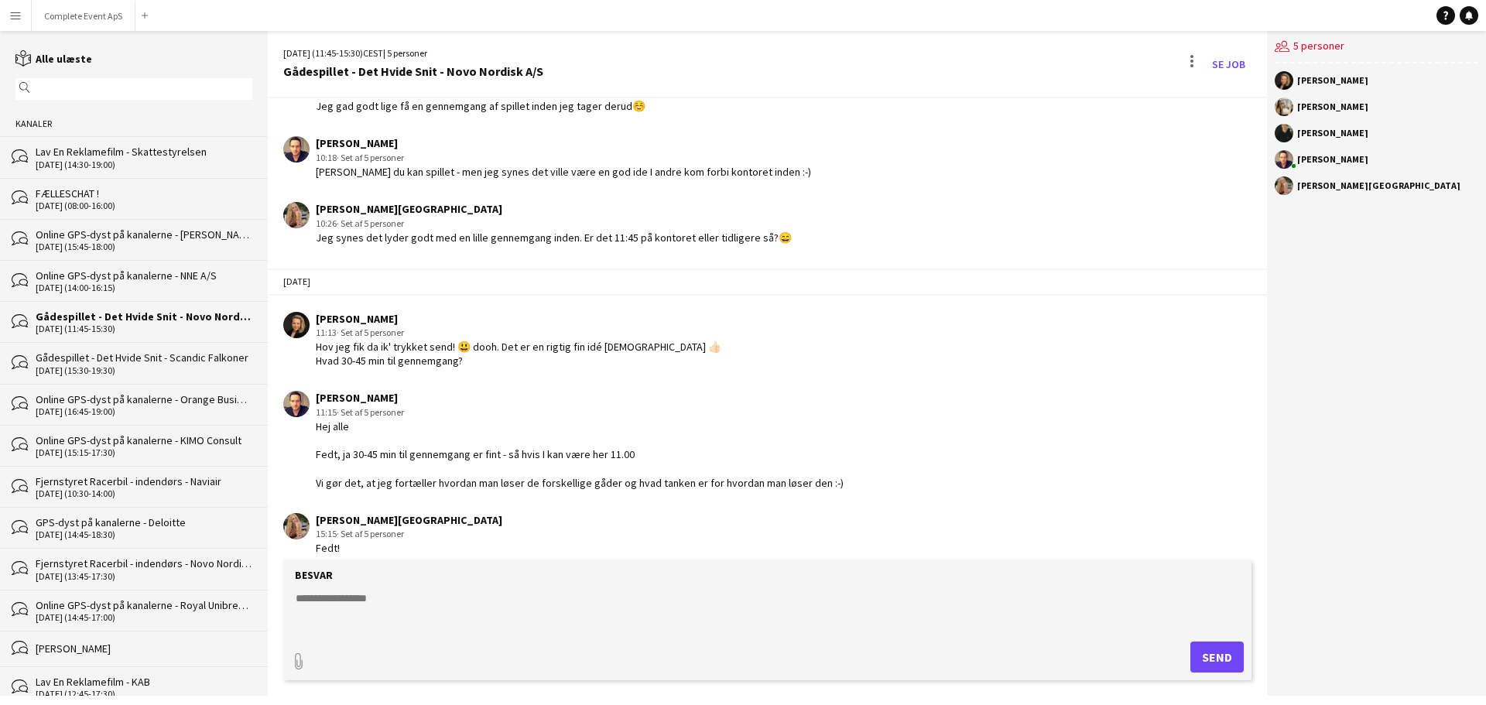
click at [418, 604] on textarea at bounding box center [770, 611] width 953 height 40
type textarea "*"
type textarea "**********"
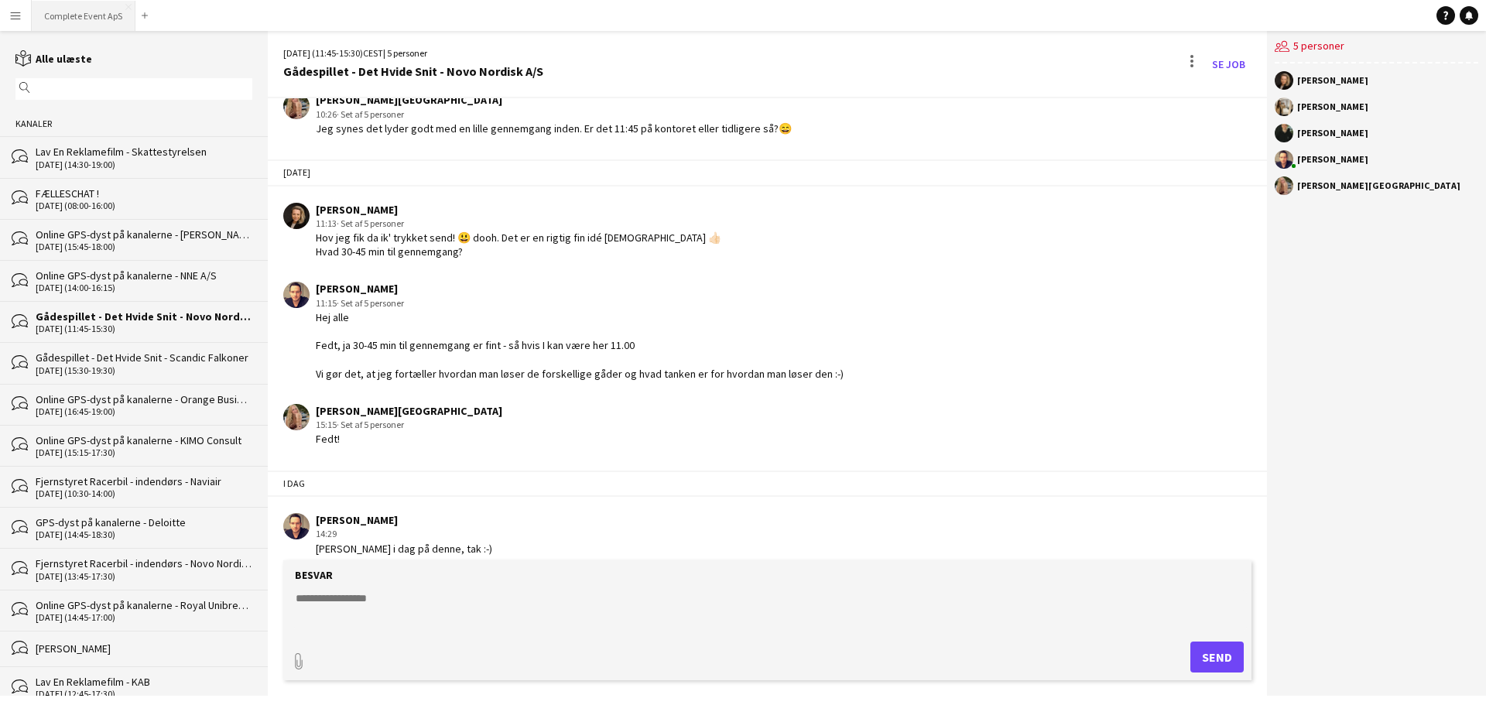
click at [91, 1] on button "Complete Event ApS Luk" at bounding box center [84, 16] width 104 height 30
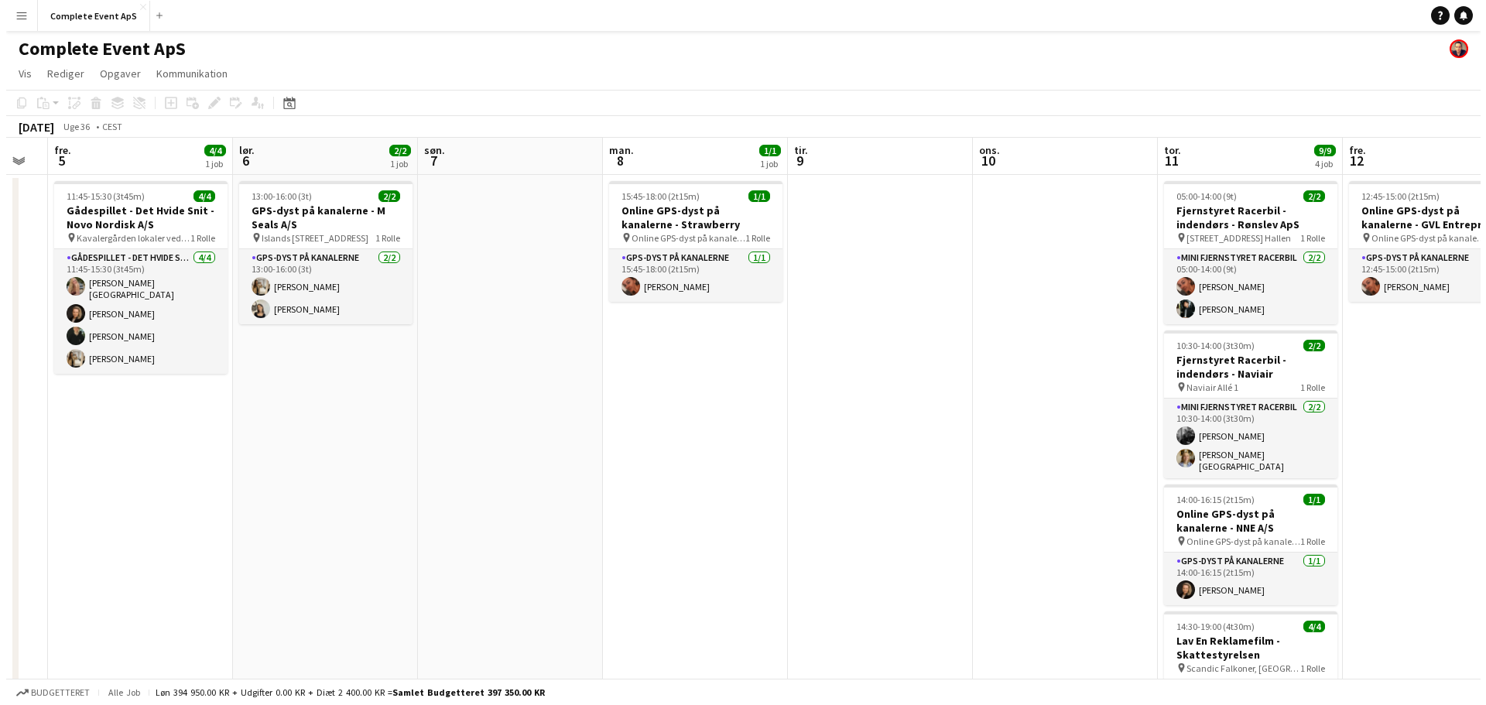
scroll to position [0, 514]
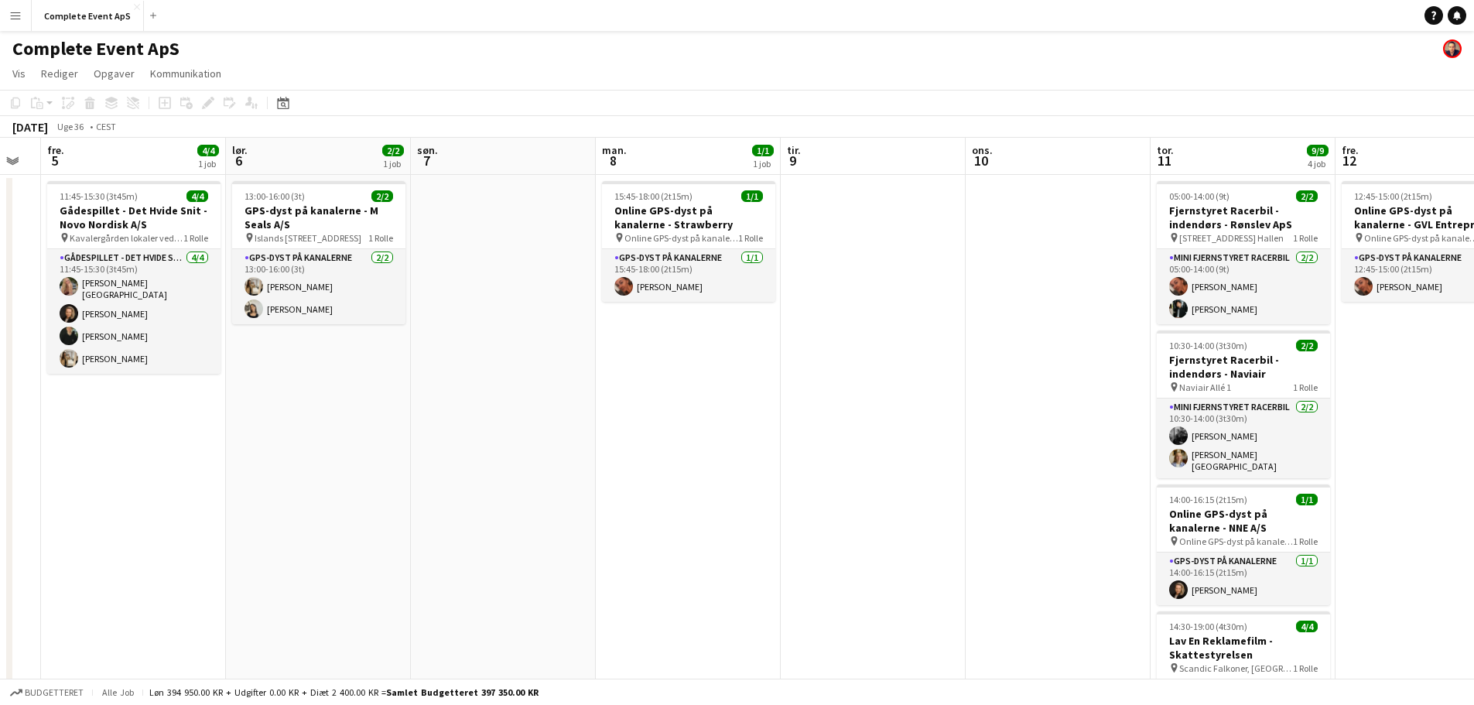
drag, startPoint x: 1128, startPoint y: 413, endPoint x: 628, endPoint y: 418, distance: 500.0
click at [628, 418] on app-calendar-viewport "tir. 2 2/2 2 job ons. 3 1/1 1 job tor. 4 fre. 5 4/4 1 job lør. 6 2/2 1 job søn.…" at bounding box center [737, 484] width 1474 height 693
click at [330, 294] on app-card-role "GPS-dyst på kanalerne [DATE] 13:00-16:00 (3t) [PERSON_NAME] [PERSON_NAME]" at bounding box center [318, 286] width 173 height 75
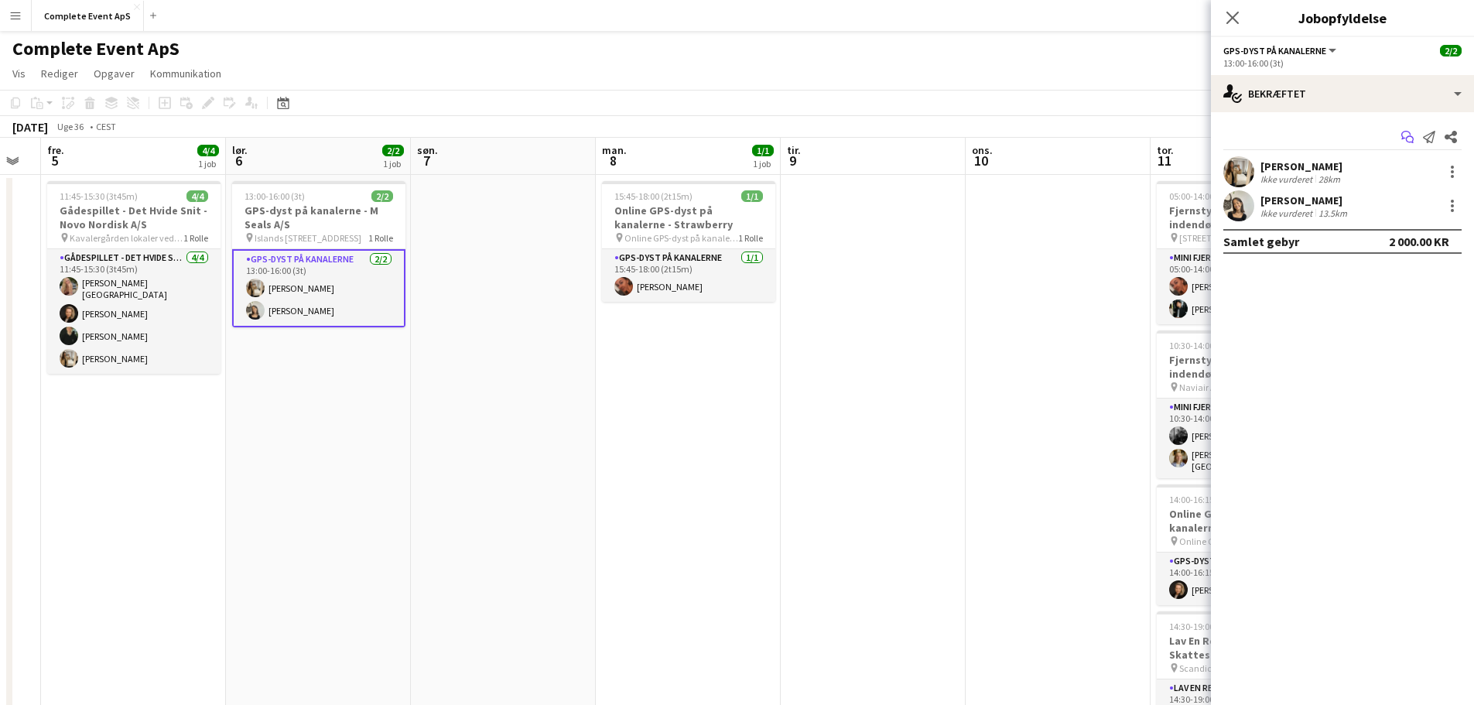
click at [1409, 139] on icon "Start chat" at bounding box center [1408, 137] width 12 height 12
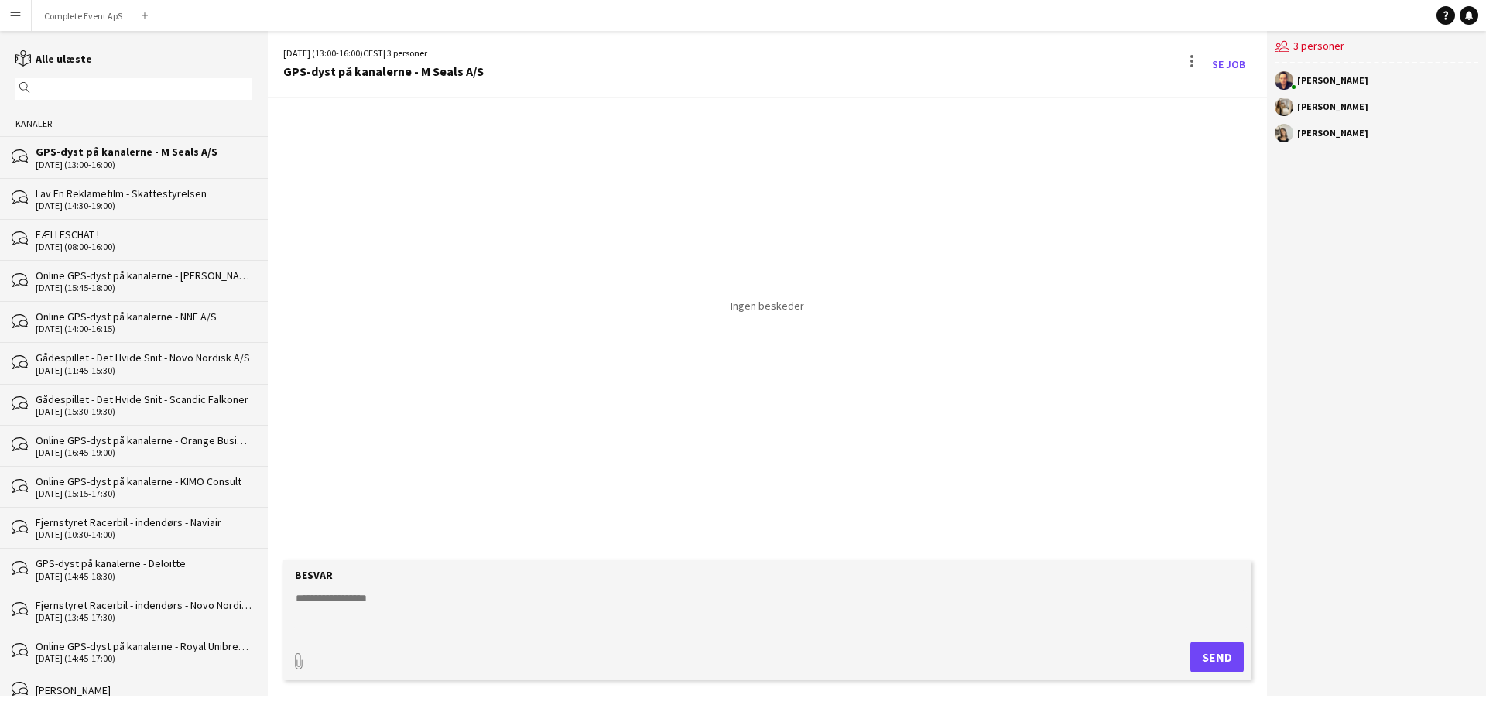
click at [476, 604] on textarea at bounding box center [770, 611] width 953 height 40
type textarea "**********"
click at [1240, 67] on link "Se Job" at bounding box center [1229, 64] width 46 height 25
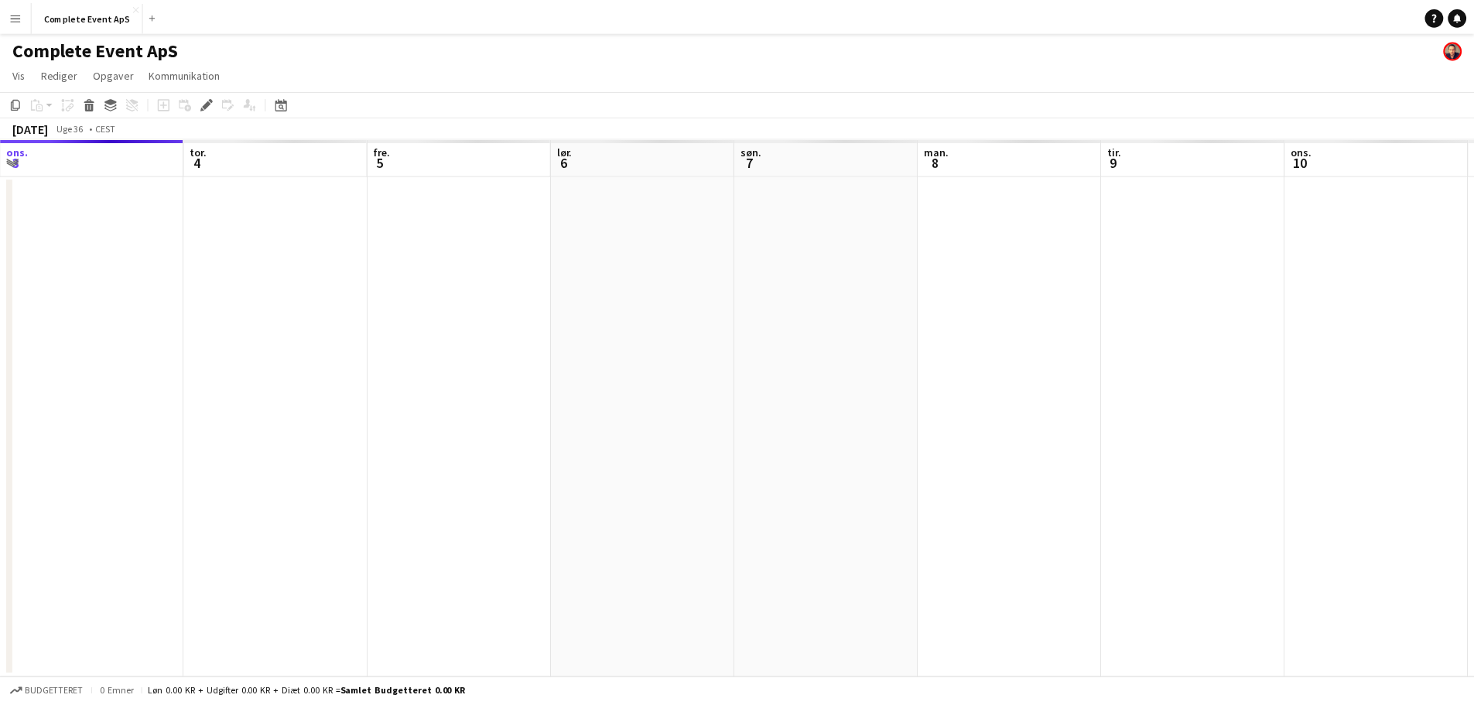
scroll to position [0, 532]
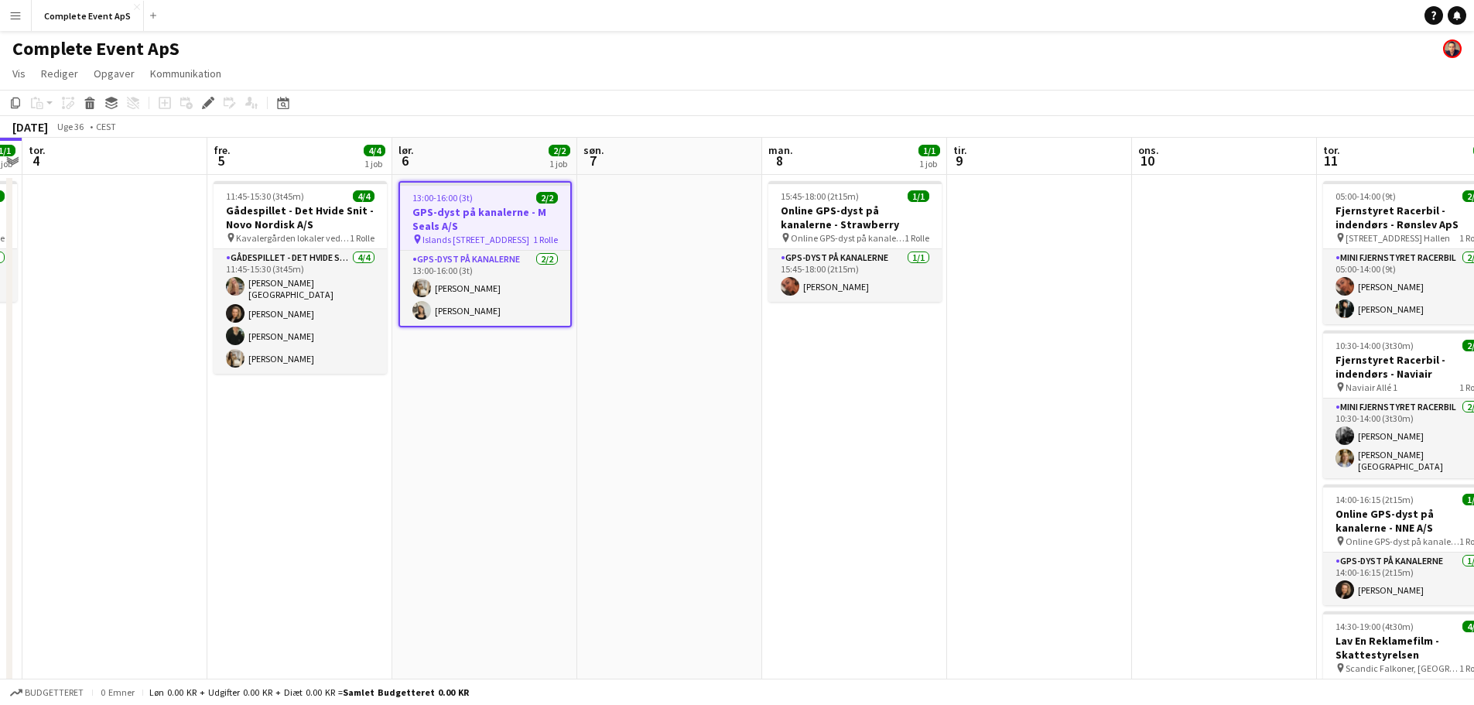
click at [491, 200] on div "13:00-16:00 (3t) 2/2" at bounding box center [485, 198] width 170 height 12
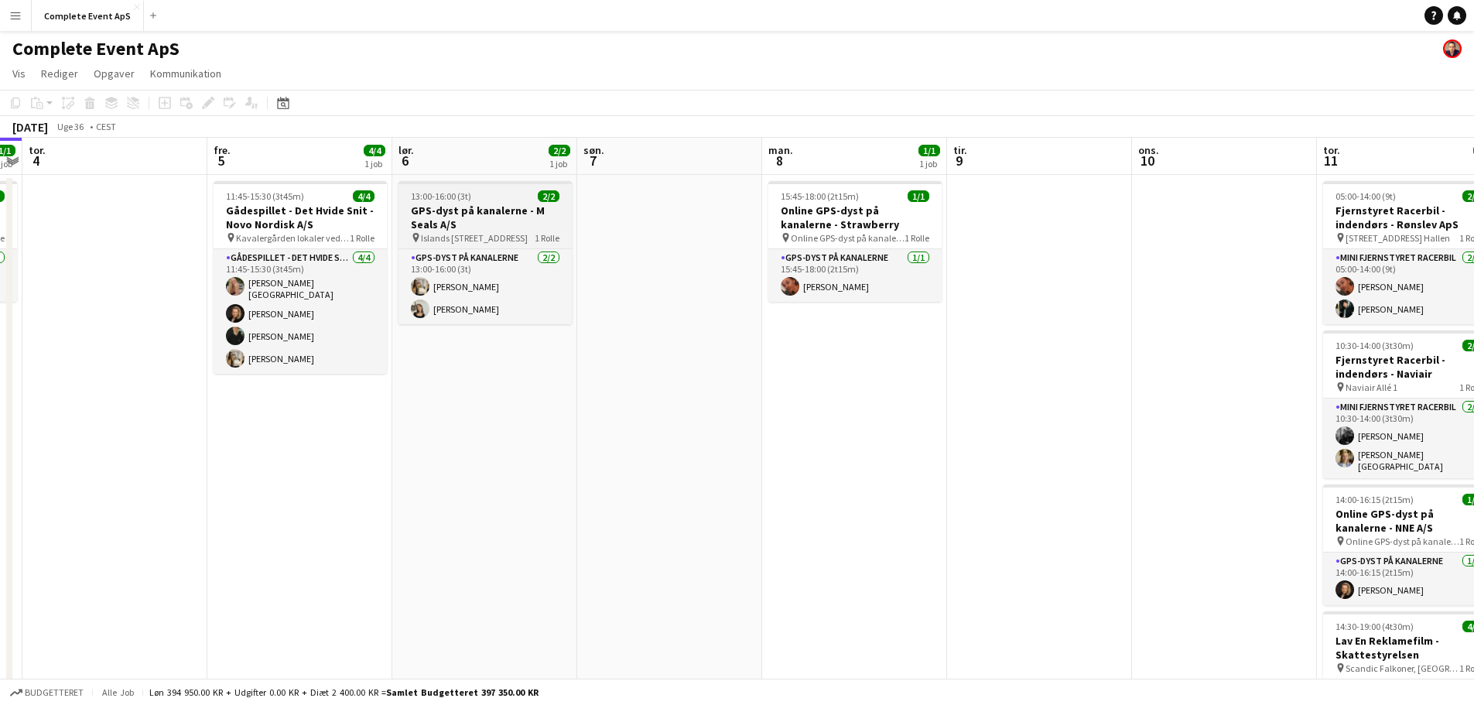
click at [491, 200] on div "13:00-16:00 (3t) 2/2" at bounding box center [485, 196] width 173 height 12
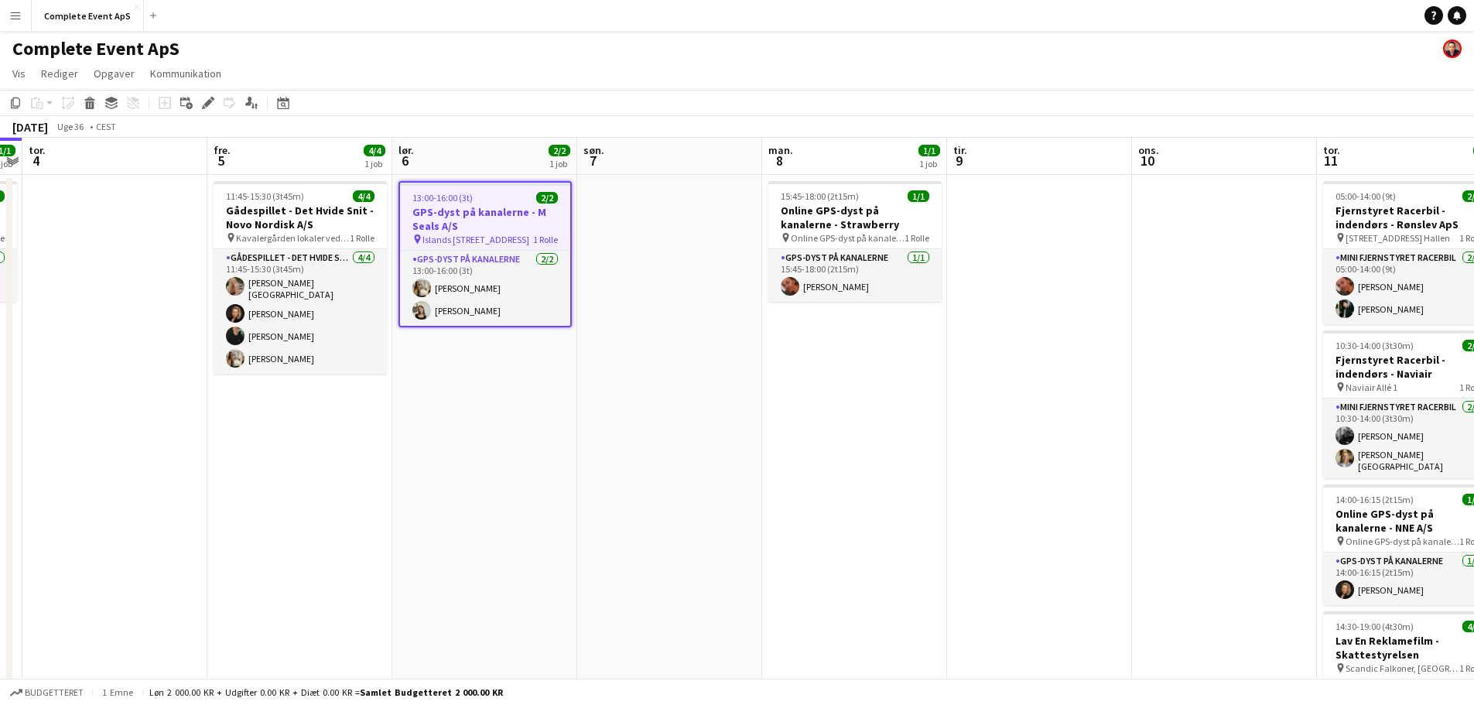
click at [476, 190] on app-job-card "13:00-16:00 (3t) 2/2 GPS-dyst på kanalerne - M Seals A/S pin Islands Brygge 10,…" at bounding box center [485, 254] width 173 height 146
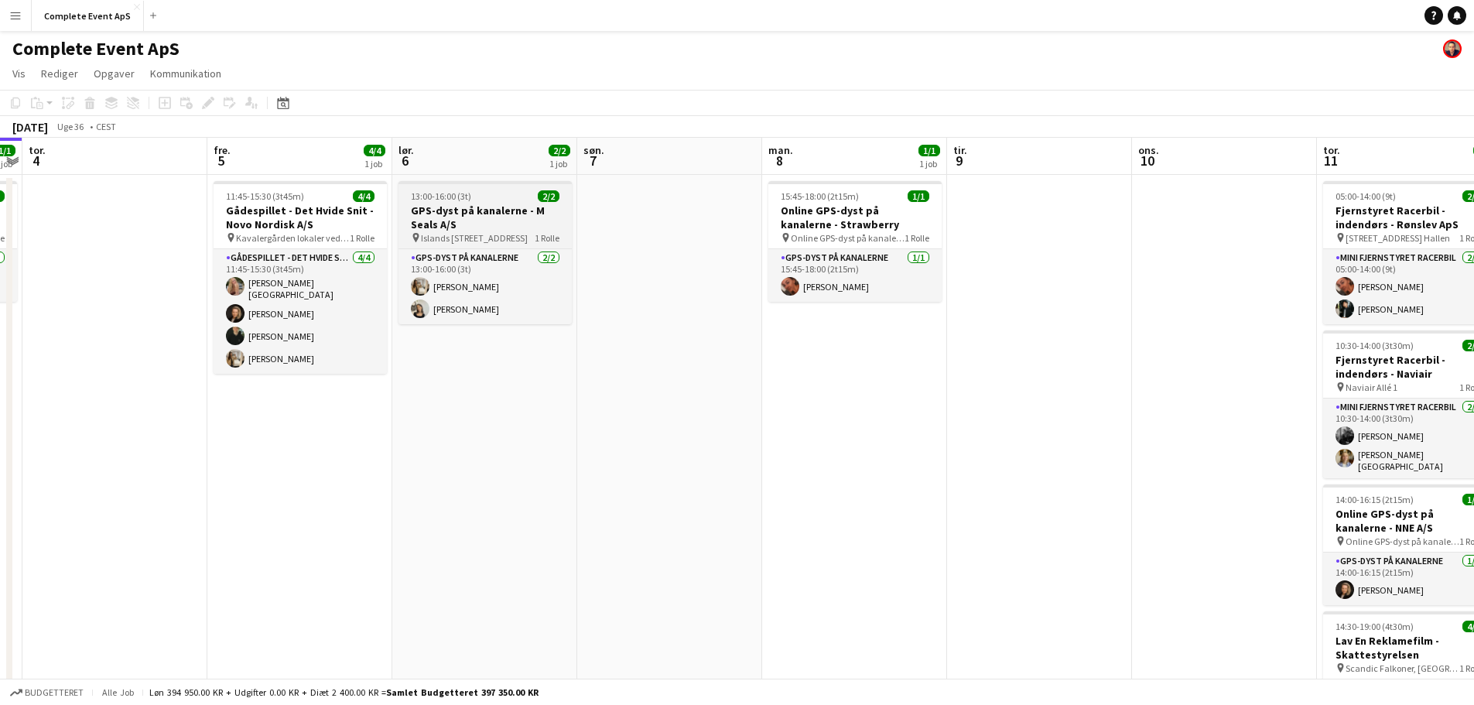
click at [476, 190] on div "13:00-16:00 (3t) 2/2" at bounding box center [485, 196] width 173 height 12
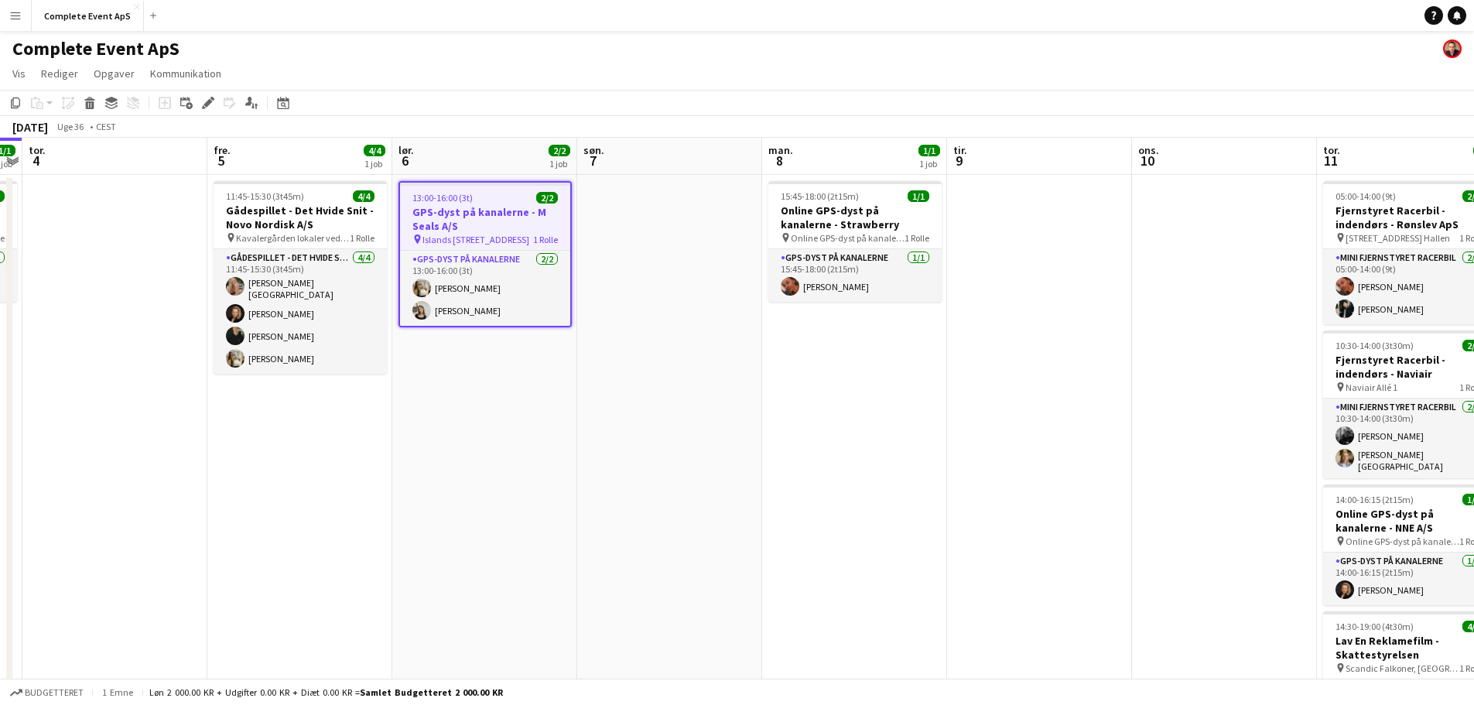
click at [684, 249] on app-date-cell at bounding box center [669, 503] width 185 height 656
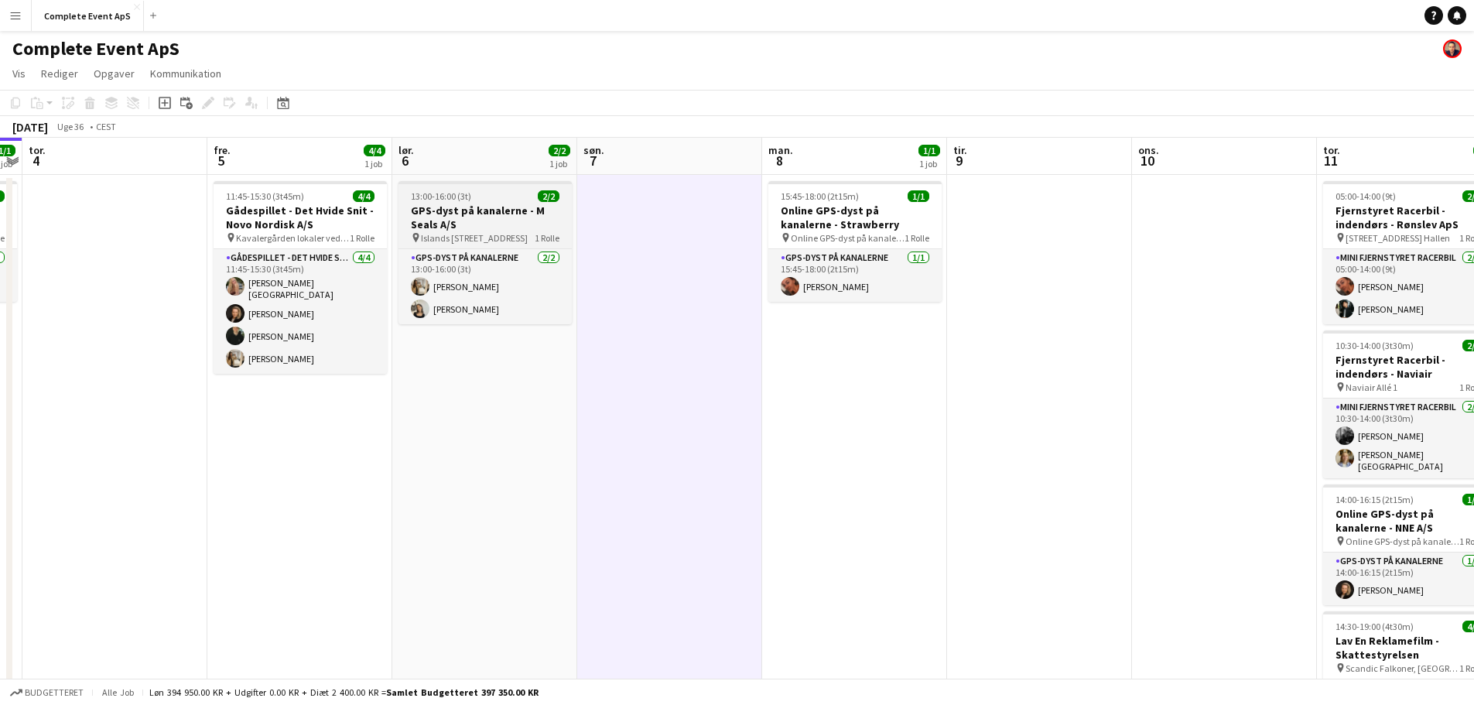
click at [471, 195] on div "13:00-16:00 (3t) 2/2" at bounding box center [485, 196] width 173 height 12
click at [471, 195] on span "13:00-16:00 (3t)" at bounding box center [441, 196] width 60 height 12
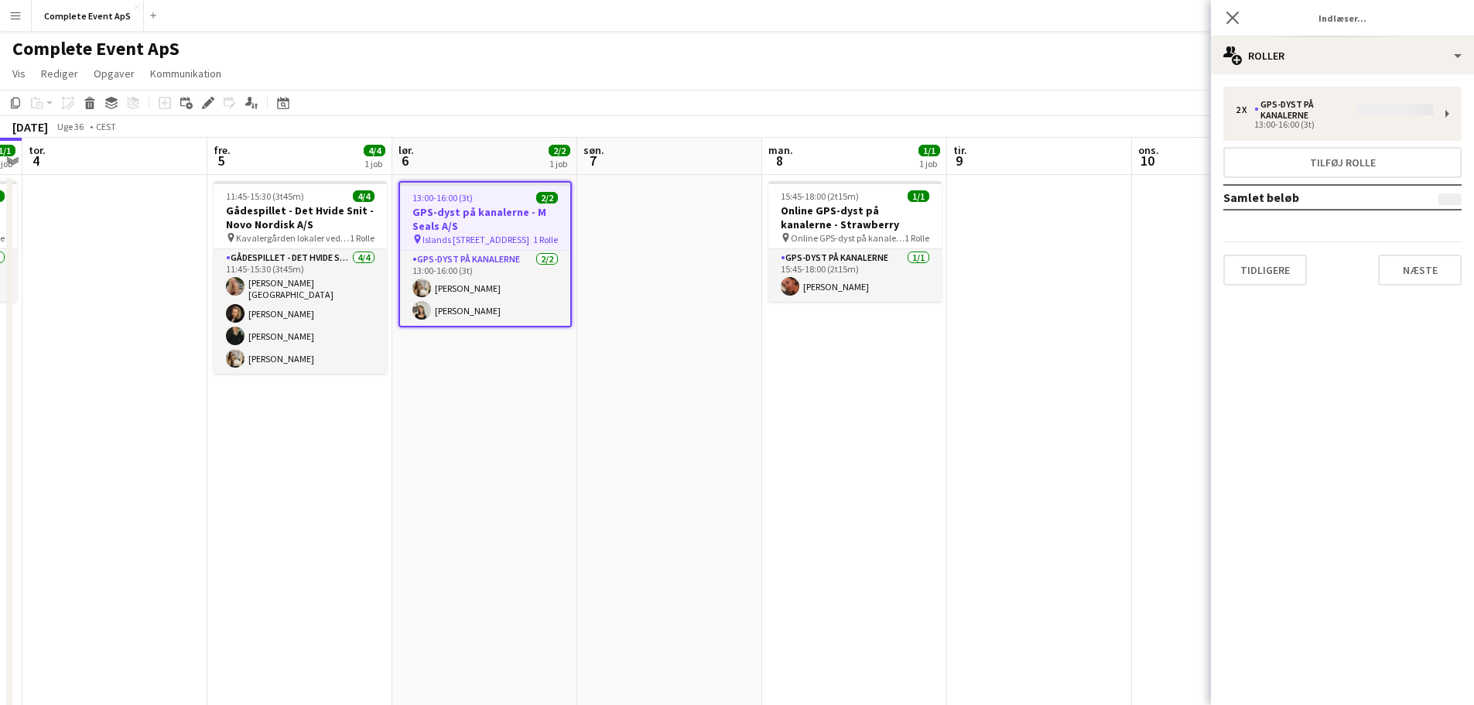
type input "**********"
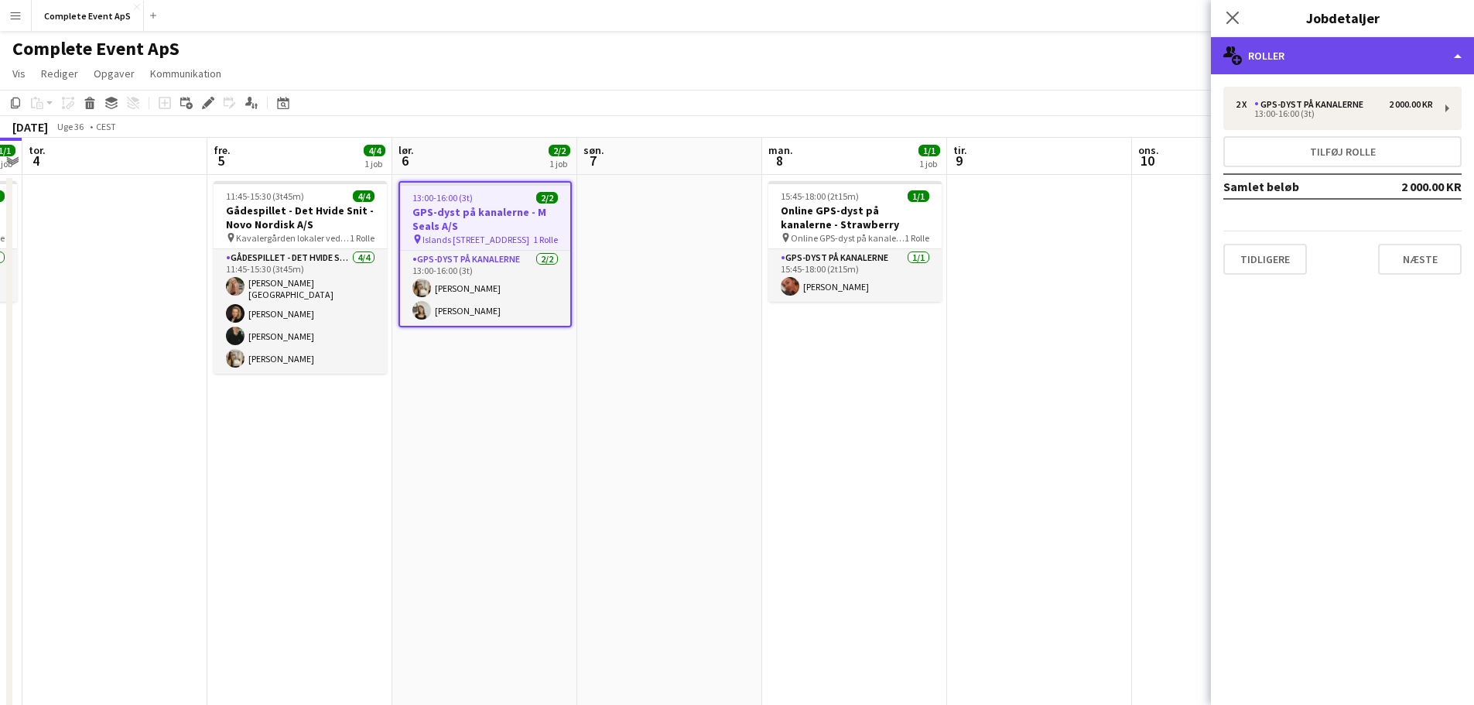
click at [1340, 49] on div "multiple-users-add Roller" at bounding box center [1342, 55] width 263 height 37
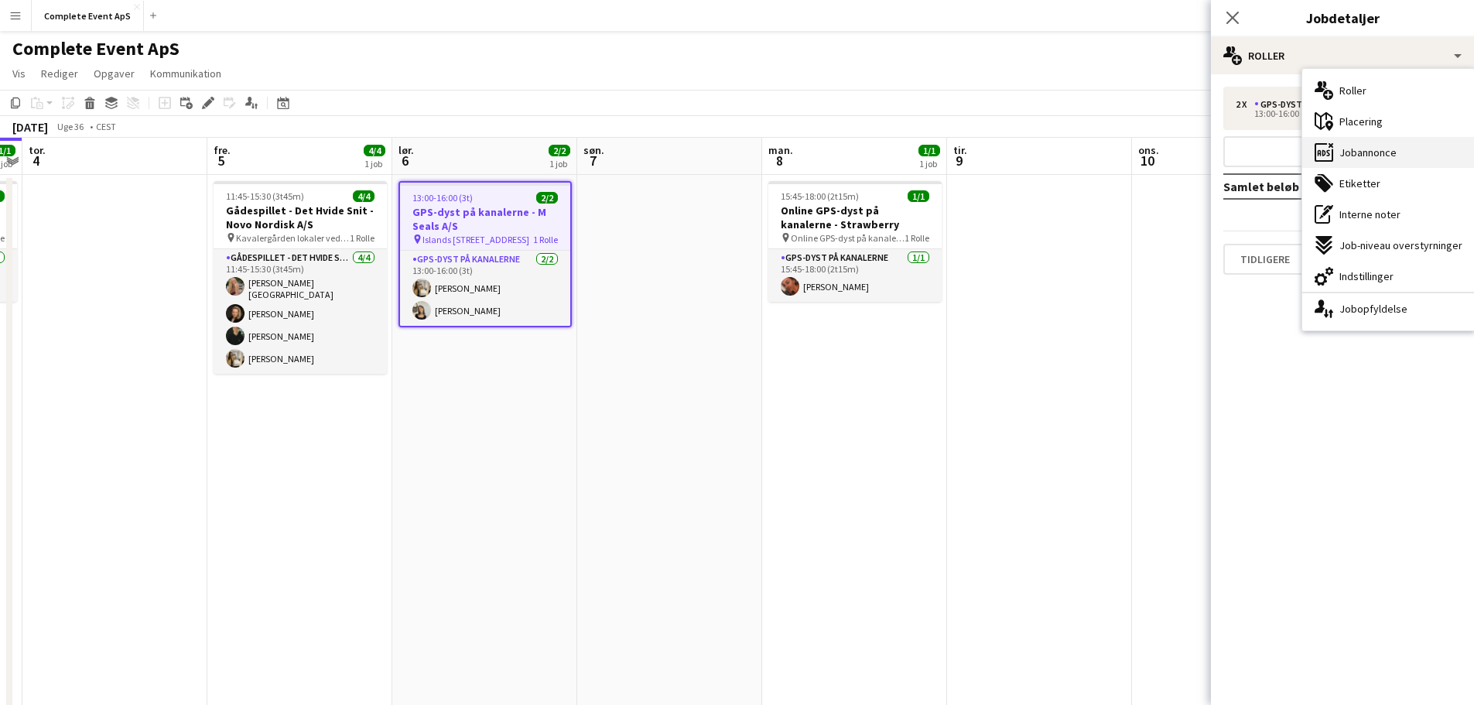
click at [1364, 149] on span "Jobannonce" at bounding box center [1368, 153] width 57 height 14
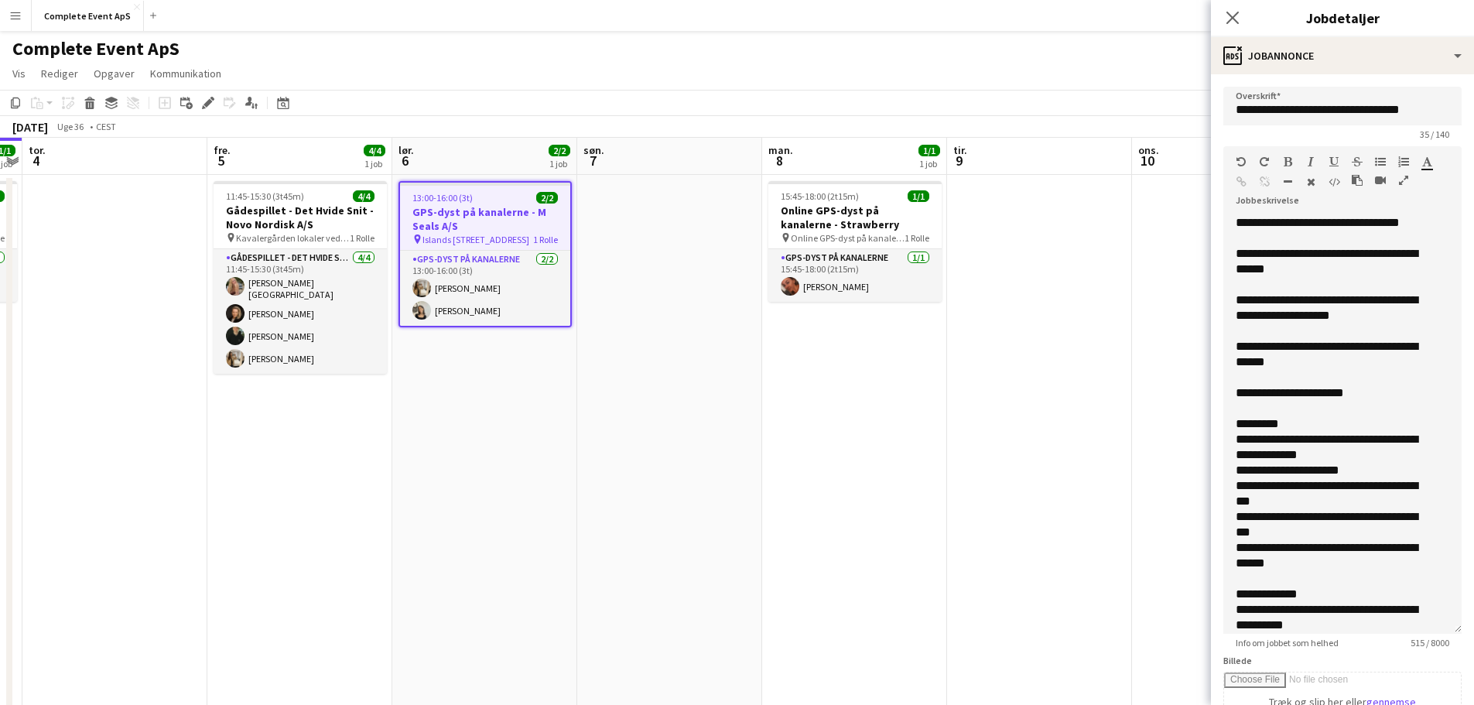
drag, startPoint x: 1445, startPoint y: 305, endPoint x: 1444, endPoint y: 631, distance: 325.8
click at [1444, 631] on div "**********" at bounding box center [1343, 424] width 238 height 419
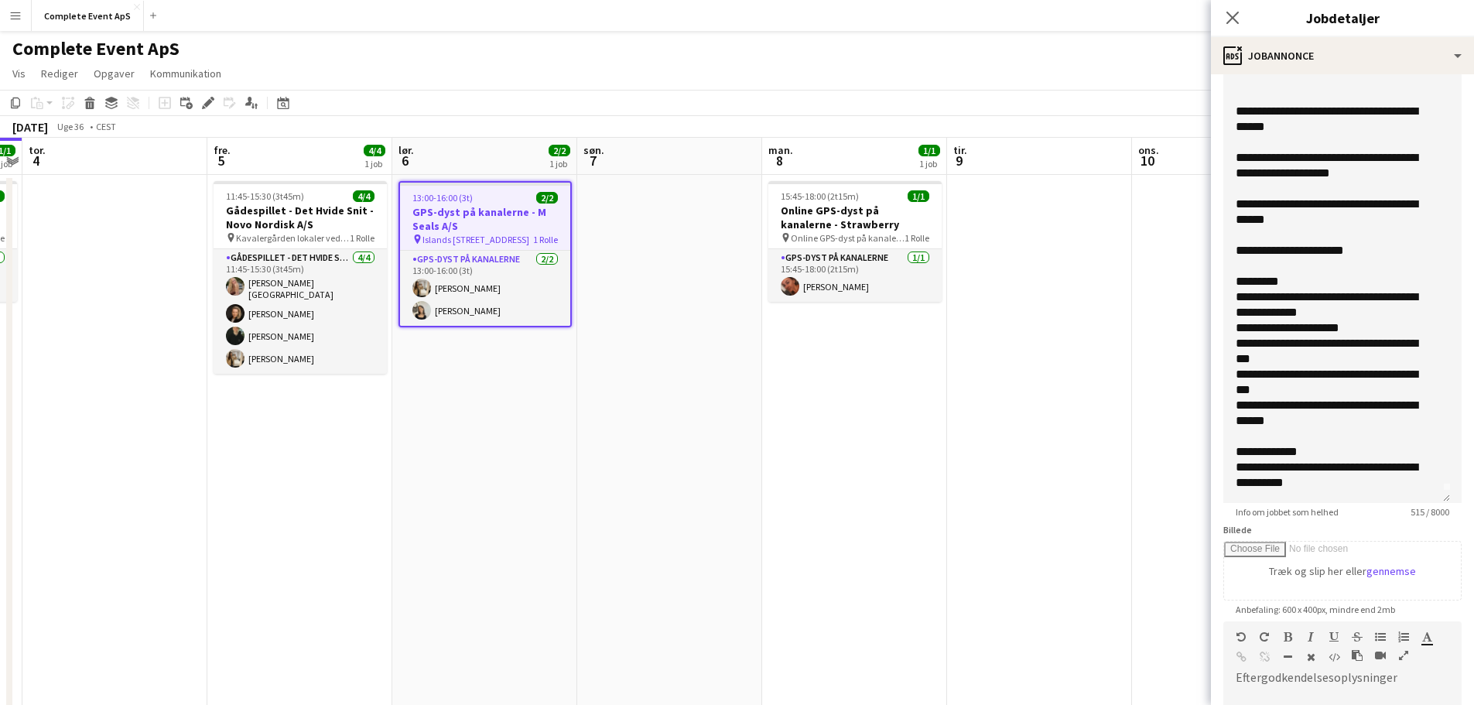
scroll to position [155, 0]
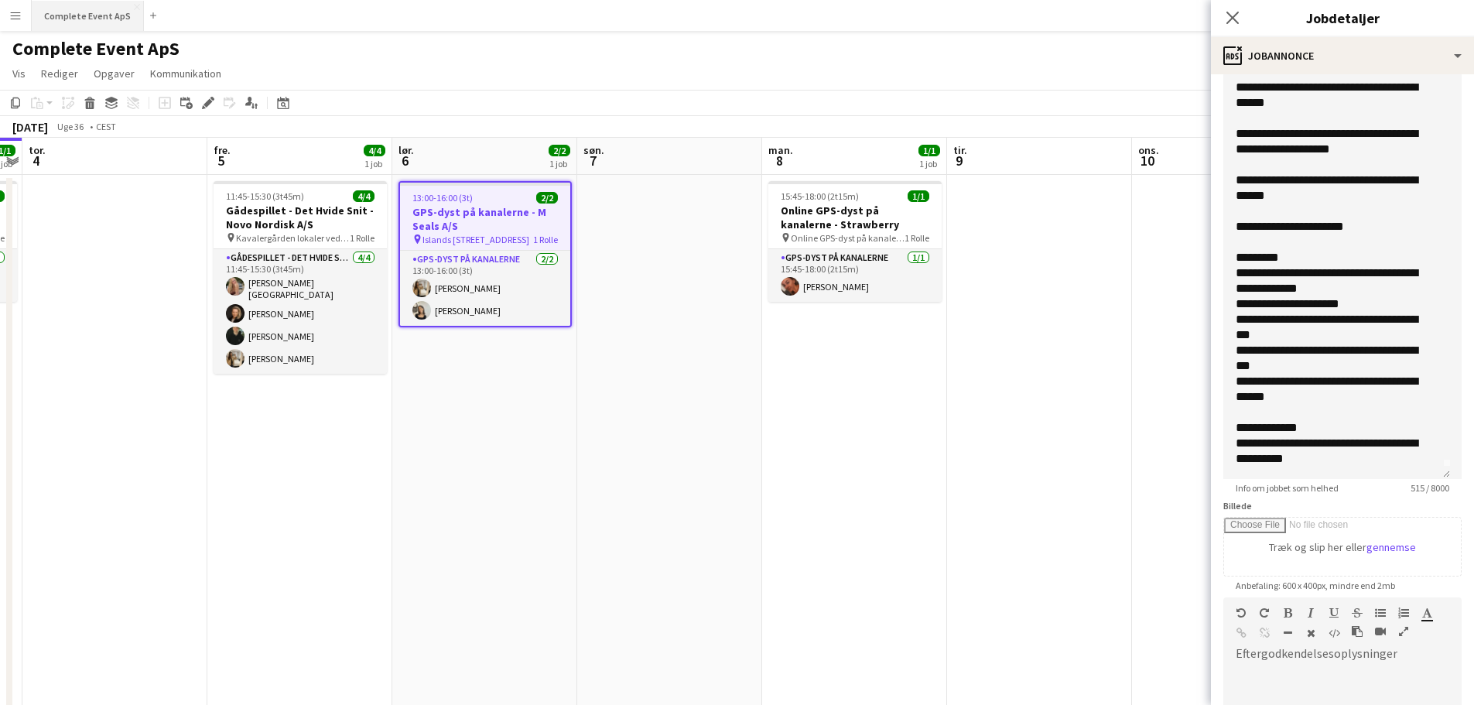
click at [93, 16] on button "Complete Event ApS Luk" at bounding box center [88, 16] width 112 height 30
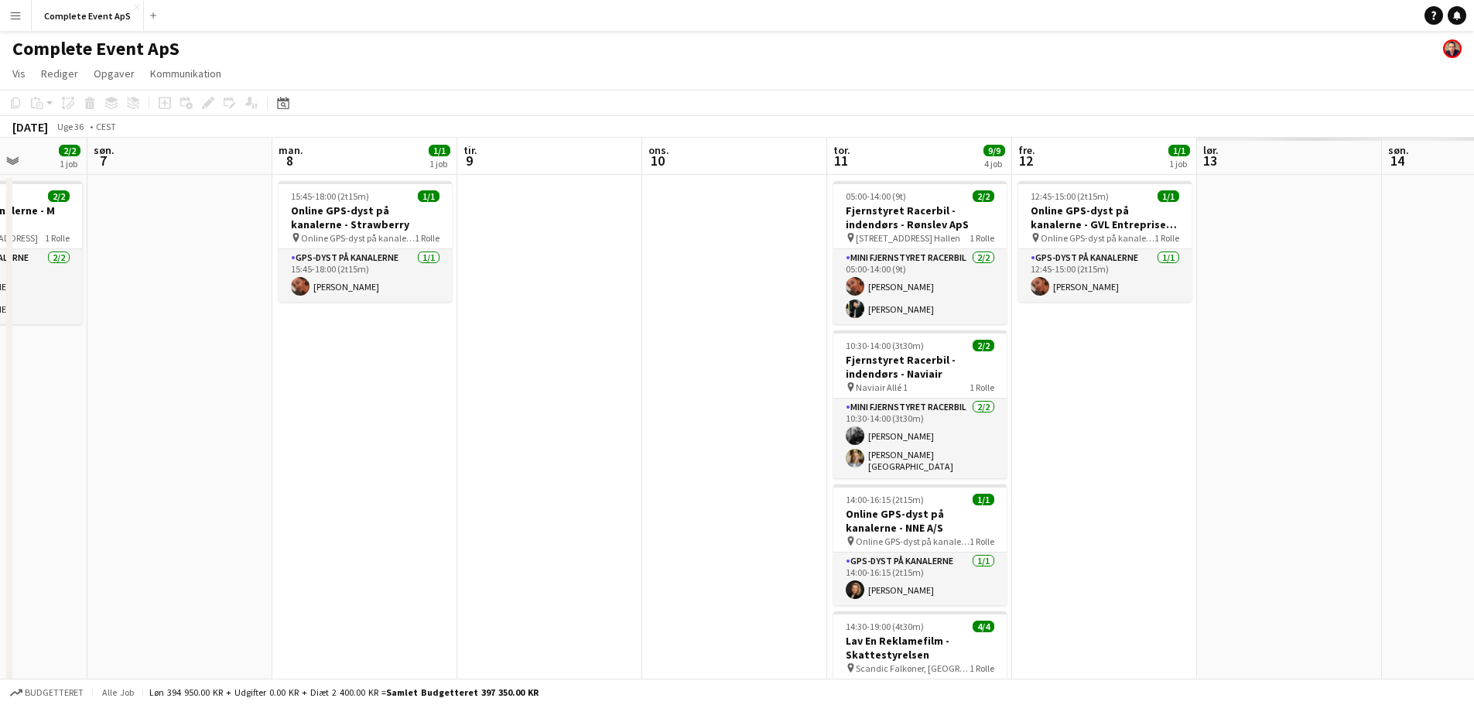
drag, startPoint x: 1064, startPoint y: 443, endPoint x: 538, endPoint y: 425, distance: 526.6
click at [538, 425] on app-calendar-viewport "ons. 3 1/1 1 job tor. 4 fre. 5 4/4 1 job lør. 6 2/2 1 job søn. 7 man. 8 1/1 1 j…" at bounding box center [737, 484] width 1474 height 693
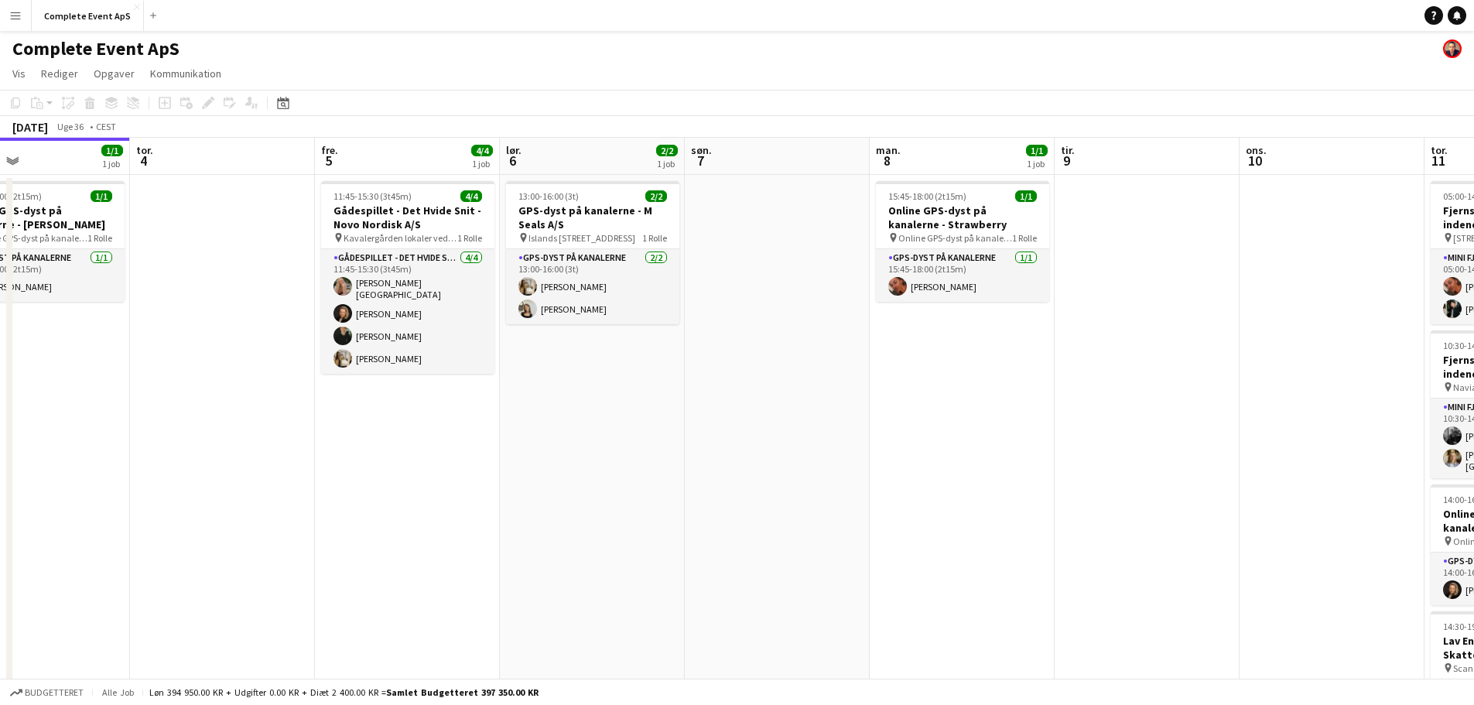
scroll to position [0, 474]
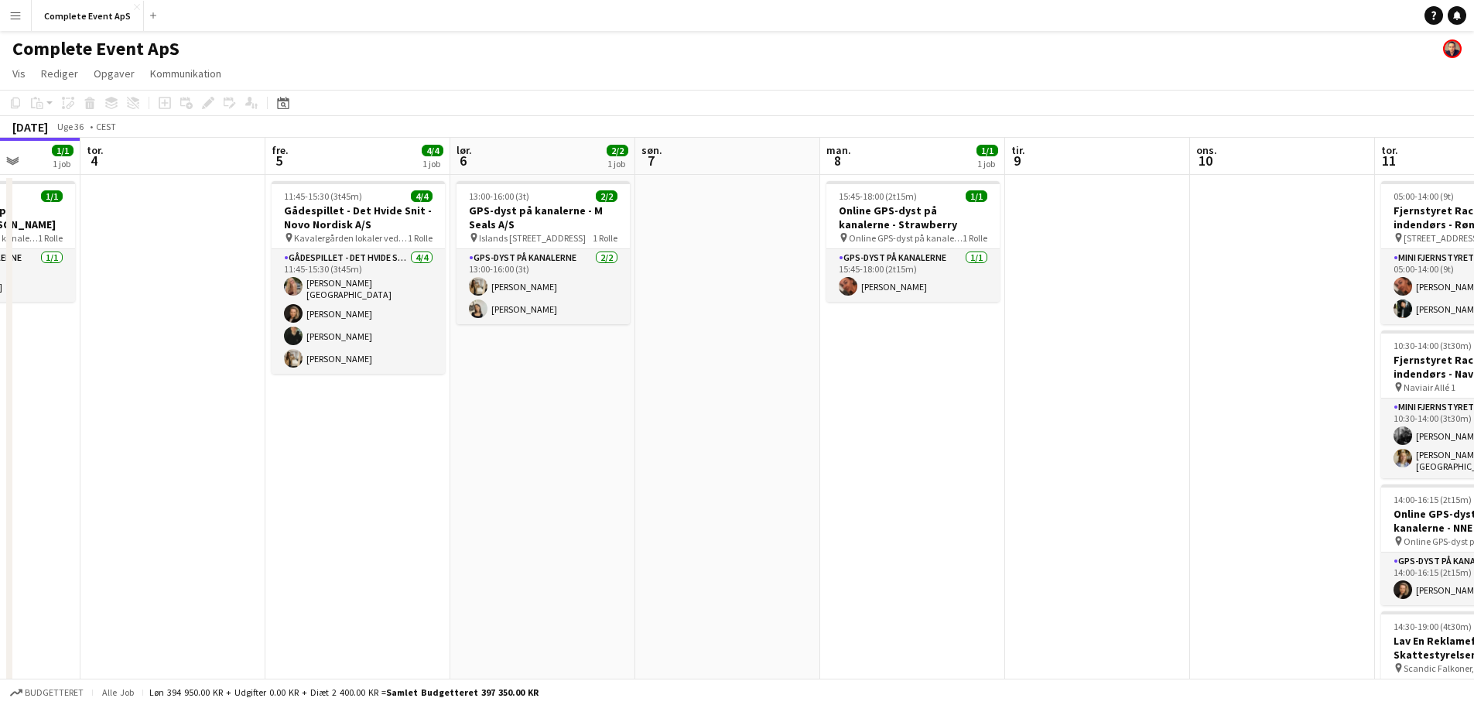
drag, startPoint x: 467, startPoint y: 346, endPoint x: 1186, endPoint y: 413, distance: 722.8
click at [1186, 413] on app-calendar-viewport "man. 1 tir. 2 2/2 2 job ons. 3 1/1 1 job tor. 4 fre. 5 4/4 1 job lør. 6 2/2 1 j…" at bounding box center [737, 484] width 1474 height 693
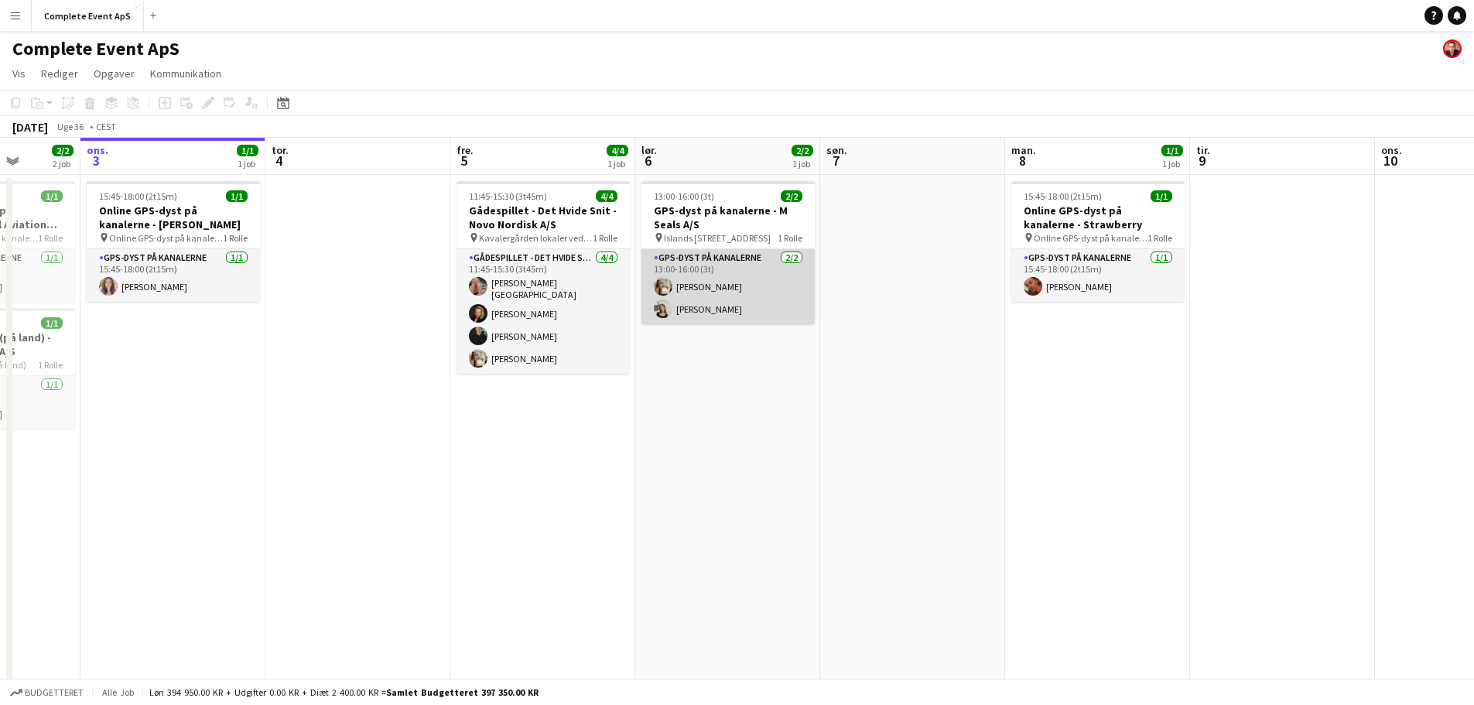
click at [764, 305] on app-card-role "GPS-dyst på kanalerne [DATE] 13:00-16:00 (3t) [PERSON_NAME] [PERSON_NAME]" at bounding box center [728, 286] width 173 height 75
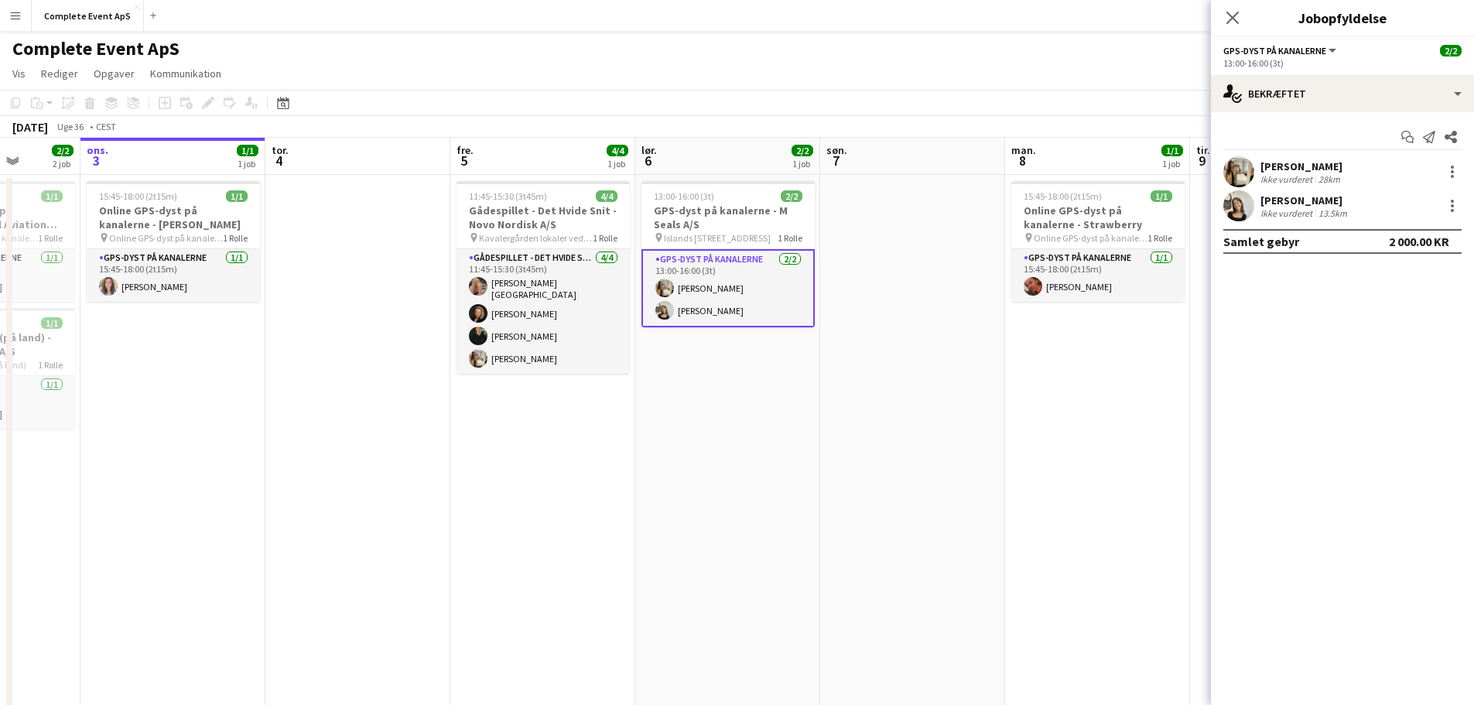
click at [936, 484] on app-date-cell at bounding box center [912, 503] width 185 height 656
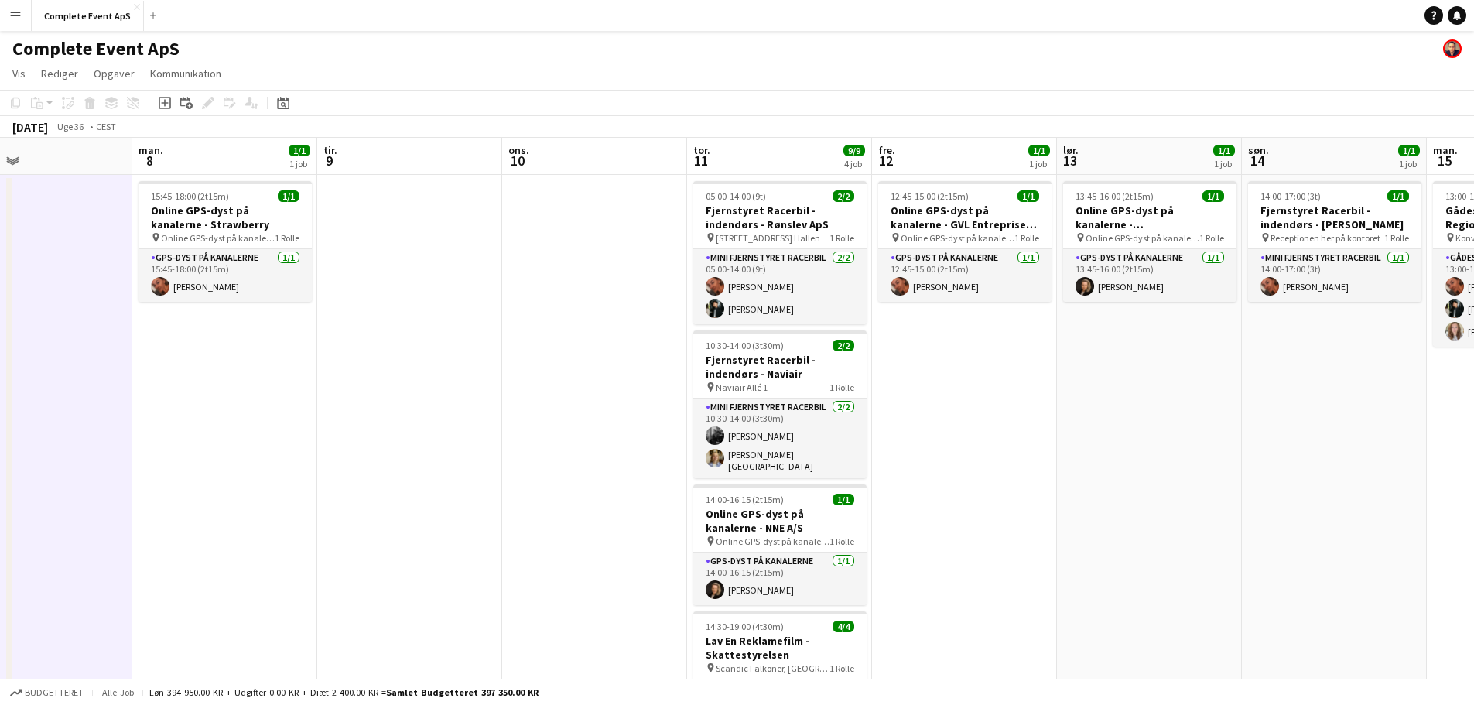
scroll to position [0, 614]
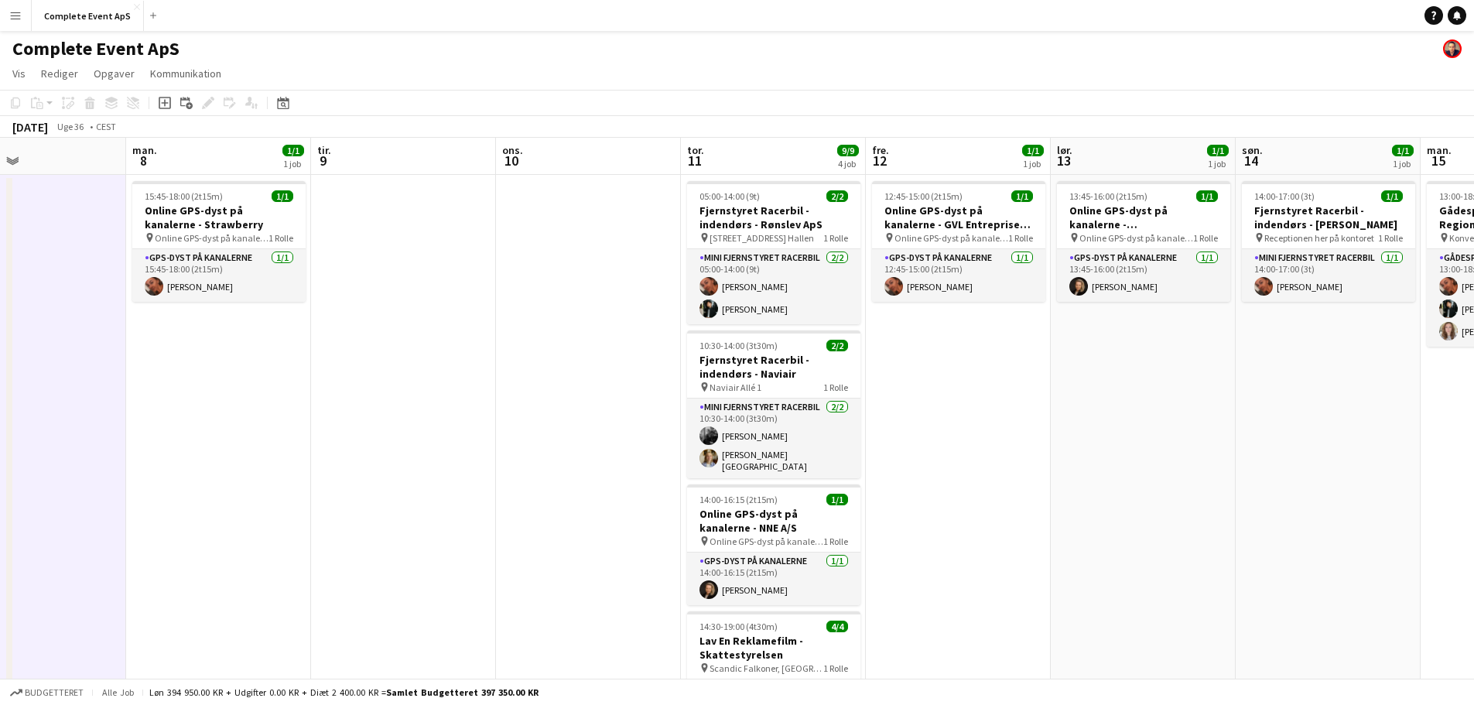
drag, startPoint x: 1170, startPoint y: 495, endPoint x: 337, endPoint y: 427, distance: 836.3
click at [337, 427] on app-calendar-viewport "tor. 4 fre. 5 4/4 1 job lør. 6 2/2 1 job søn. 7 man. 8 1/1 1 job tir. 9 ons. 10…" at bounding box center [737, 484] width 1474 height 693
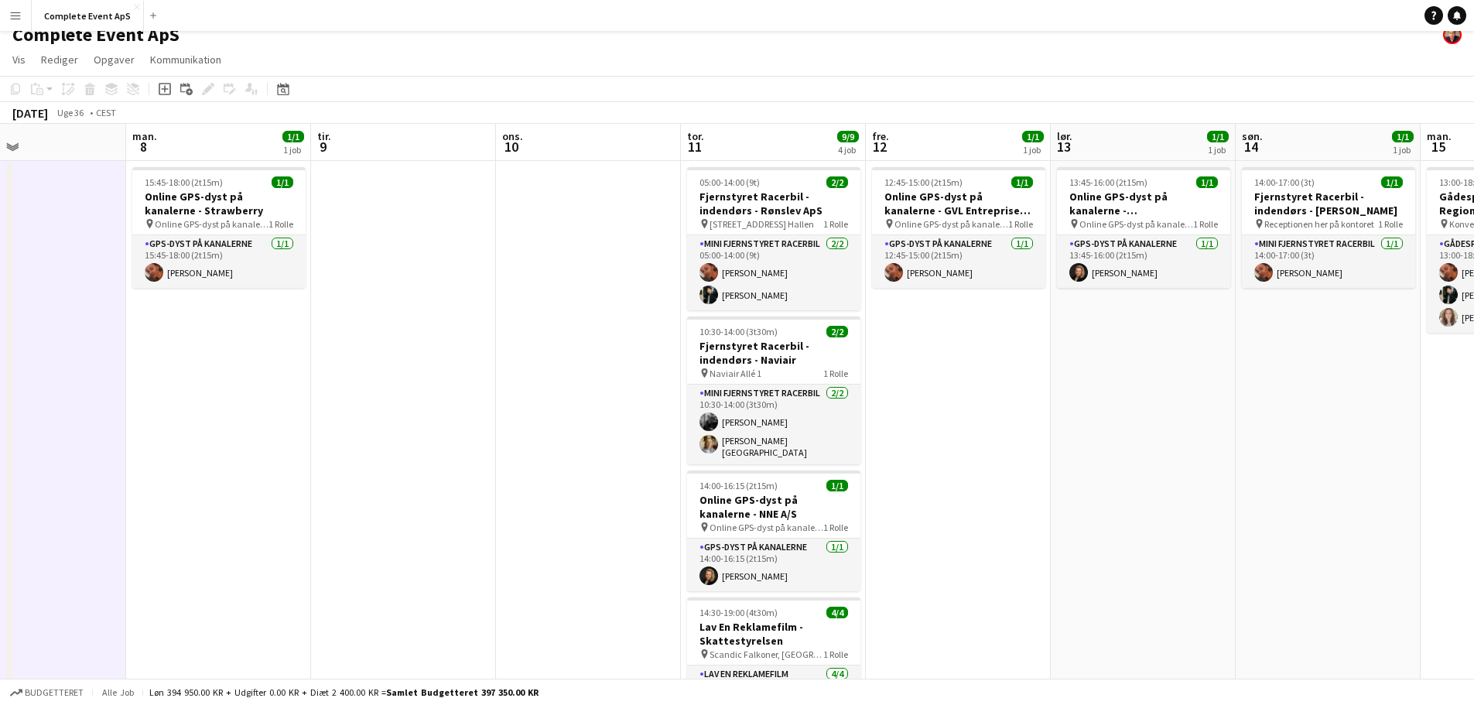
scroll to position [0, 0]
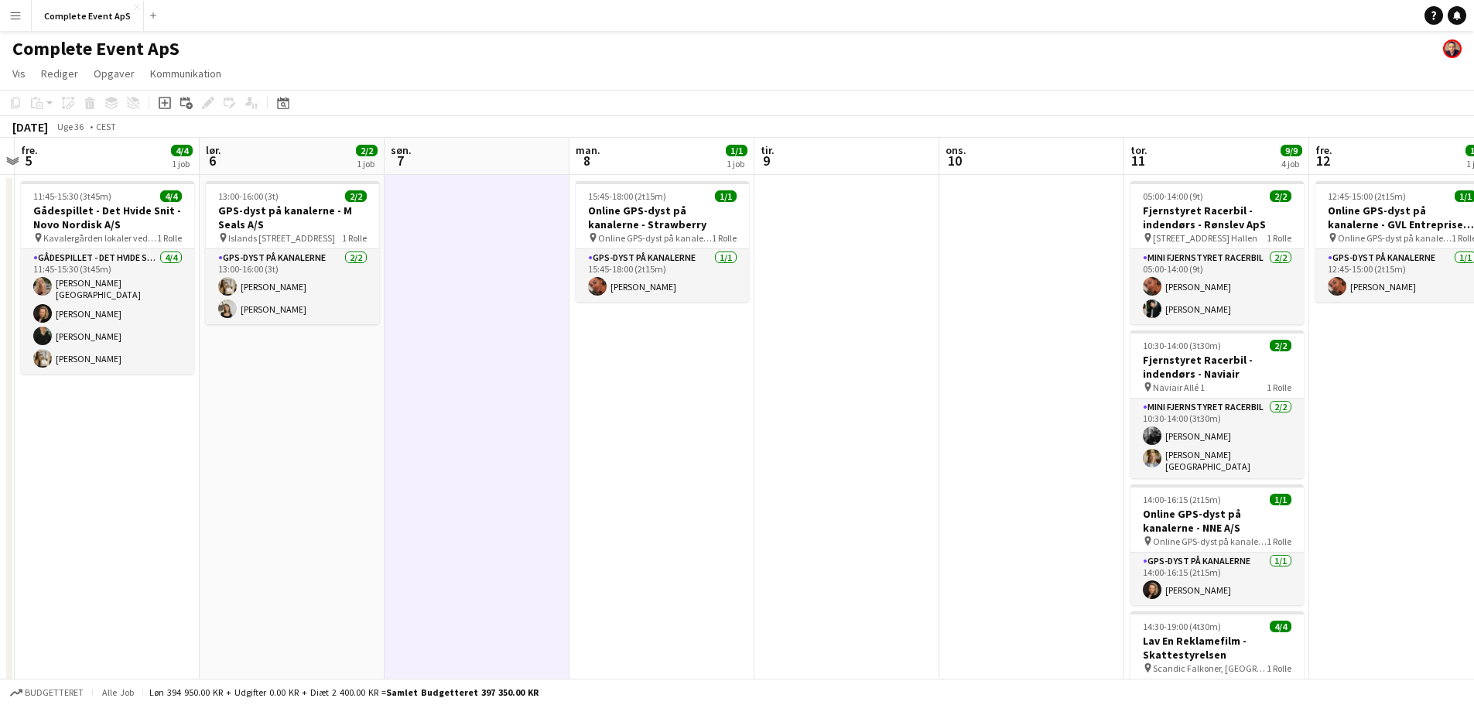
drag, startPoint x: 307, startPoint y: 377, endPoint x: 985, endPoint y: 426, distance: 679.7
click at [984, 426] on app-calendar-viewport "ons. 3 1/1 1 job tor. 4 fre. 5 4/4 1 job lør. 6 2/2 1 job søn. 7 man. 8 1/1 1 j…" at bounding box center [737, 484] width 1474 height 693
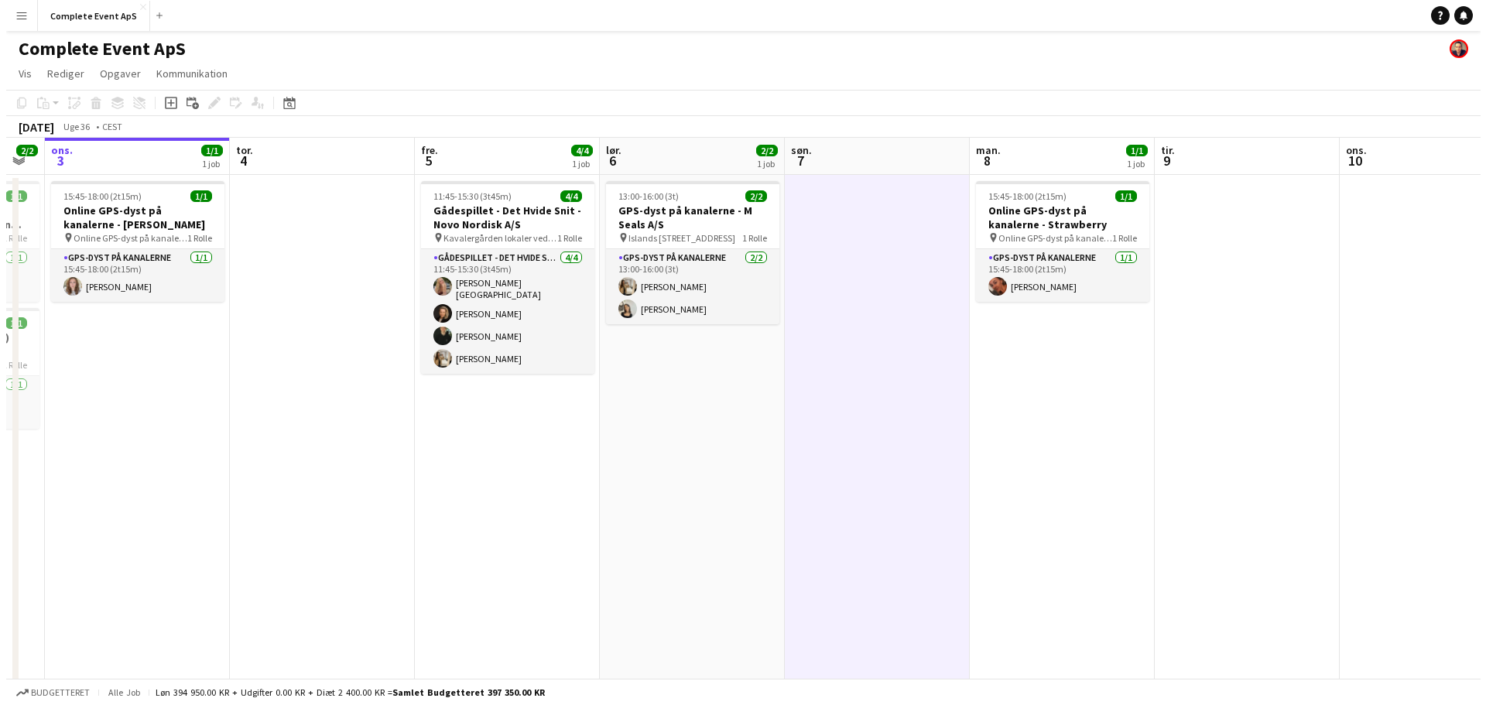
scroll to position [0, 344]
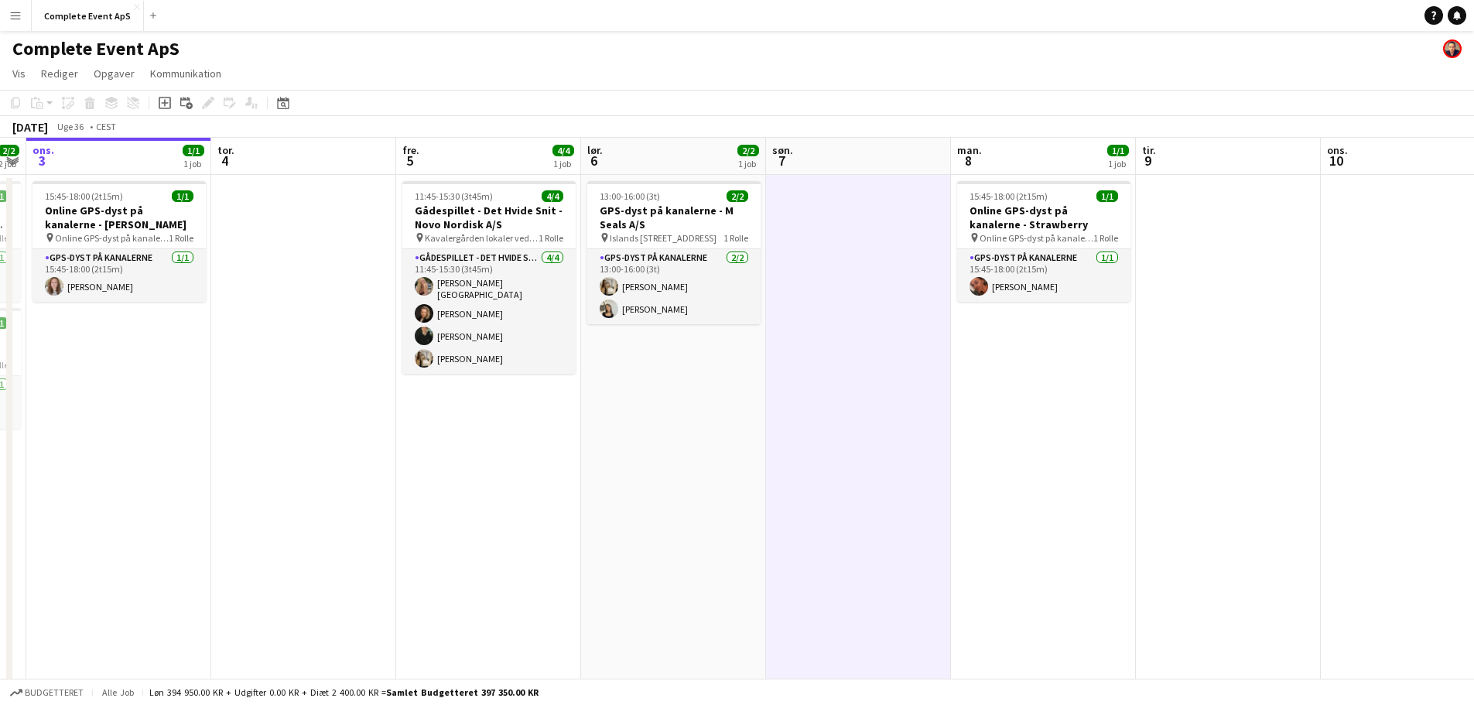
drag, startPoint x: 590, startPoint y: 430, endPoint x: 638, endPoint y: 428, distance: 48.0
click at [638, 430] on app-calendar-viewport "man. 1 tir. 2 2/2 2 job ons. 3 1/1 1 job tor. 4 fre. 5 4/4 1 job lør. 6 2/2 1 j…" at bounding box center [737, 484] width 1474 height 693
click at [669, 307] on app-card-role "GPS-dyst på kanalerne [DATE] 13:00-16:00 (3t) [PERSON_NAME] [PERSON_NAME]" at bounding box center [673, 286] width 173 height 75
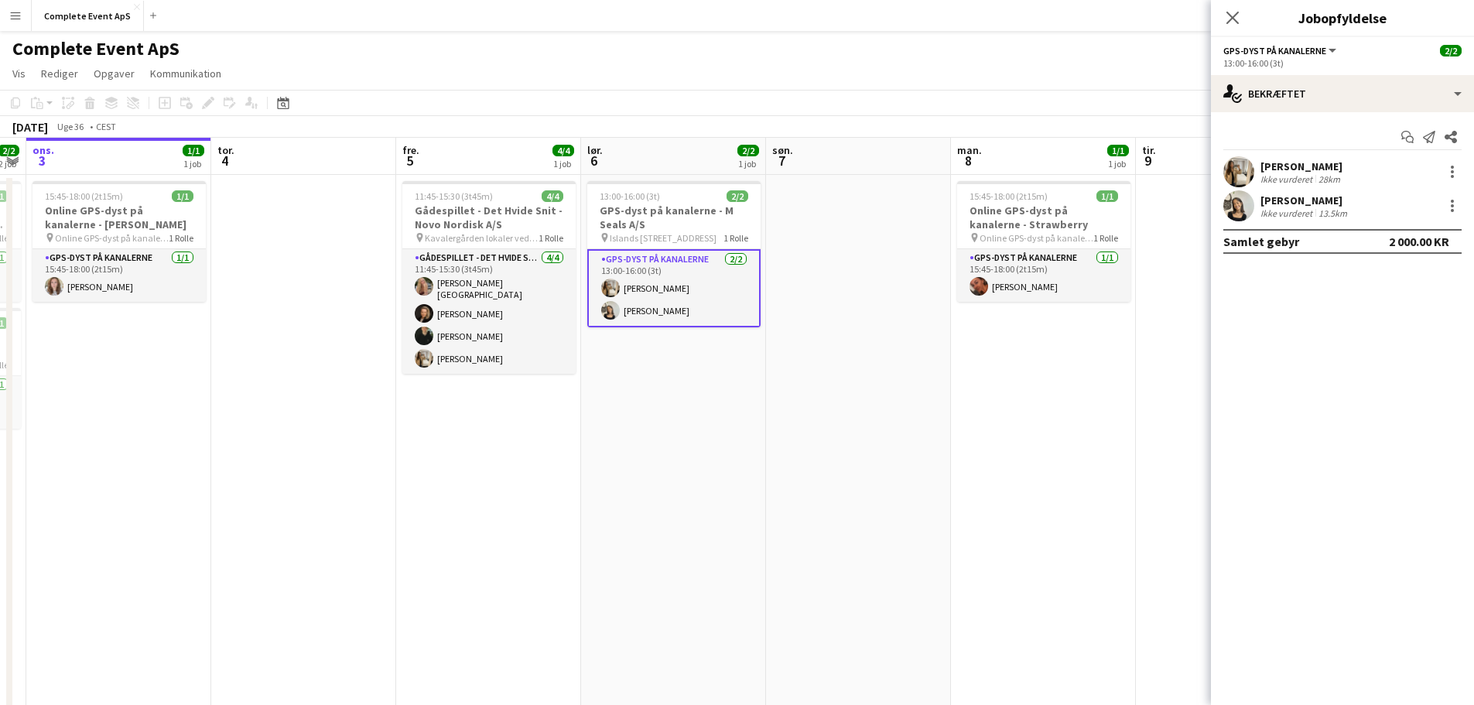
click at [1344, 173] on div "[PERSON_NAME] Ikke vurderet 28km" at bounding box center [1342, 171] width 263 height 31
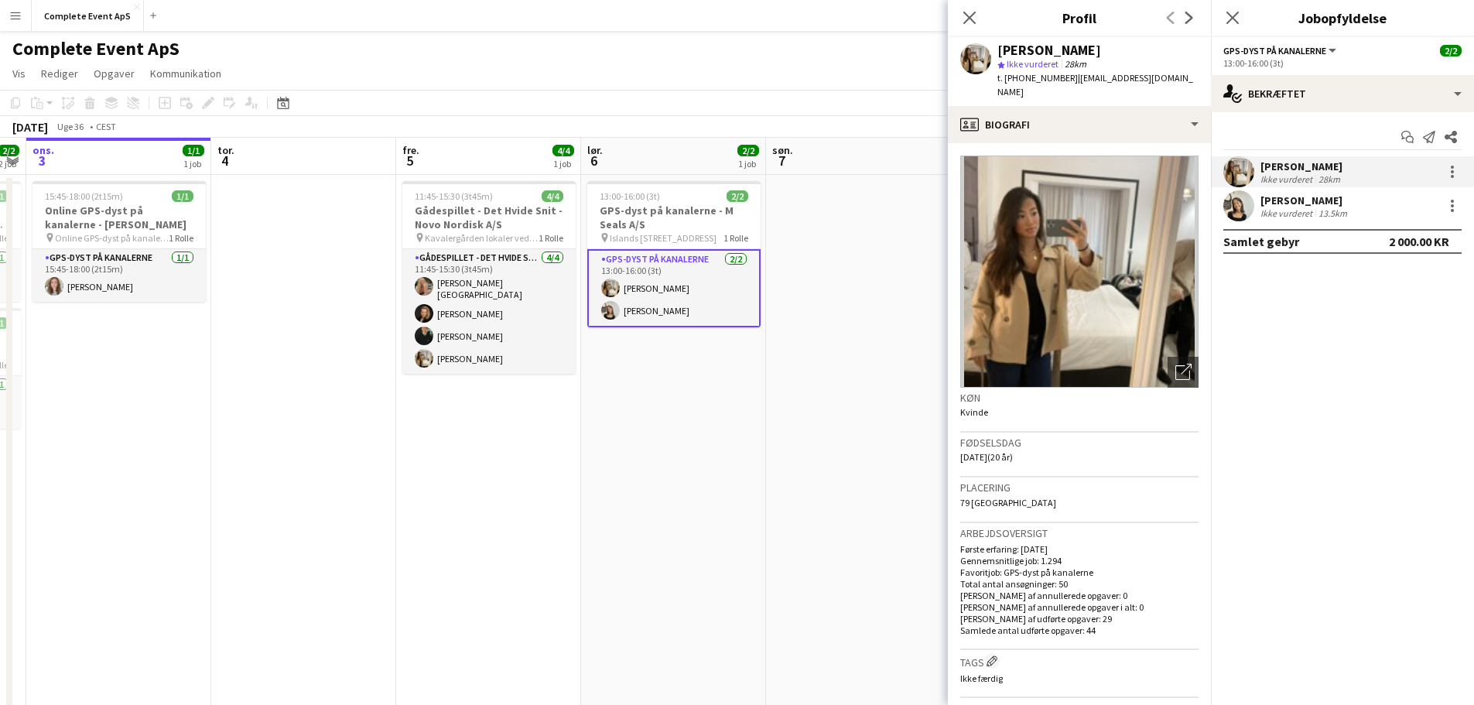
click at [1036, 79] on span "t. [PHONE_NUMBER]" at bounding box center [1038, 78] width 80 height 12
copy span "4525795949"
click at [1286, 204] on div "[PERSON_NAME]" at bounding box center [1306, 200] width 90 height 14
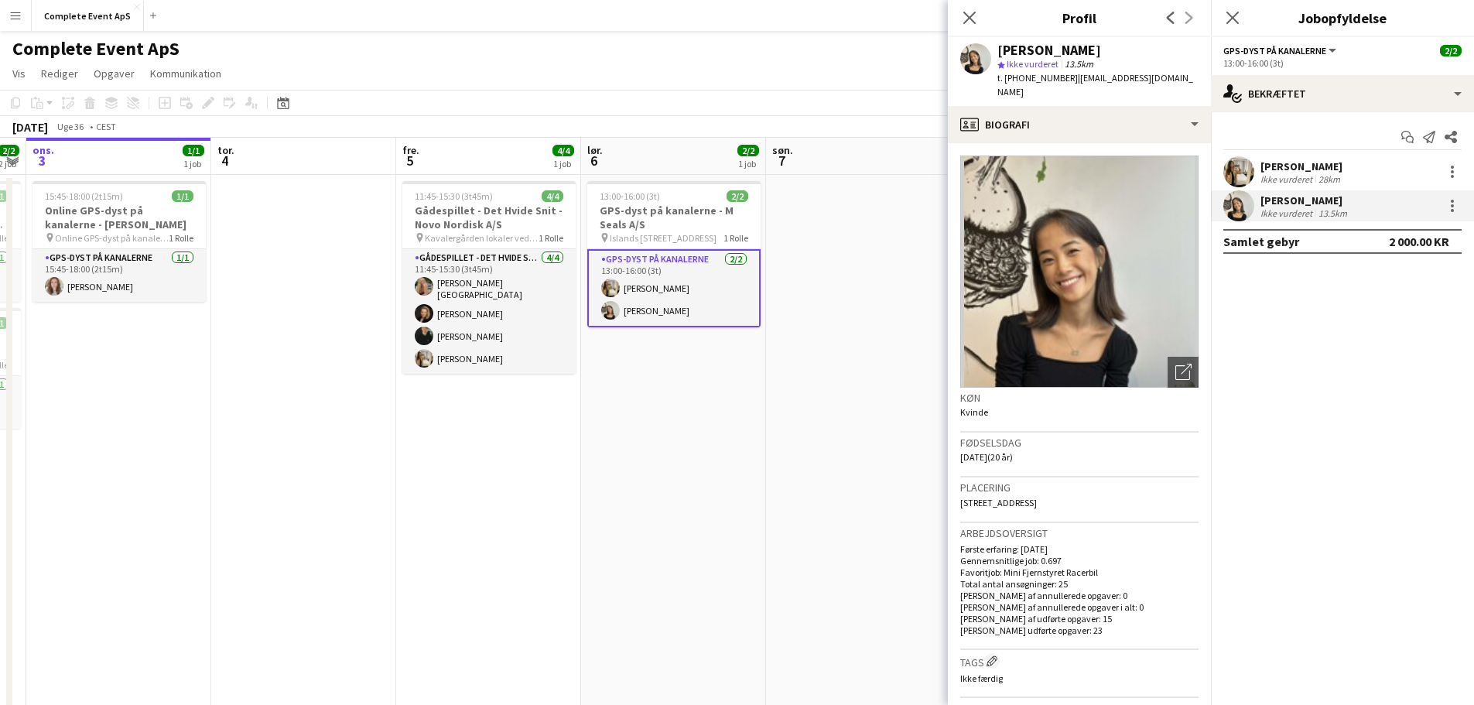
click at [1029, 80] on span "t. [PHONE_NUMBER]" at bounding box center [1038, 78] width 80 height 12
copy span "4551766863"
click at [1313, 175] on div "Ikke vurderet" at bounding box center [1288, 179] width 55 height 12
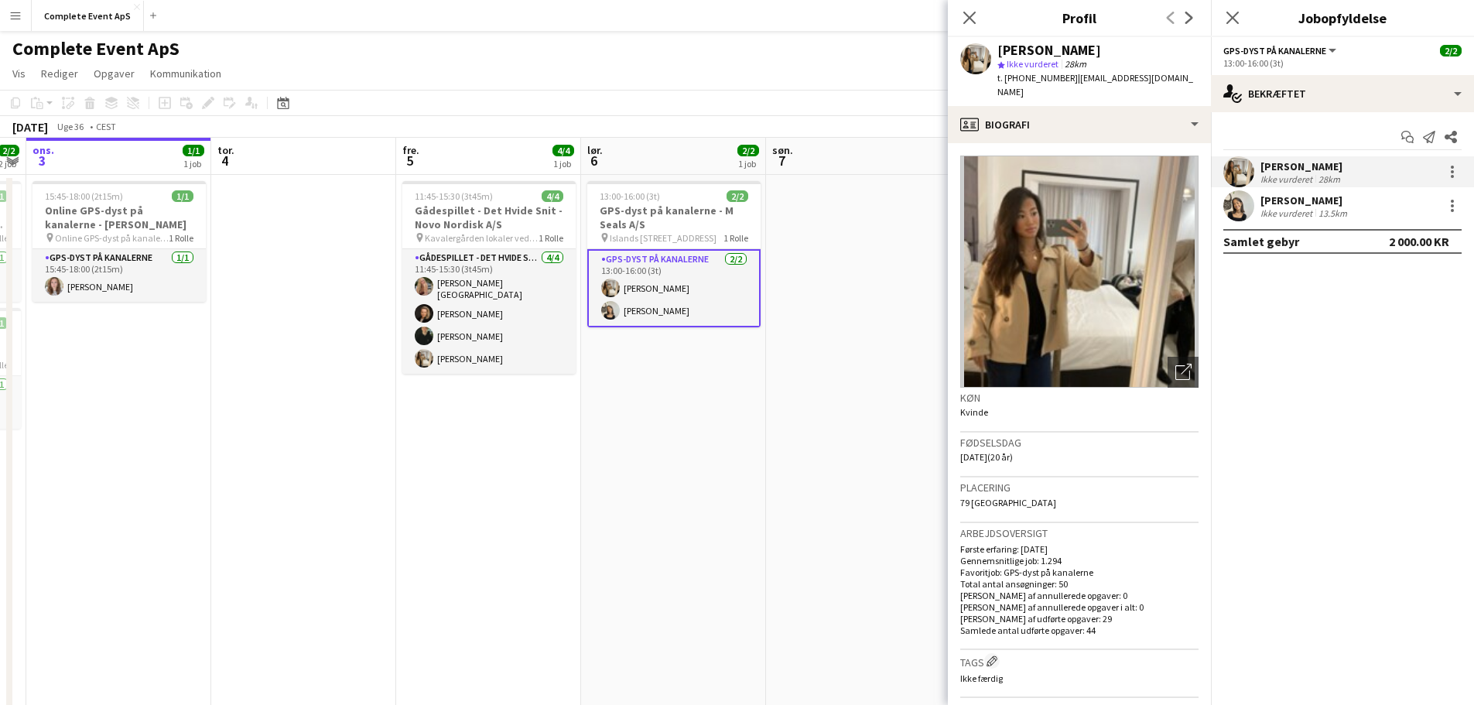
click at [1038, 81] on span "t. [PHONE_NUMBER]" at bounding box center [1038, 78] width 80 height 12
copy span "4525795949"
click at [1405, 138] on icon "Start chat" at bounding box center [1408, 137] width 12 height 12
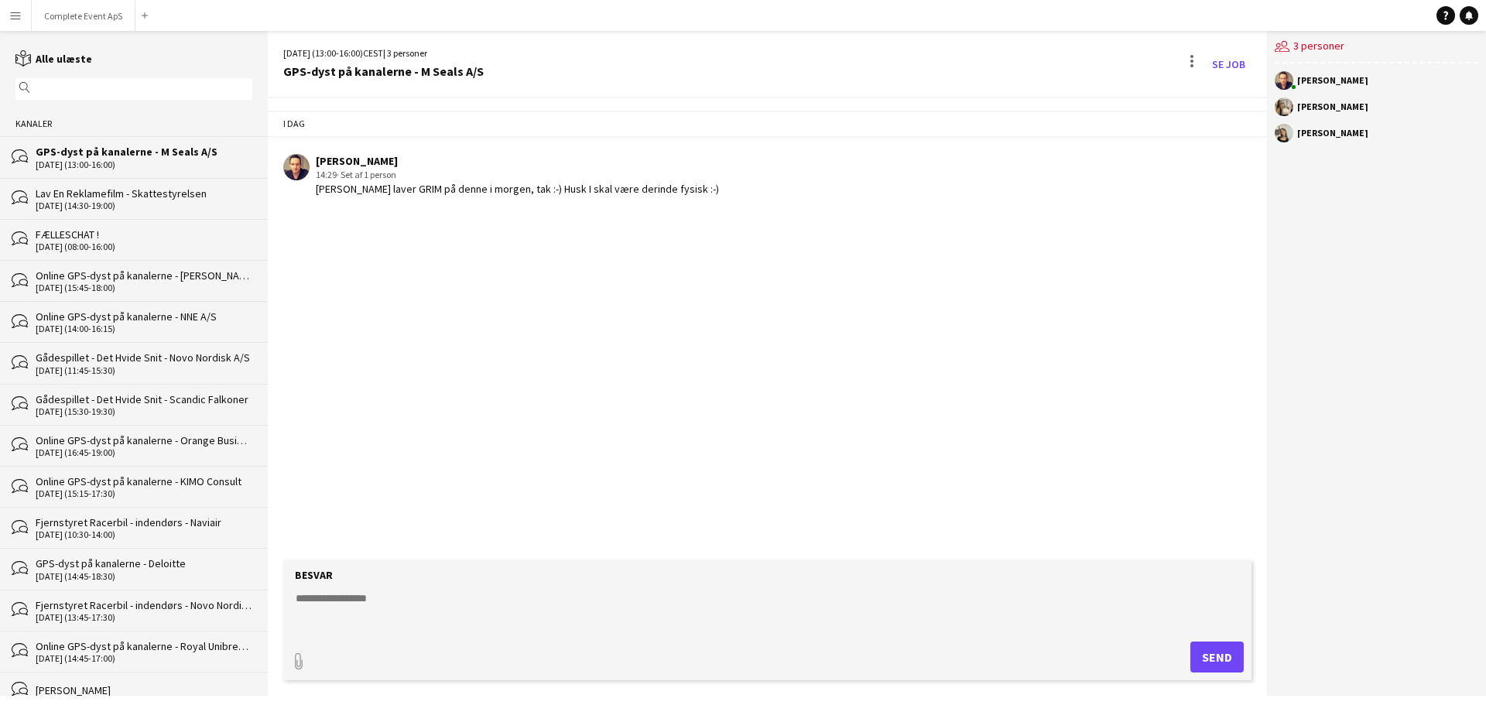
click at [373, 631] on form "Besvar paperclip Send" at bounding box center [767, 620] width 968 height 120
click at [386, 595] on textarea at bounding box center [770, 611] width 953 height 40
type textarea "**********"
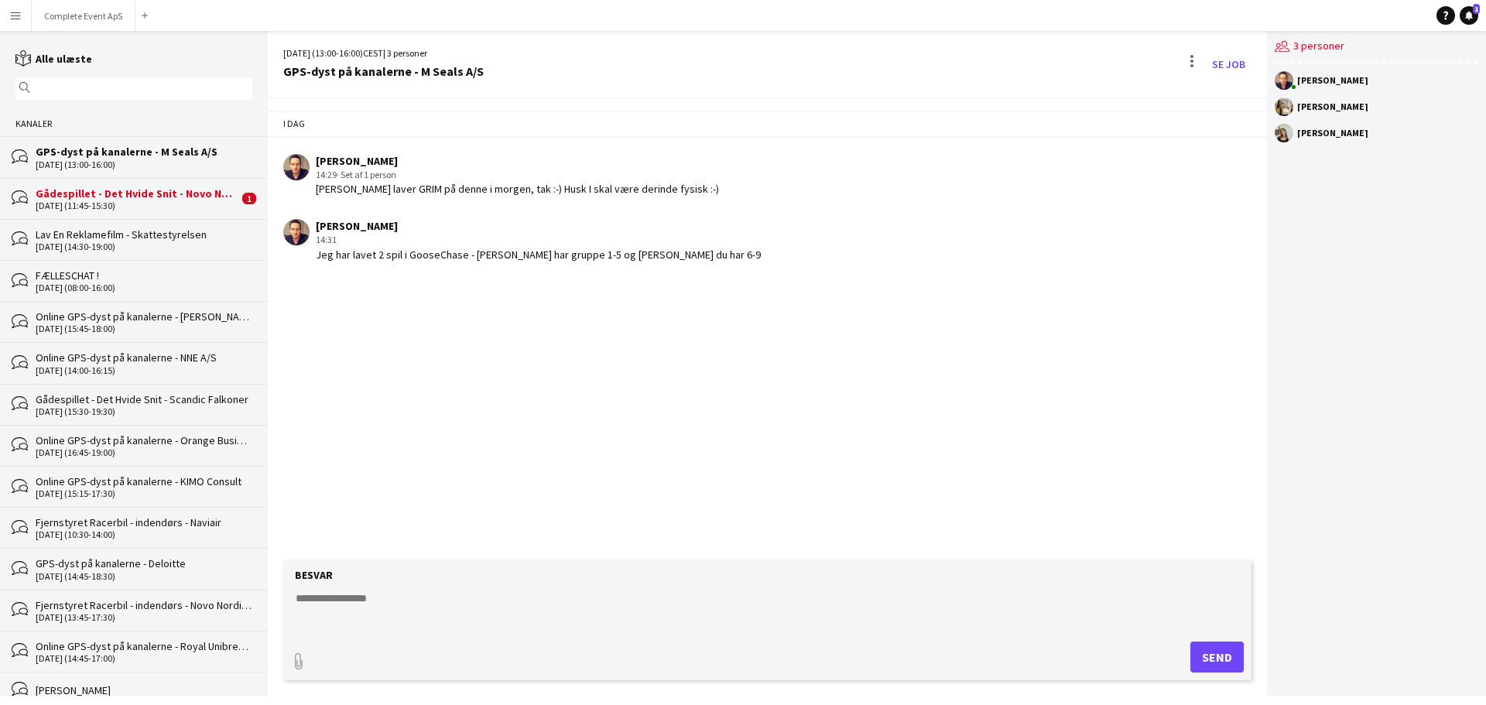
click at [173, 184] on div "bubbles Gådespillet - Det Hvide Snit - Novo Nordisk A/S [DATE] (11:45-15:30) 1" at bounding box center [134, 198] width 268 height 41
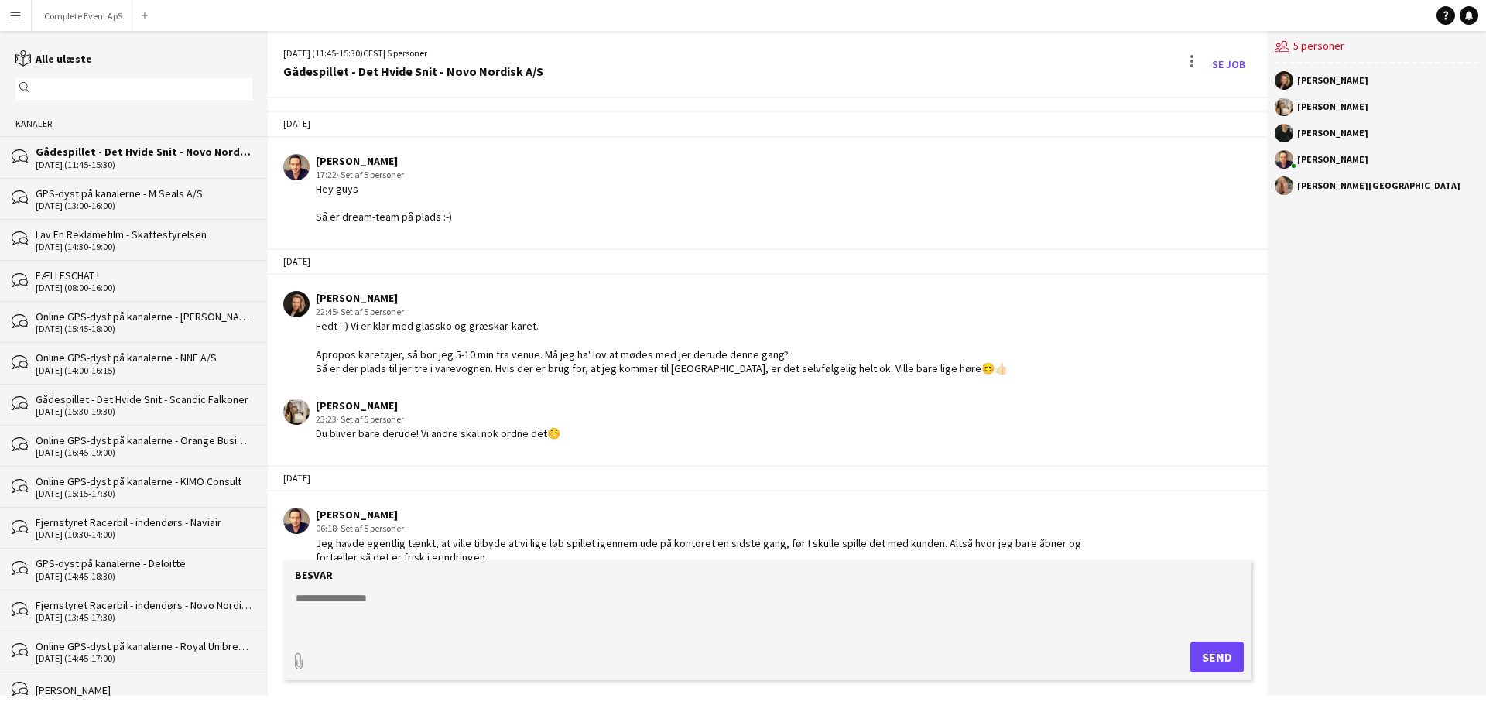
scroll to position [799, 0]
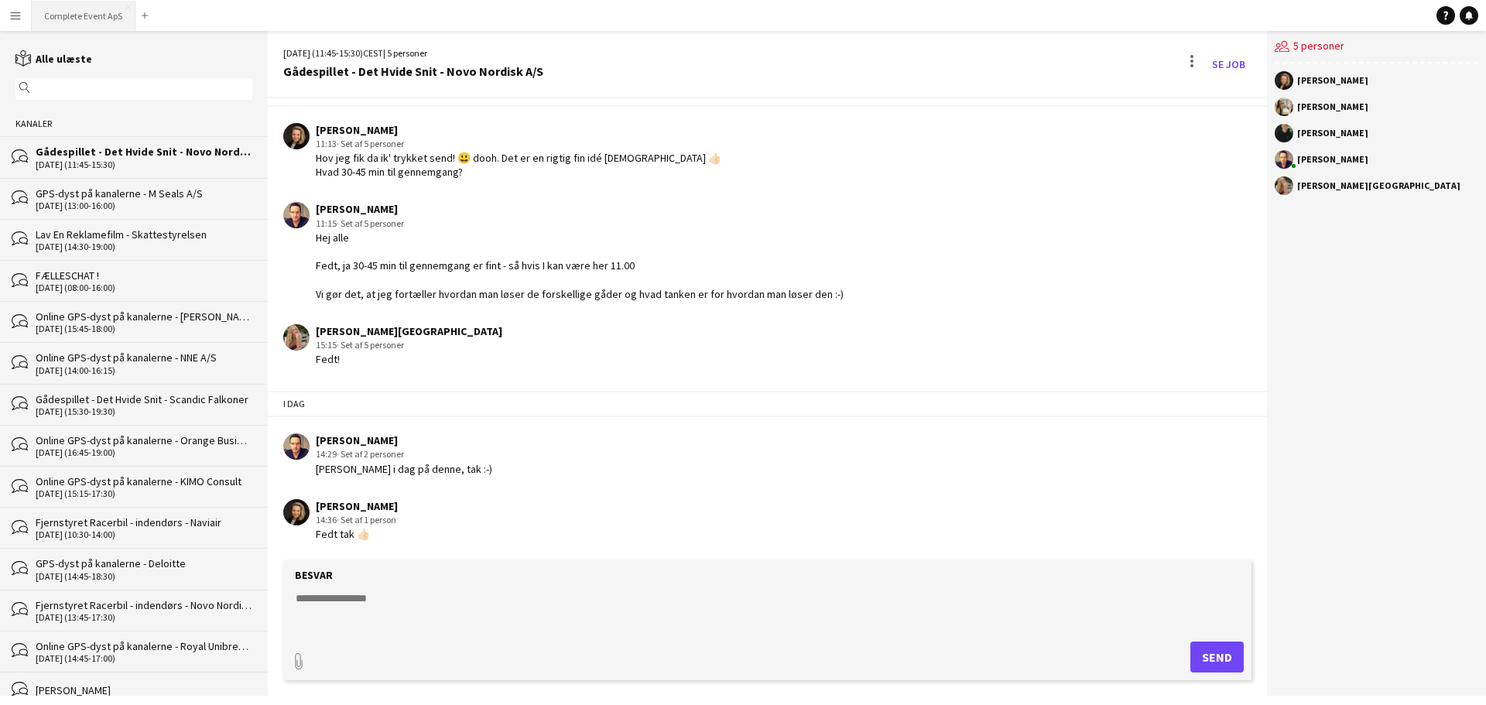
click at [72, 19] on button "Complete Event ApS Luk" at bounding box center [84, 16] width 104 height 30
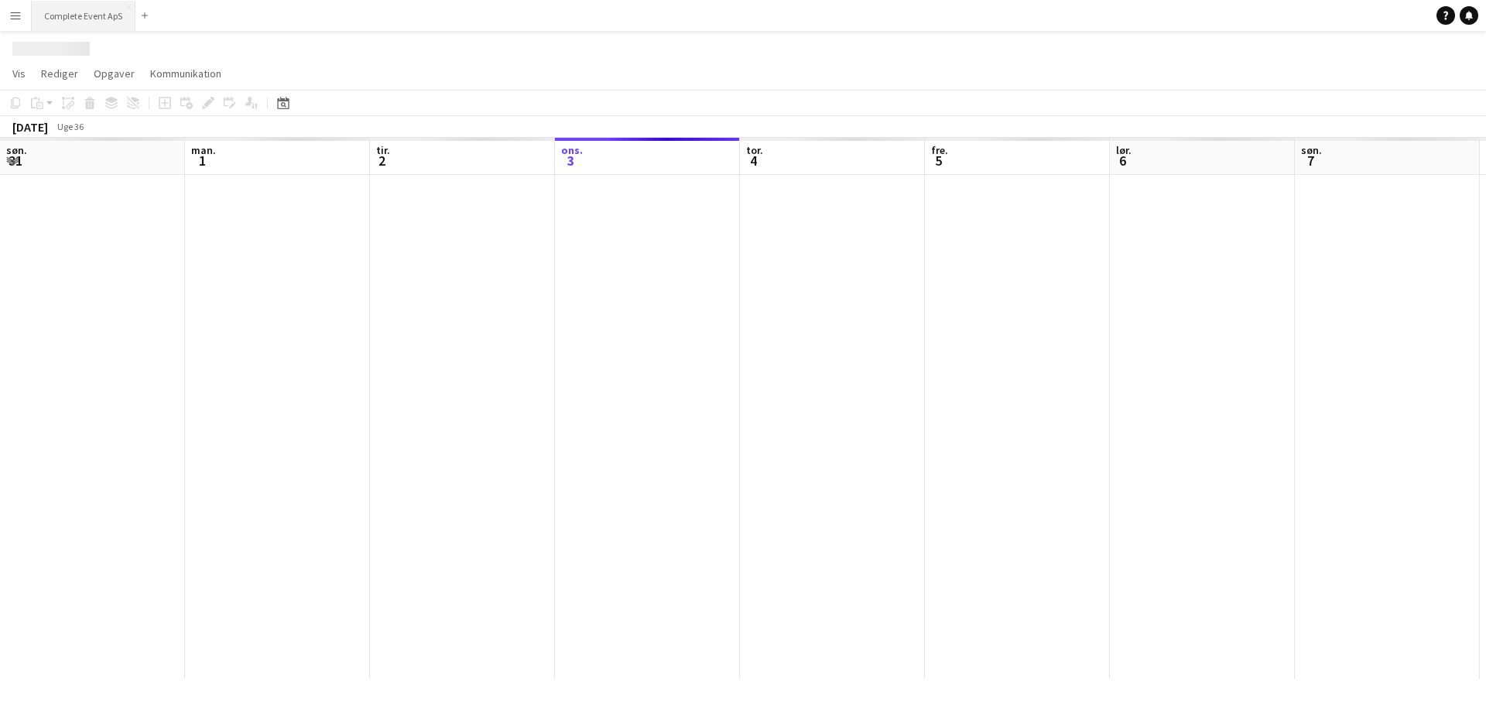
scroll to position [0, 370]
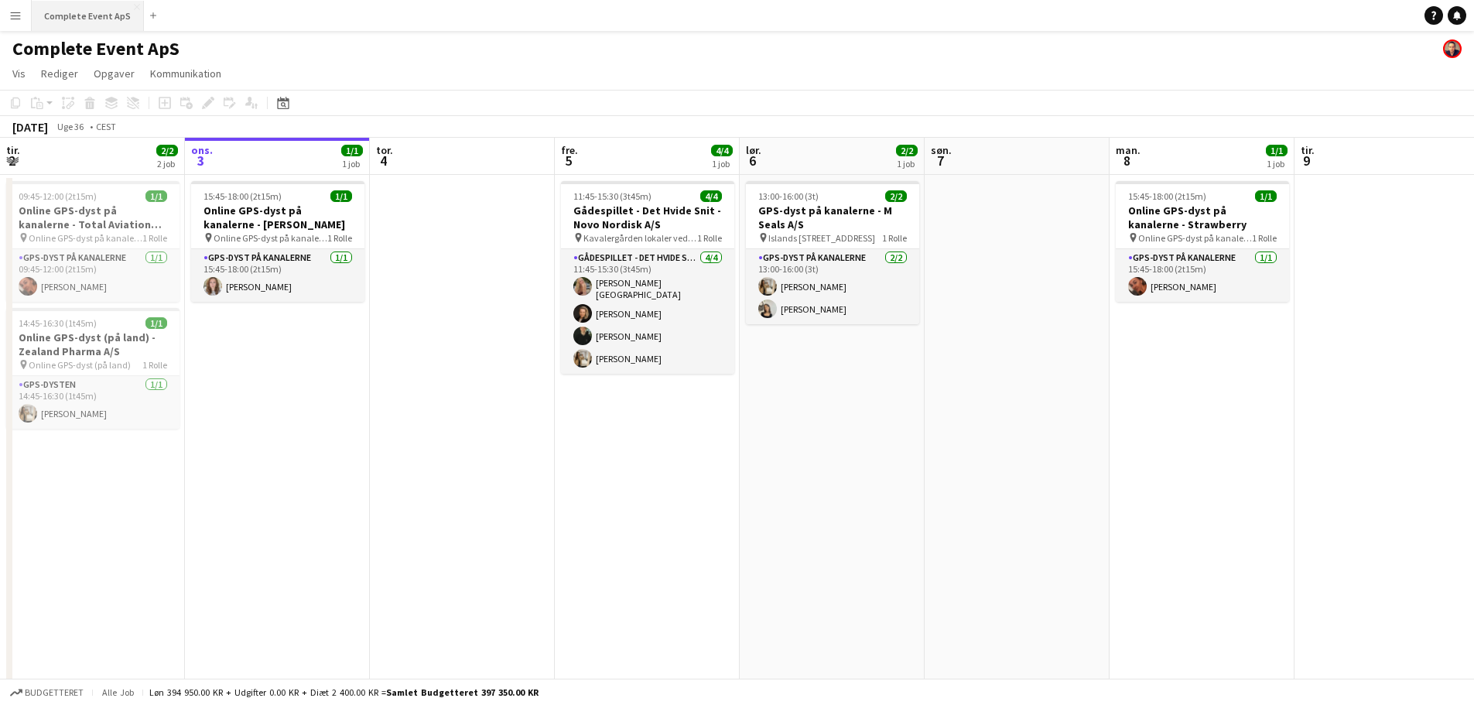
click at [80, 17] on button "Complete Event ApS Luk" at bounding box center [88, 16] width 112 height 30
click at [665, 188] on app-job-card "11:45-15:30 (3t45m) 4/4 Gådespillet - Det Hvide Snit - Novo Nordisk A/S pin Kav…" at bounding box center [647, 277] width 173 height 193
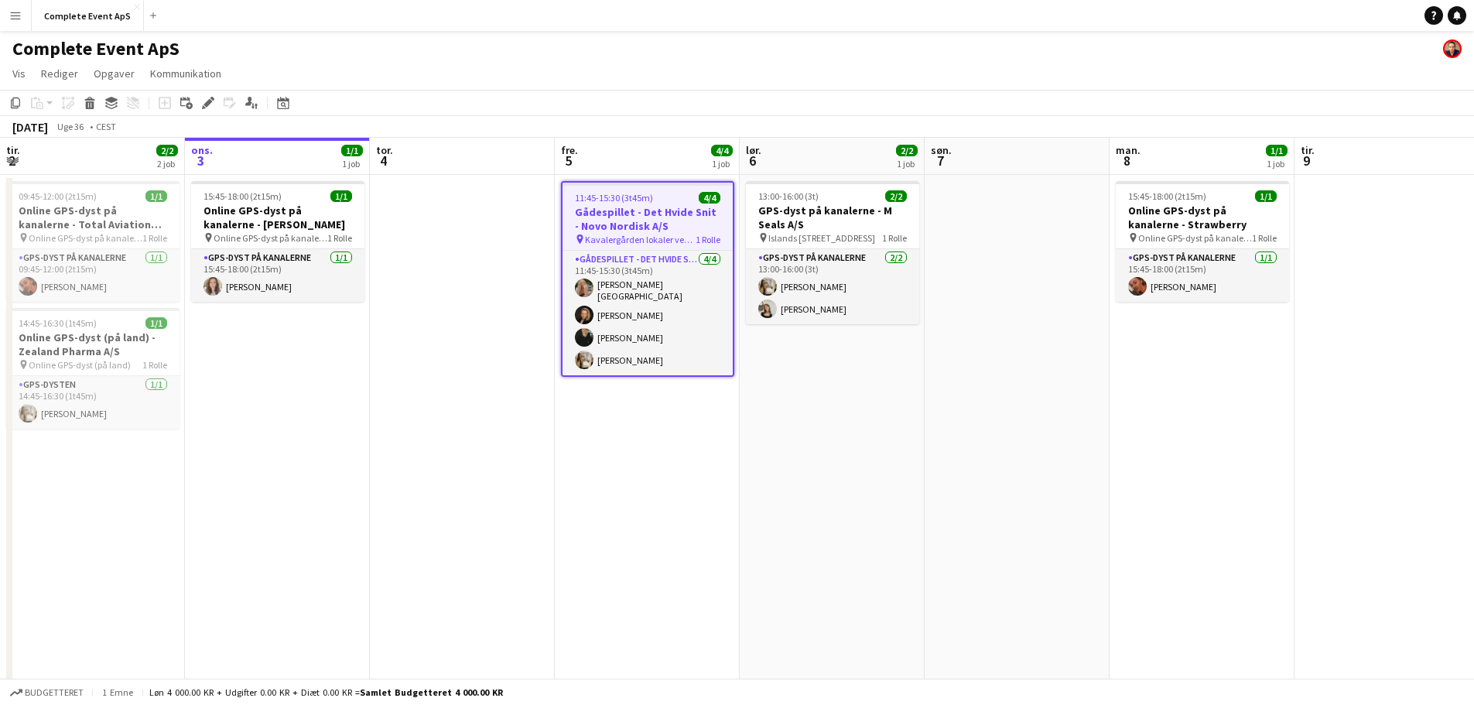
click at [665, 188] on app-job-card "11:45-15:30 (3t45m) 4/4 Gådespillet - Det Hvide Snit - Novo Nordisk A/S pin Kav…" at bounding box center [647, 279] width 173 height 196
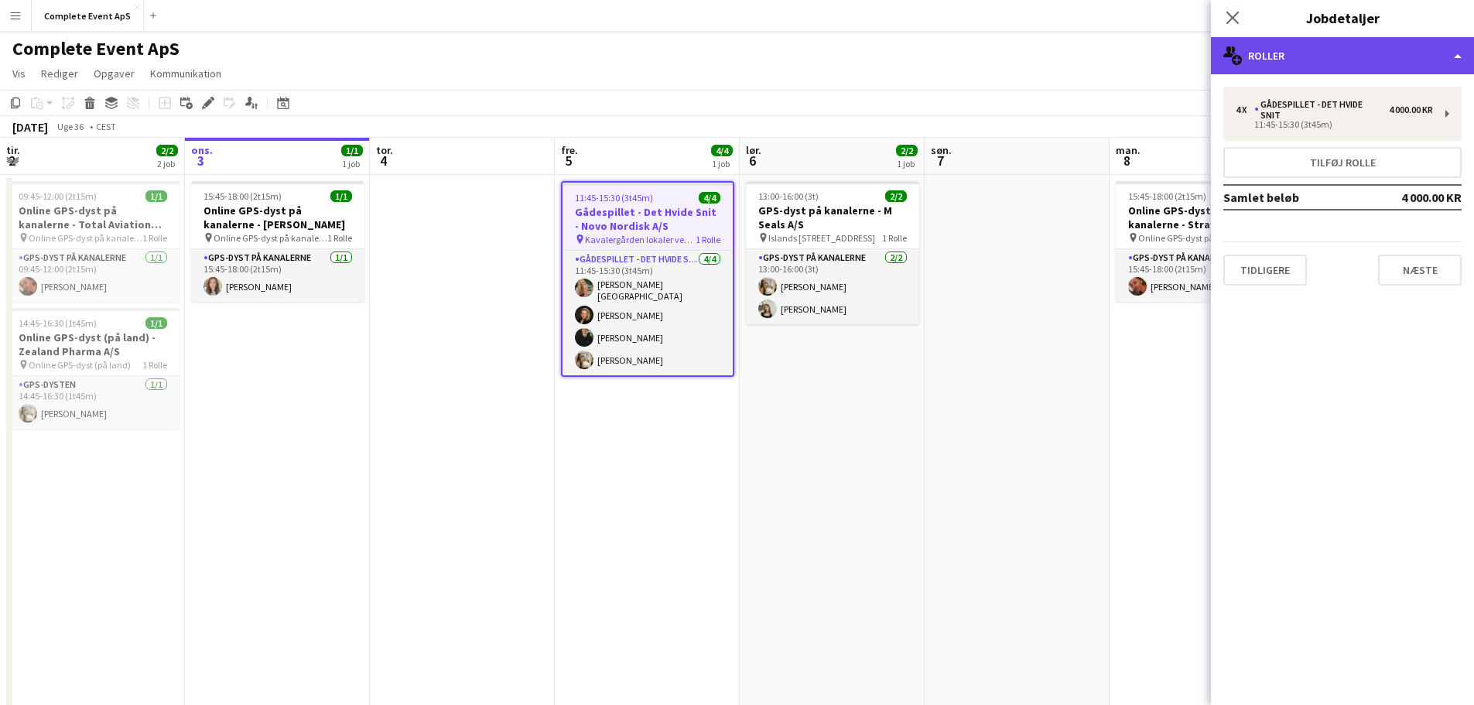
click at [1328, 57] on div "multiple-users-add Roller" at bounding box center [1342, 55] width 263 height 37
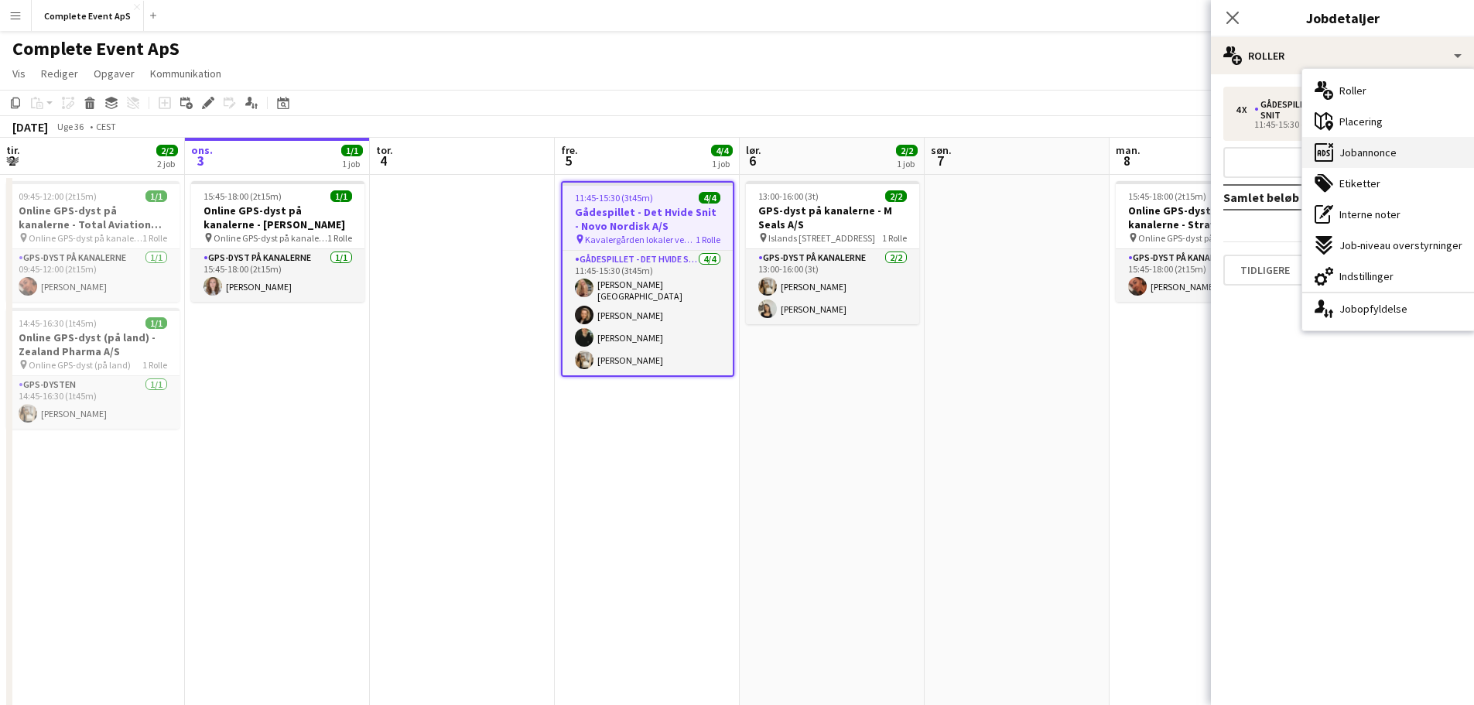
click at [1375, 144] on div "ads-window Jobannonce" at bounding box center [1389, 152] width 173 height 31
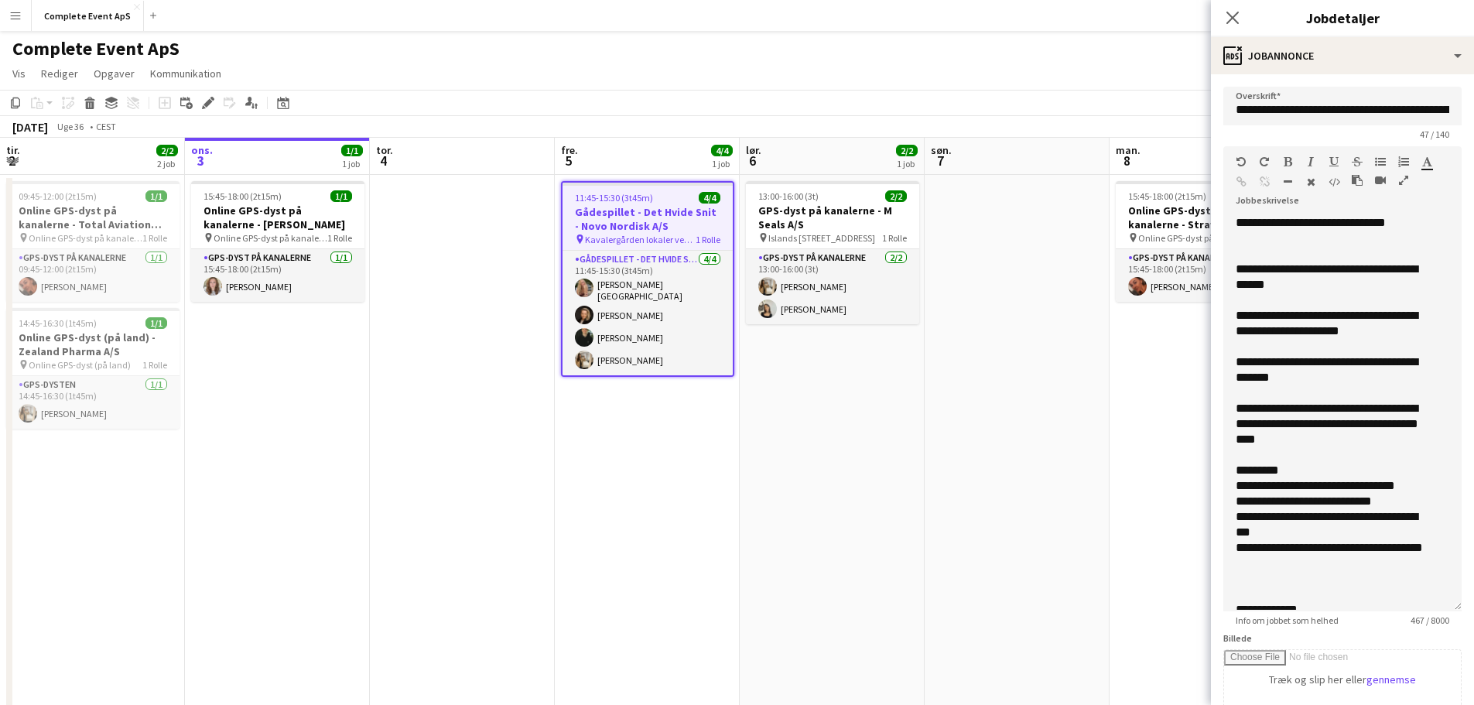
drag, startPoint x: 1441, startPoint y: 303, endPoint x: 1421, endPoint y: 606, distance: 304.1
click at [1421, 606] on div "**********" at bounding box center [1343, 413] width 238 height 396
click at [411, 324] on app-date-cell at bounding box center [462, 503] width 185 height 656
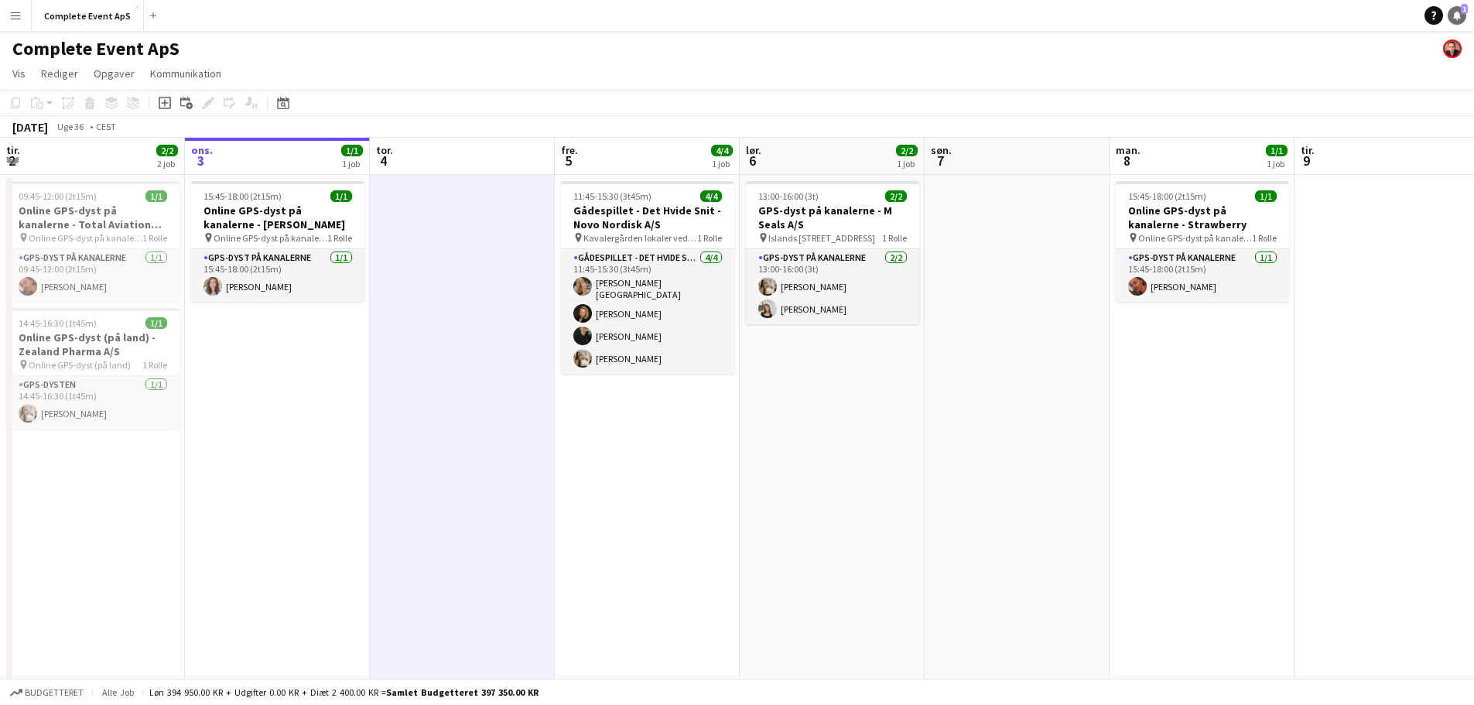
click at [1458, 17] on icon at bounding box center [1457, 15] width 8 height 8
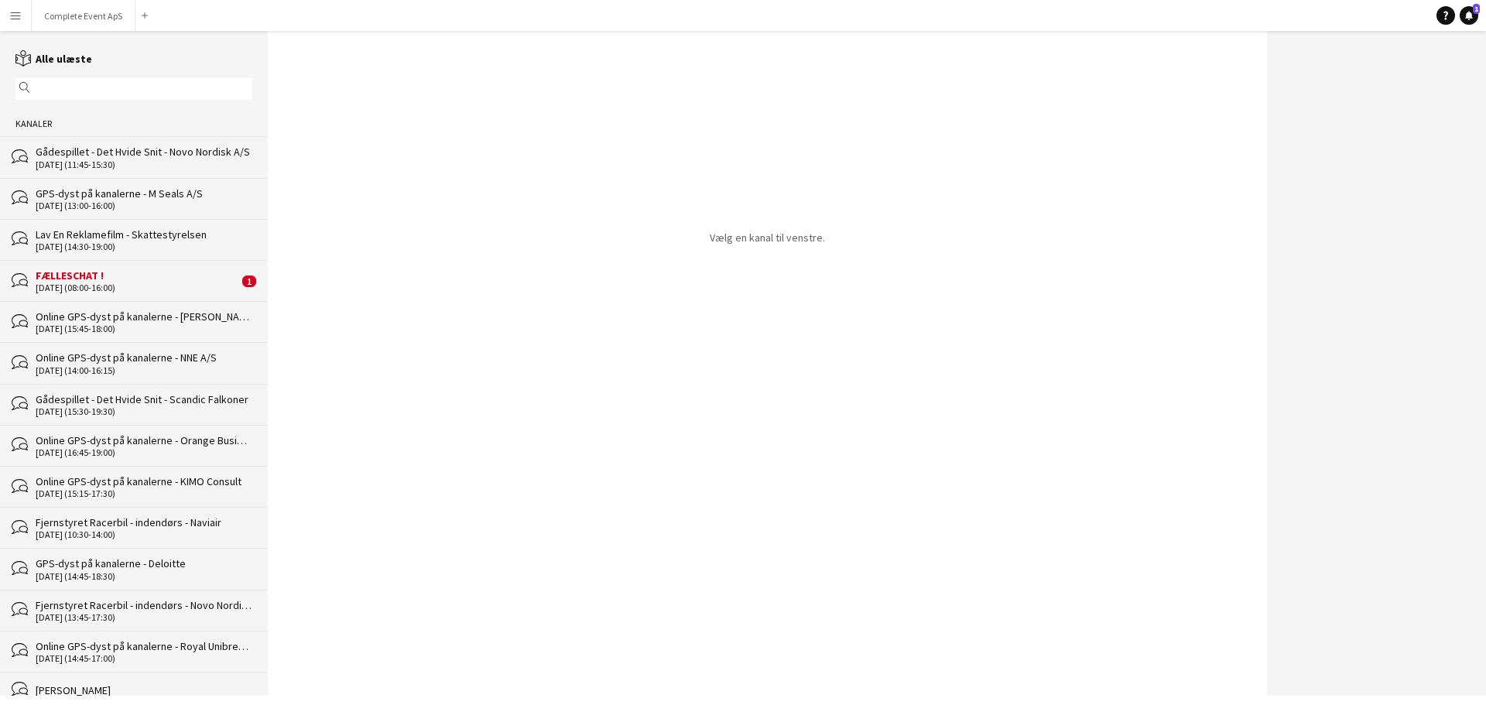
click at [133, 282] on div "[DATE] (08:00-16:00)" at bounding box center [137, 287] width 203 height 11
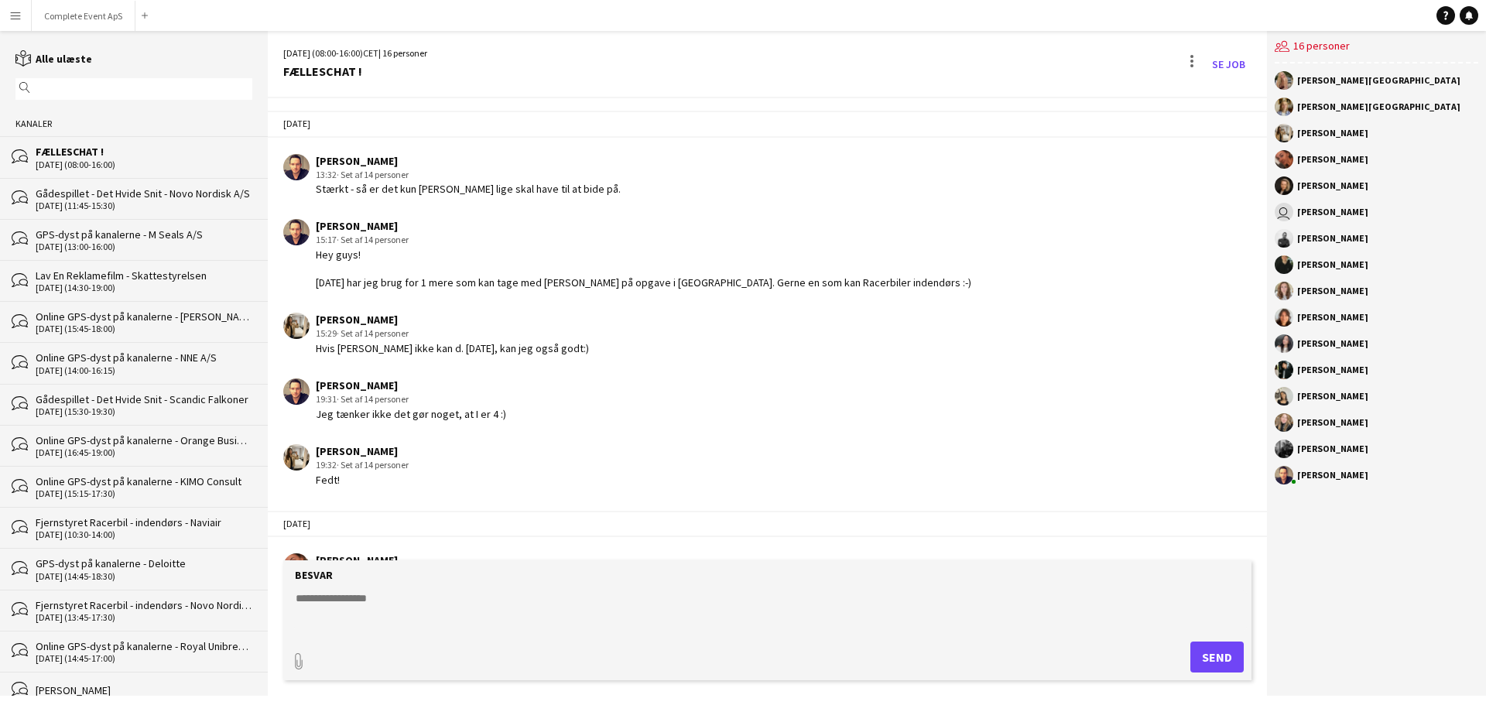
scroll to position [2070, 0]
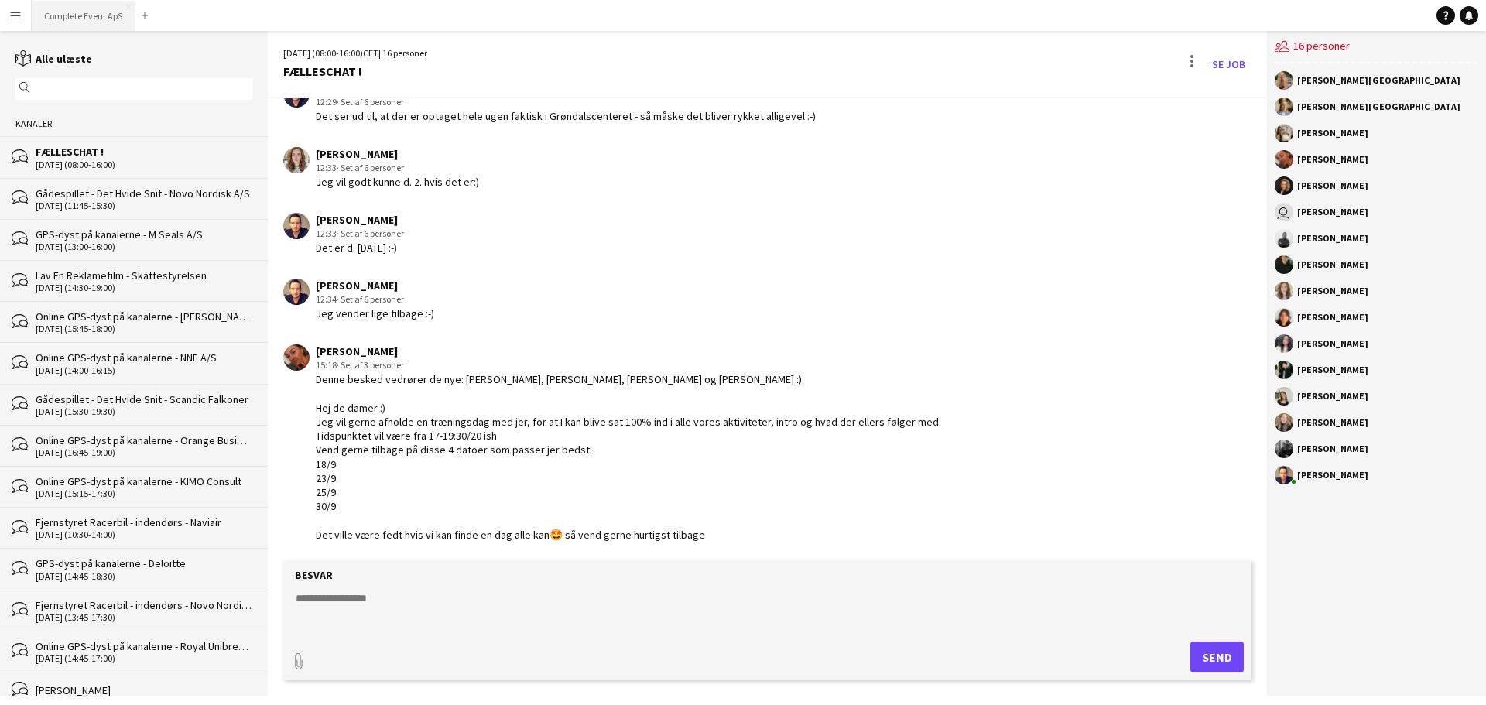
click at [93, 11] on button "Complete Event ApS Luk" at bounding box center [84, 16] width 104 height 30
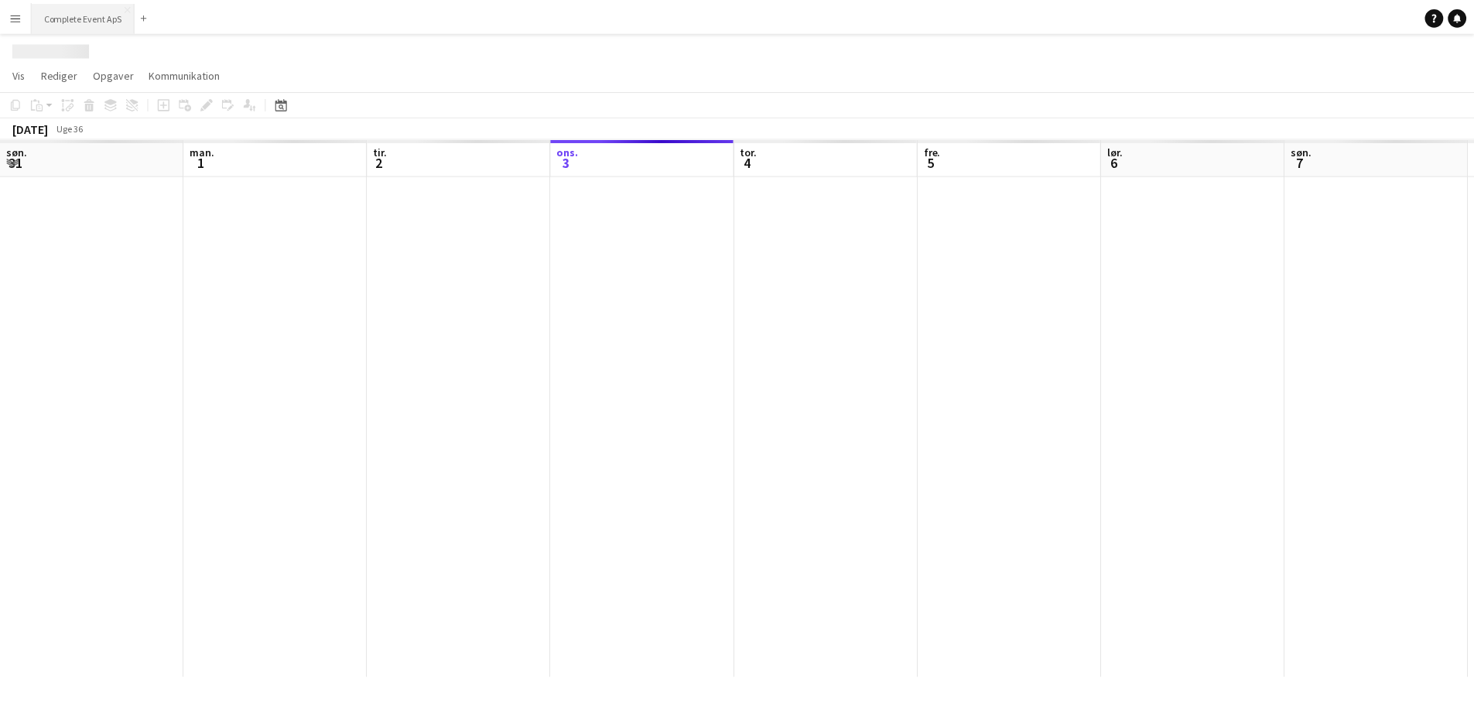
scroll to position [0, 370]
